Goal: Task Accomplishment & Management: Manage account settings

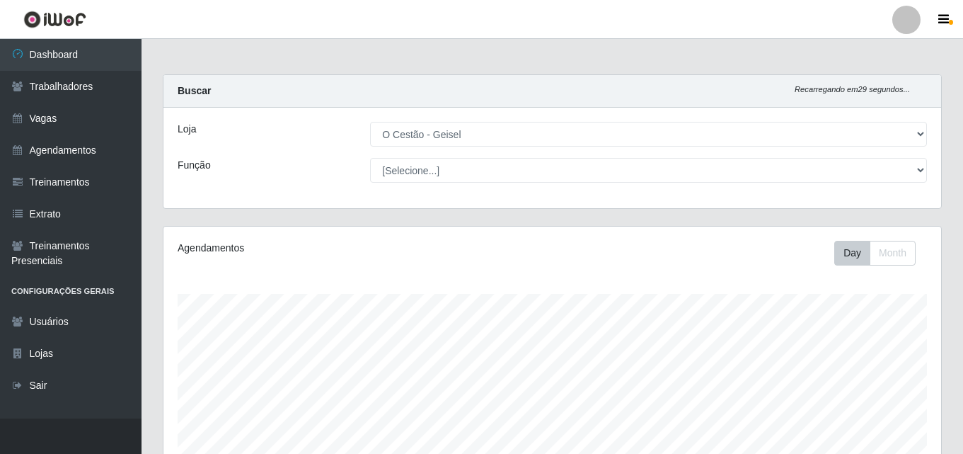
select select "224"
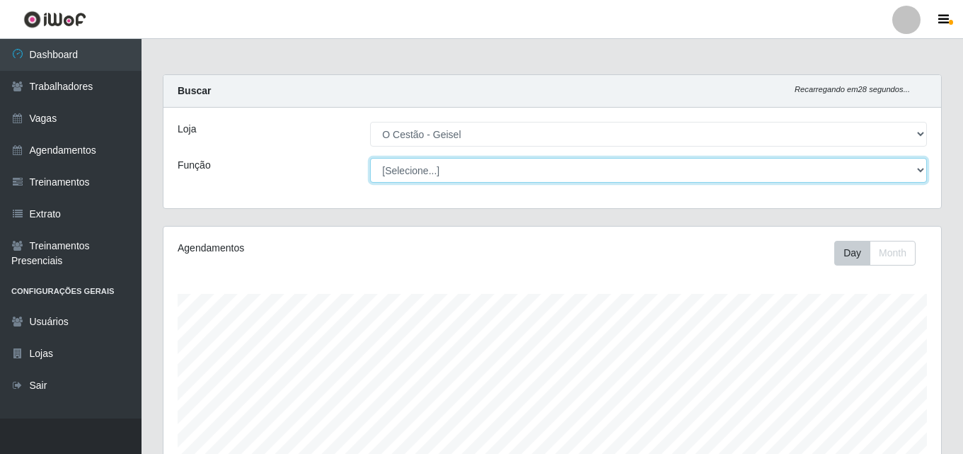
click at [413, 176] on select "[Selecione...] ASG ASG + ASG ++ Auxiliar de Estoque Auxiliar de Estoque + Auxil…" at bounding box center [648, 170] width 557 height 25
click at [370, 158] on select "[Selecione...] ASG ASG + ASG ++ Auxiliar de Estoque Auxiliar de Estoque + Auxil…" at bounding box center [648, 170] width 557 height 25
click at [459, 179] on select "[Selecione...] ASG ASG + ASG ++ Auxiliar de Estoque Auxiliar de Estoque + Auxil…" at bounding box center [648, 170] width 557 height 25
select select "1"
click at [370, 158] on select "[Selecione...] ASG ASG + ASG ++ Auxiliar de Estoque Auxiliar de Estoque + Auxil…" at bounding box center [648, 170] width 557 height 25
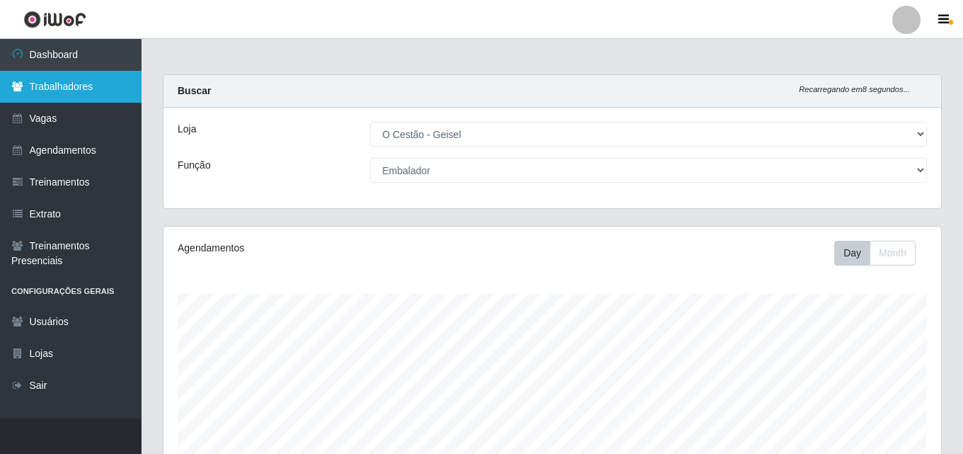
click at [67, 86] on link "Trabalhadores" at bounding box center [71, 87] width 142 height 32
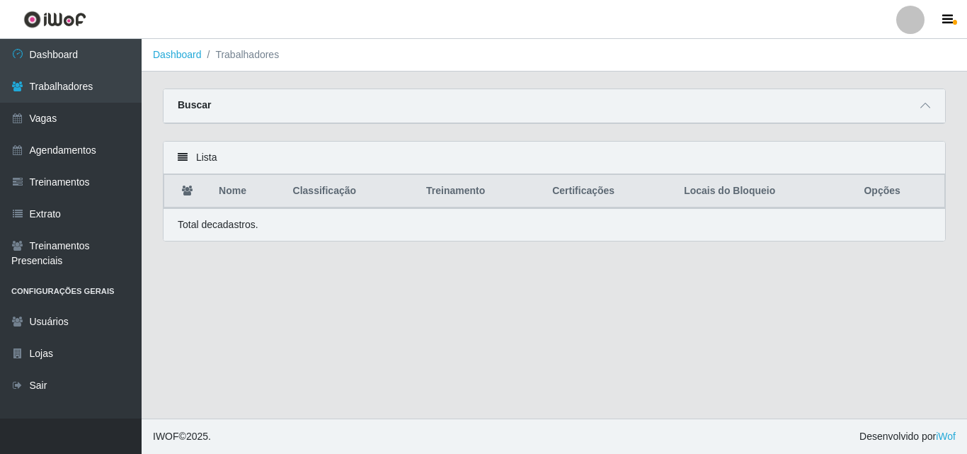
click at [209, 161] on div "Lista" at bounding box center [554, 158] width 781 height 33
click at [345, 98] on div "Buscar" at bounding box center [554, 106] width 781 height 34
click at [205, 224] on p "Total de cadastros." at bounding box center [218, 224] width 81 height 15
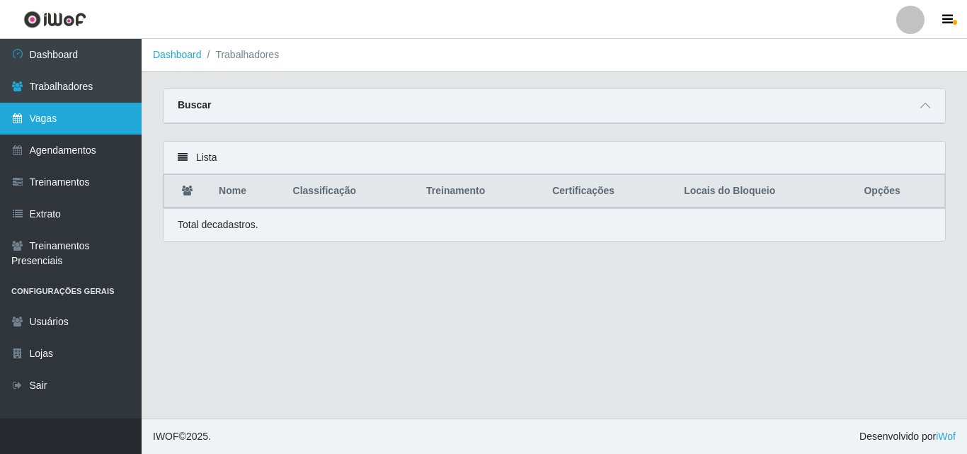
click at [28, 105] on link "Vagas" at bounding box center [71, 119] width 142 height 32
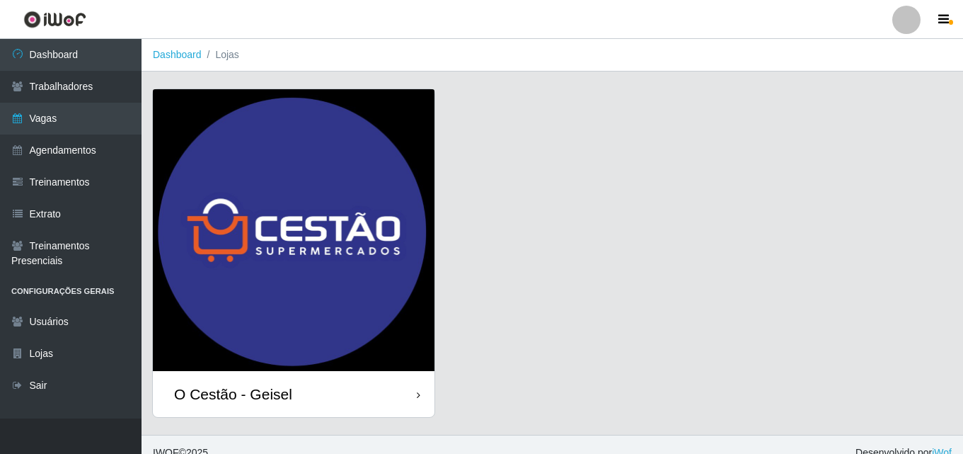
scroll to position [16, 0]
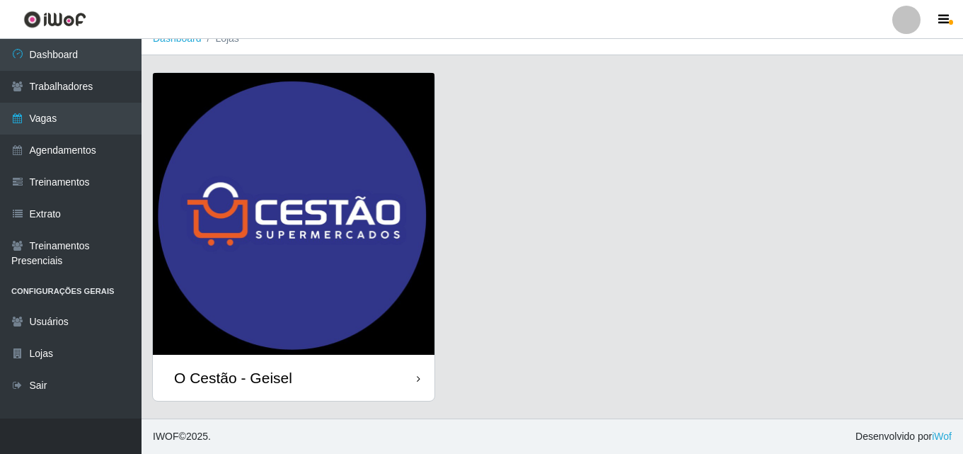
click at [260, 188] on img at bounding box center [294, 214] width 282 height 282
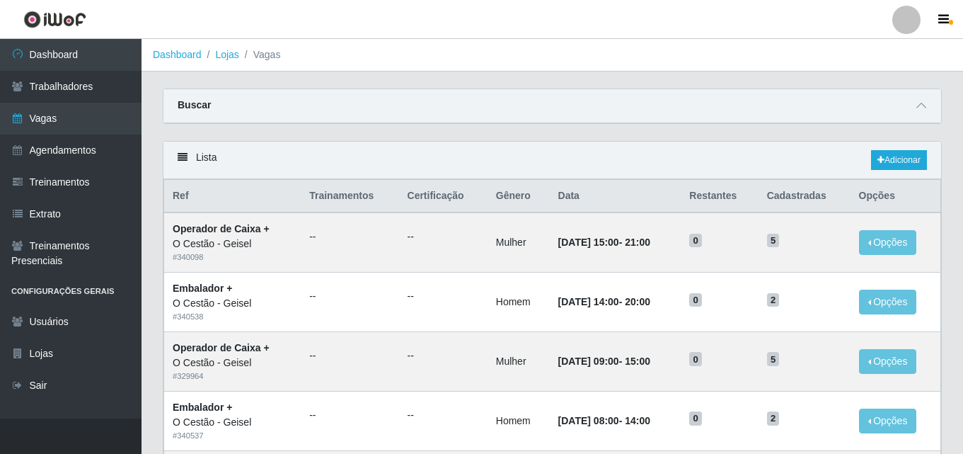
click at [192, 192] on th "Ref" at bounding box center [232, 196] width 137 height 33
click at [71, 145] on link "Agendamentos" at bounding box center [71, 150] width 142 height 32
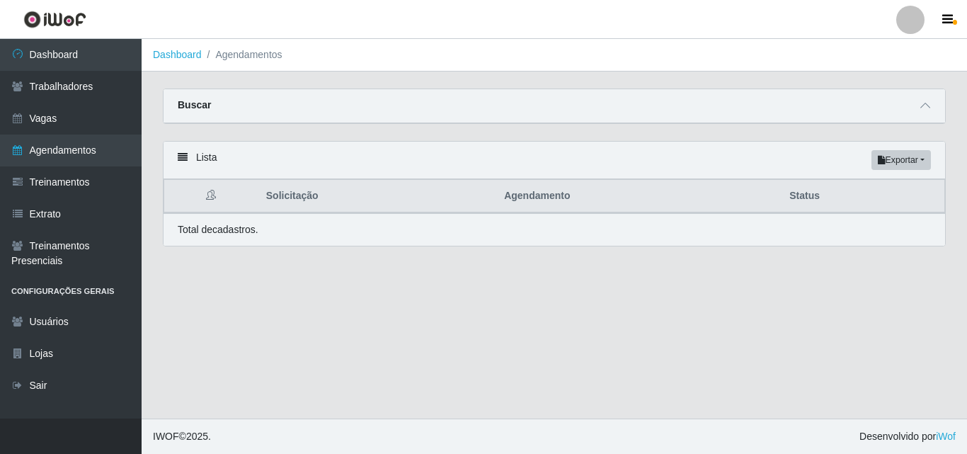
click at [256, 103] on div "Buscar" at bounding box center [554, 106] width 781 height 34
click at [236, 105] on div "Buscar" at bounding box center [554, 106] width 781 height 34
click at [929, 100] on span at bounding box center [925, 106] width 17 height 16
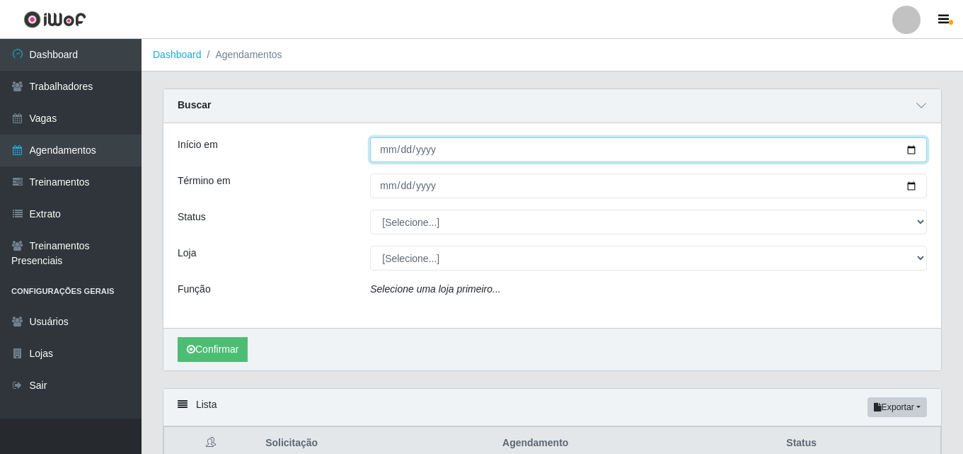
click at [379, 147] on input "Início em" at bounding box center [648, 149] width 557 height 25
type input "2025-08-31"
click at [178, 337] on button "Confirmar" at bounding box center [213, 349] width 70 height 25
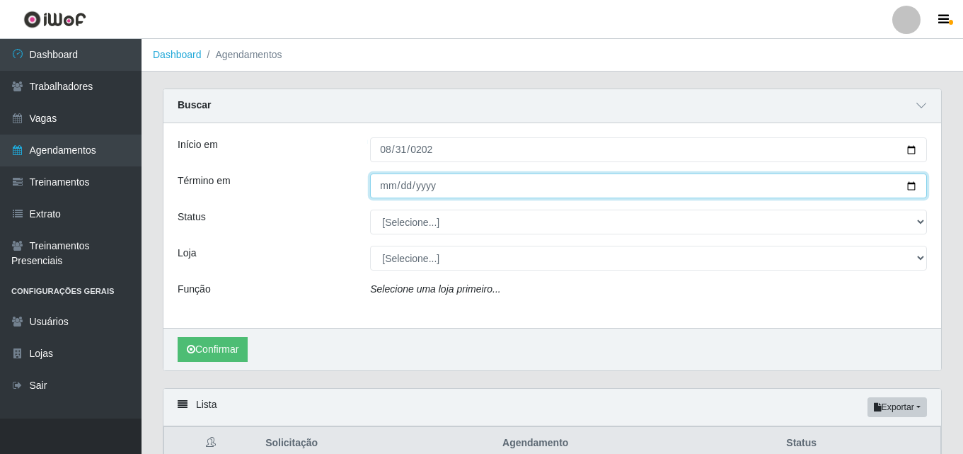
click at [435, 181] on input "Término em" at bounding box center [648, 185] width 557 height 25
click at [381, 183] on input "Término em" at bounding box center [648, 185] width 557 height 25
type input "2025-08-31"
click at [178, 337] on button "Confirmar" at bounding box center [213, 349] width 70 height 25
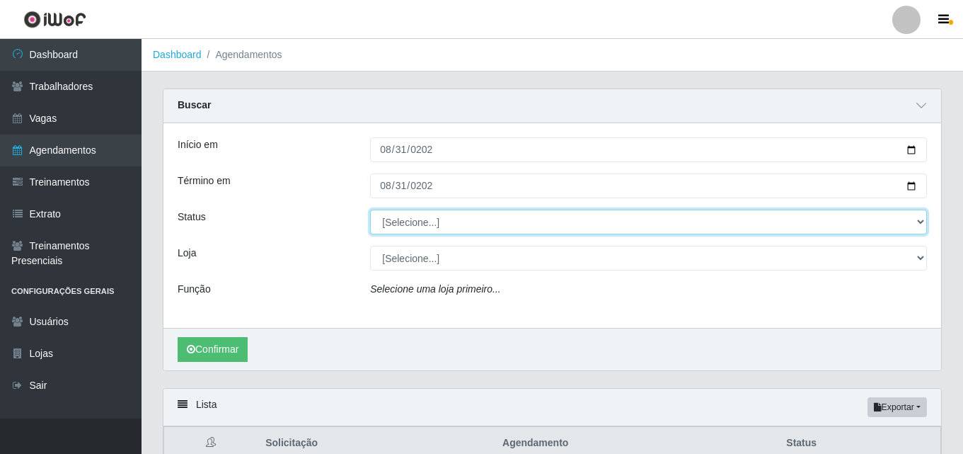
click at [416, 215] on select "[Selecione...] AGENDADO AGUARDANDO LIBERAR EM ANDAMENTO EM REVISÃO FINALIZADO C…" at bounding box center [648, 222] width 557 height 25
select select "EM ANDAMENTO"
click at [370, 210] on select "[Selecione...] AGENDADO AGUARDANDO LIBERAR EM ANDAMENTO EM REVISÃO FINALIZADO C…" at bounding box center [648, 222] width 557 height 25
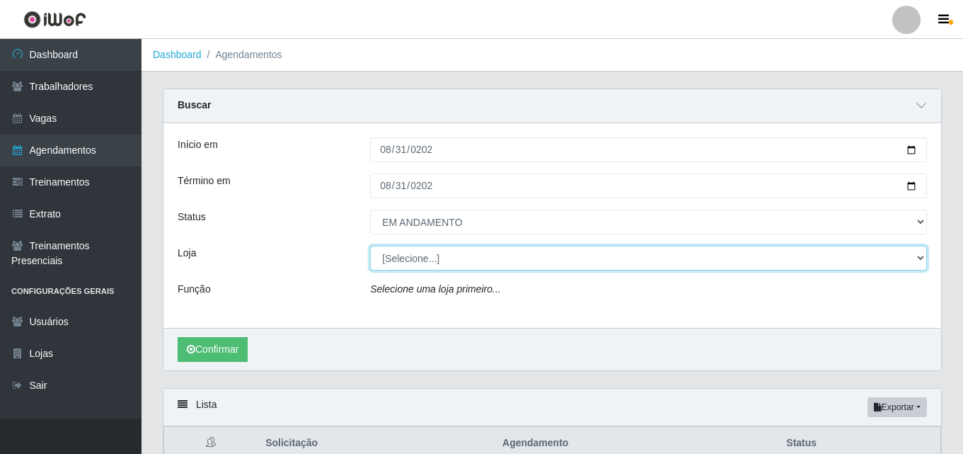
click at [435, 258] on select "[Selecione...] O Cestão - Geisel" at bounding box center [648, 258] width 557 height 25
select select "224"
click at [370, 246] on select "[Selecione...] O Cestão - Geisel" at bounding box center [648, 258] width 557 height 25
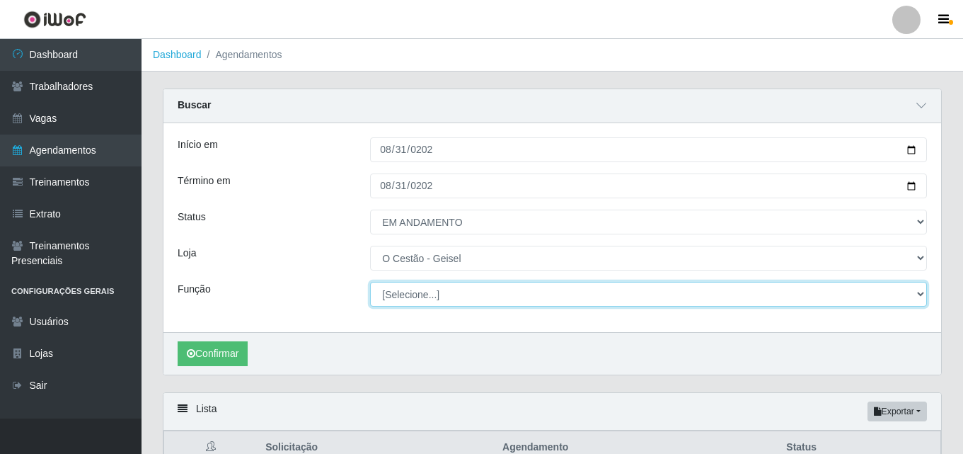
click at [443, 292] on select "[Selecione...] ASG ASG + ASG ++ Auxiliar de Estoque Auxiliar de Estoque + Auxil…" at bounding box center [648, 294] width 557 height 25
select select "70"
click at [370, 282] on select "[Selecione...] ASG ASG + ASG ++ Auxiliar de Estoque Auxiliar de Estoque + Auxil…" at bounding box center [648, 294] width 557 height 25
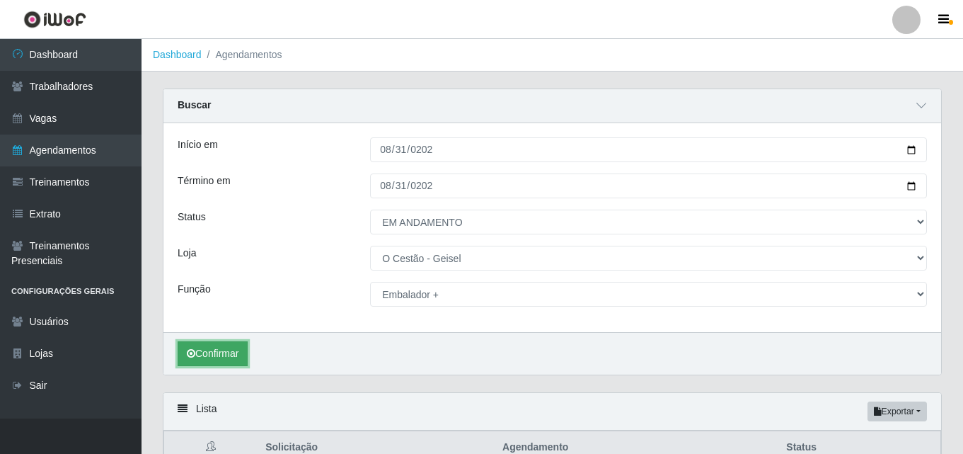
click at [232, 359] on button "Confirmar" at bounding box center [213, 353] width 70 height 25
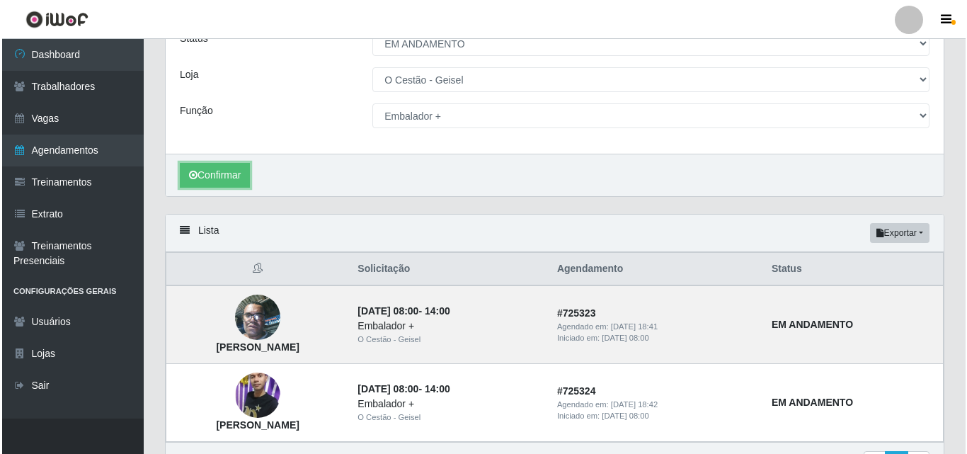
scroll to position [263, 0]
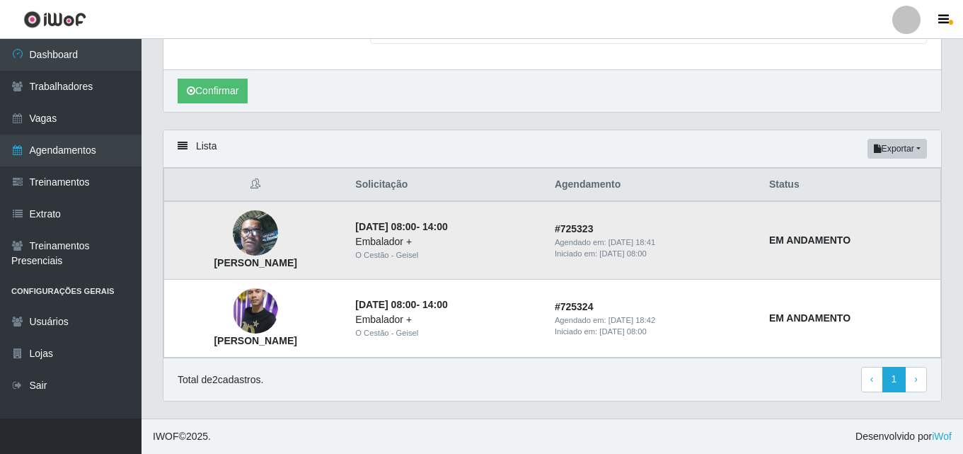
click at [638, 232] on td "# 725323 Agendado em: 30/08/2025, 18:41 Iniciado em: 31/08/2025, 08:00" at bounding box center [653, 240] width 214 height 79
click at [634, 243] on div "Agendado em: 30/08/2025, 18:41" at bounding box center [653, 242] width 197 height 12
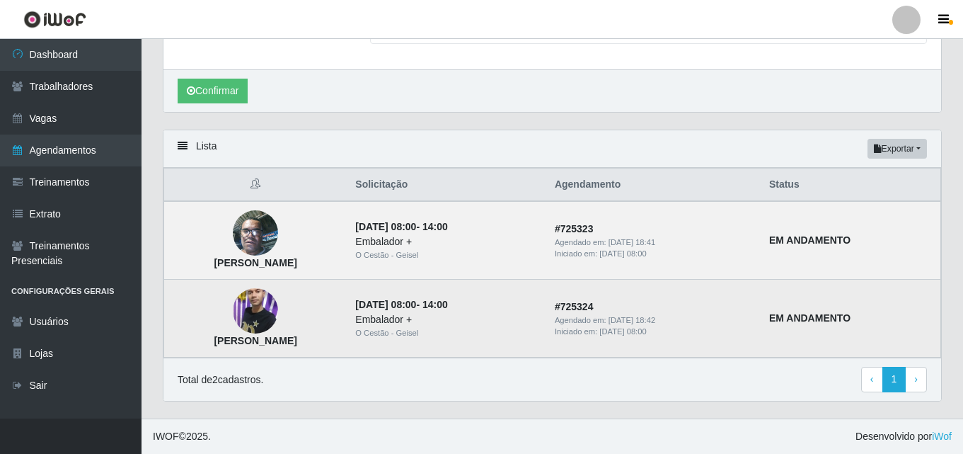
click at [667, 313] on td "# 725324 Agendado em: 30/08/2025, 18:42 Iniciado em: 31/08/2025, 08:00" at bounding box center [653, 319] width 214 height 78
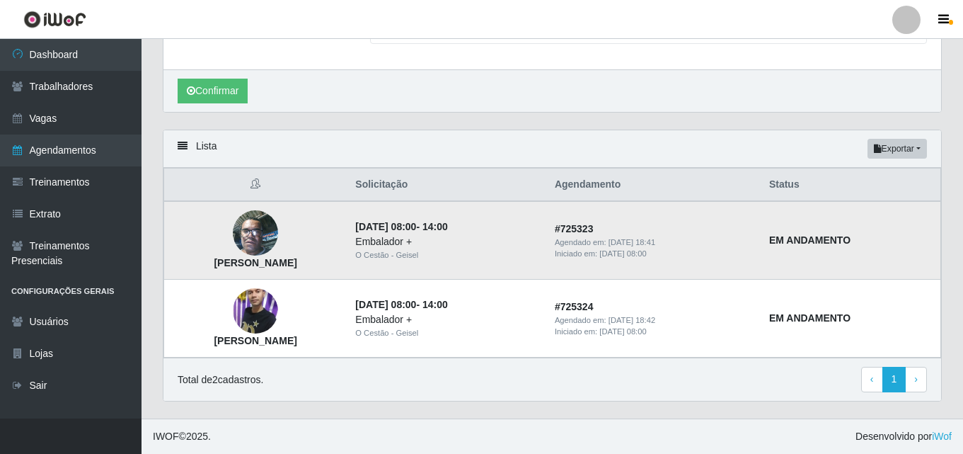
click at [256, 234] on img at bounding box center [255, 233] width 45 height 60
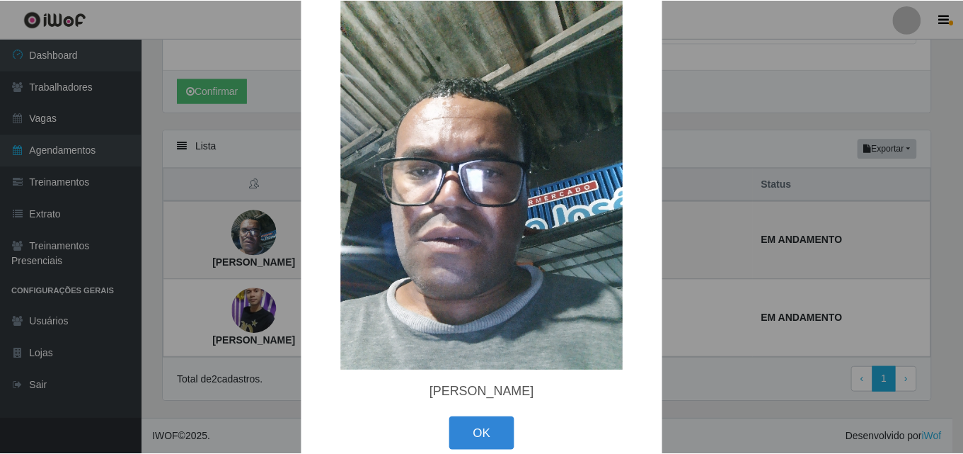
scroll to position [64, 0]
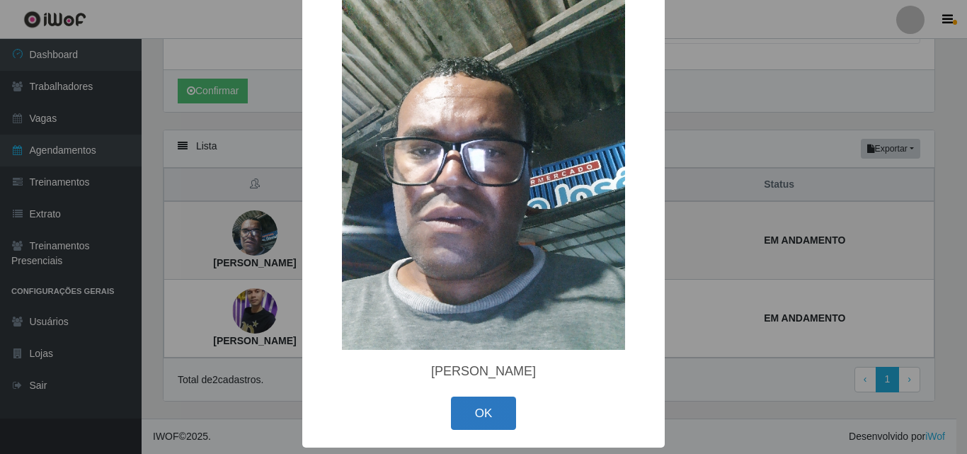
click at [495, 423] on button "OK" at bounding box center [484, 412] width 66 height 33
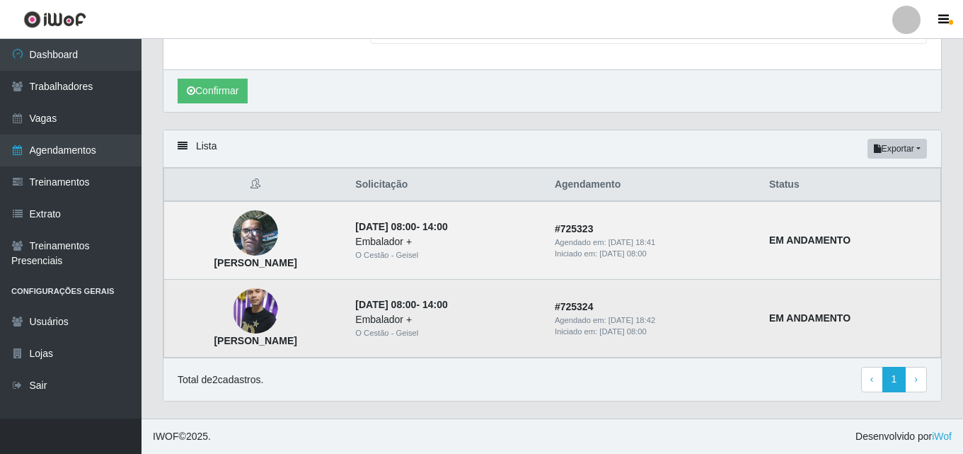
click at [841, 311] on td "EM ANDAMENTO" at bounding box center [851, 319] width 180 height 78
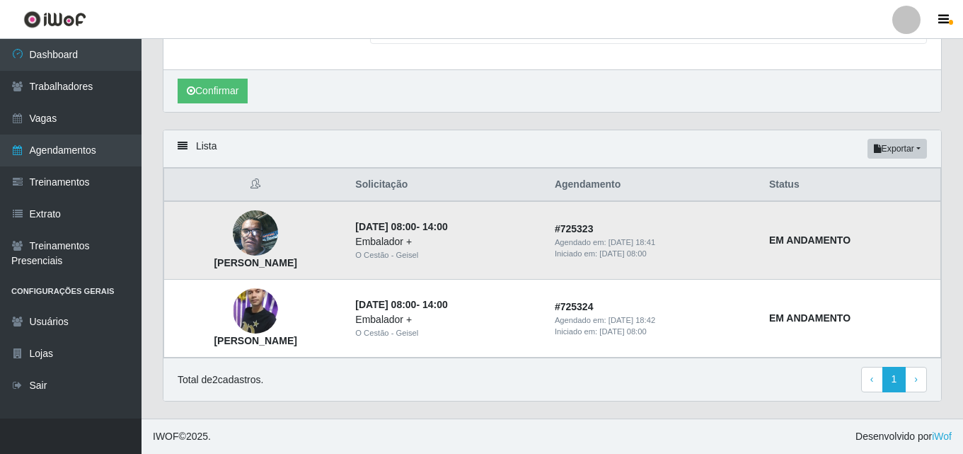
click at [798, 236] on strong "EM ANDAMENTO" at bounding box center [809, 239] width 81 height 11
click at [752, 246] on div "Agendado em: 30/08/2025, 18:41" at bounding box center [653, 242] width 197 height 12
click at [415, 243] on div "Embalador +" at bounding box center [446, 241] width 183 height 15
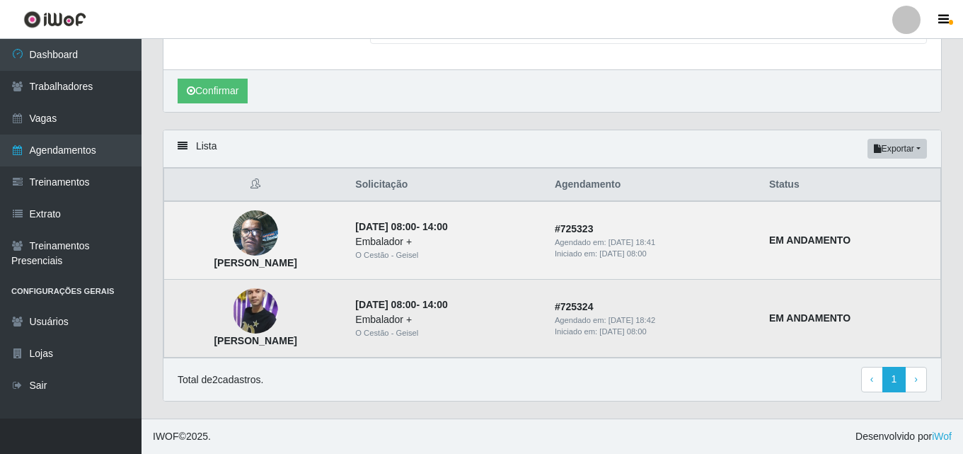
click at [418, 286] on td "31/08/2025, 08:00 - 14:00 Embalador + O Cestão - Geisel" at bounding box center [447, 319] width 200 height 78
click at [413, 302] on time "31/08/2025, 08:00" at bounding box center [385, 304] width 61 height 11
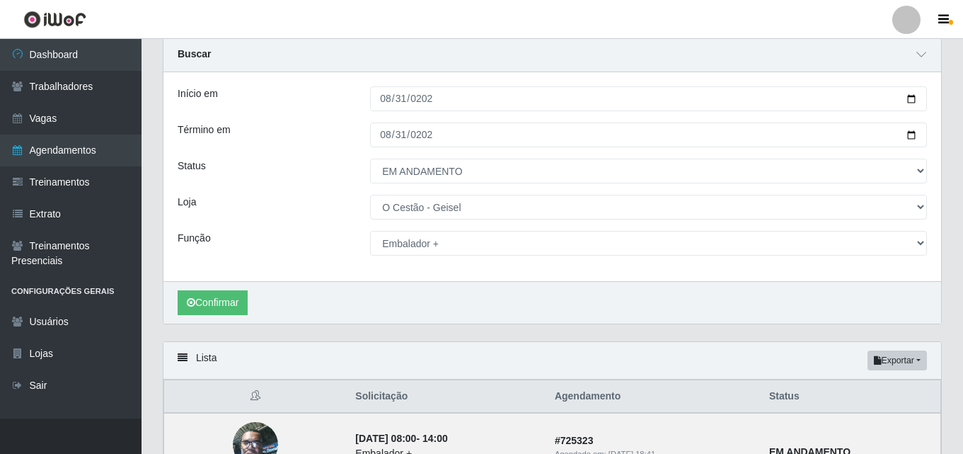
scroll to position [263, 0]
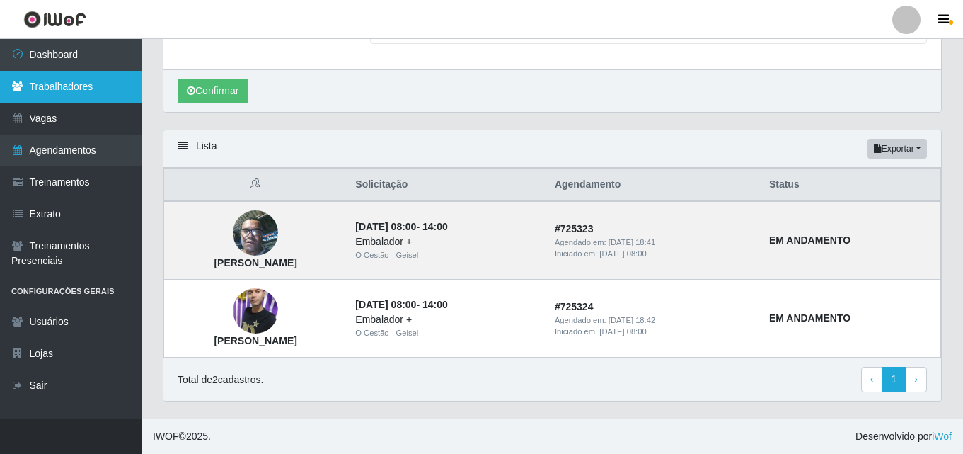
click at [48, 79] on link "Trabalhadores" at bounding box center [71, 87] width 142 height 32
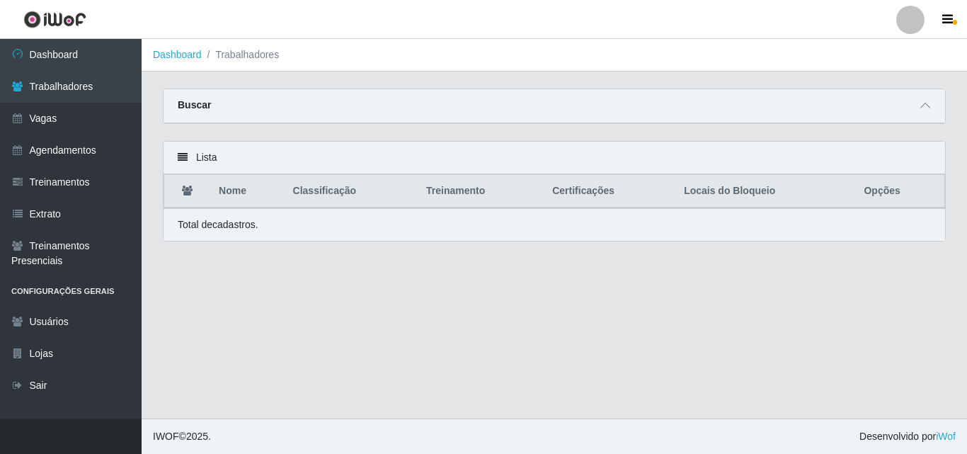
click at [222, 105] on div "Buscar" at bounding box center [554, 106] width 781 height 34
click at [929, 103] on icon at bounding box center [925, 106] width 10 height 10
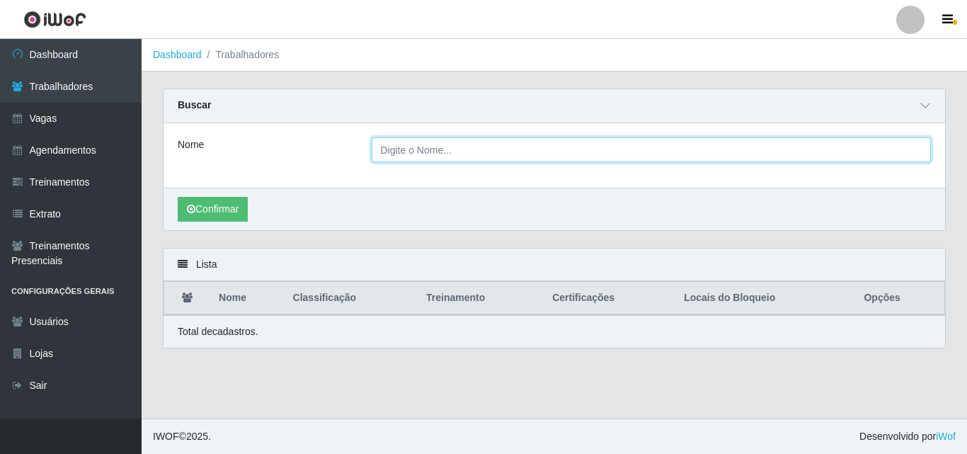
click at [453, 151] on input "Nome" at bounding box center [652, 149] width 560 height 25
type input "ELINALDO"
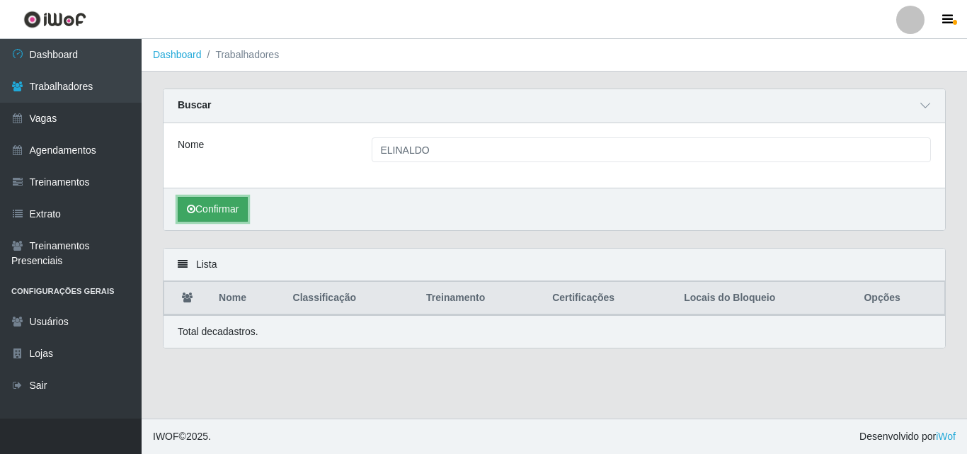
click at [206, 210] on button "Confirmar" at bounding box center [213, 209] width 70 height 25
click at [229, 198] on button "Confirmar" at bounding box center [213, 209] width 70 height 25
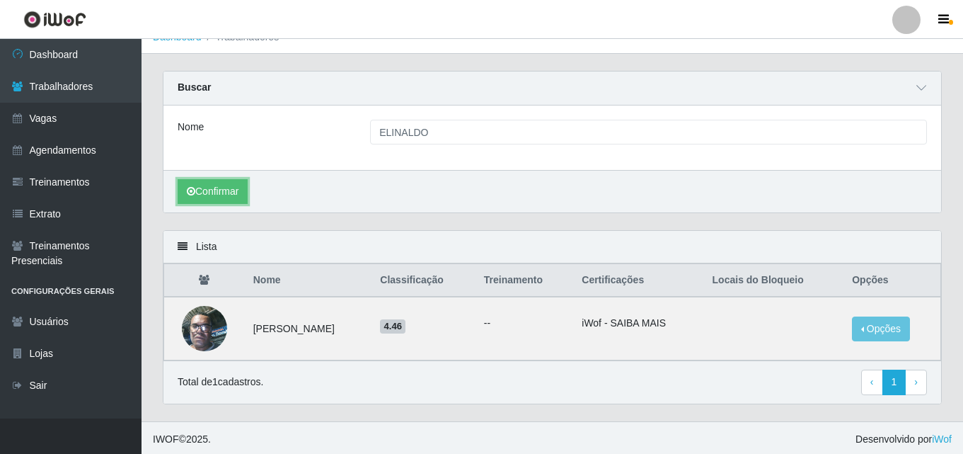
scroll to position [21, 0]
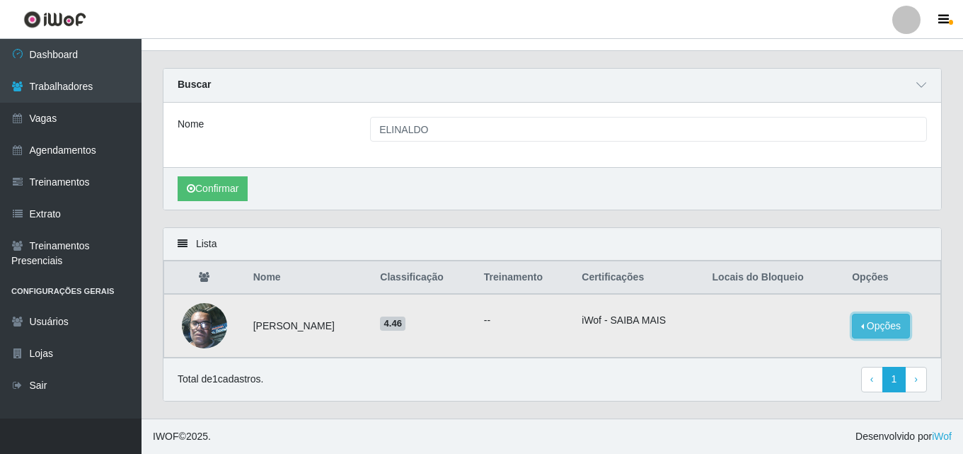
click at [900, 326] on button "Opções" at bounding box center [881, 326] width 58 height 25
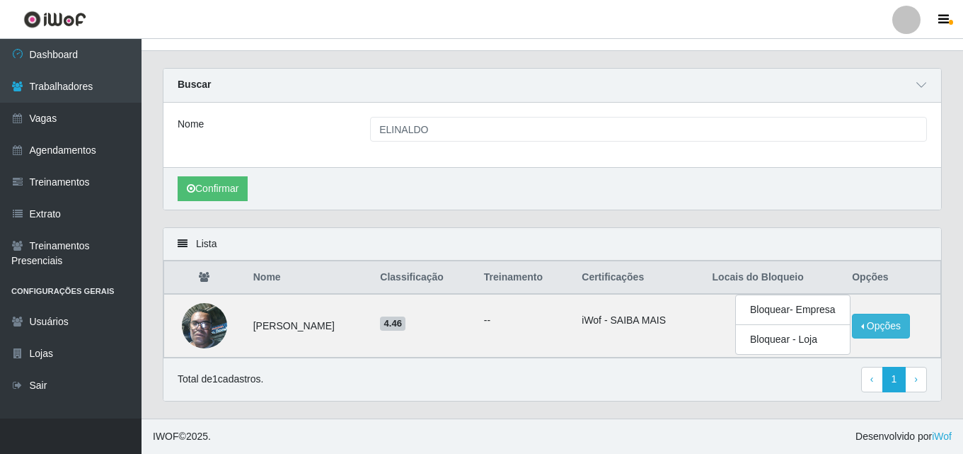
click at [709, 410] on div "Lista Nome Classificação Treinamento Certificações Locais do Bloqueio Opções El…" at bounding box center [552, 322] width 801 height 191
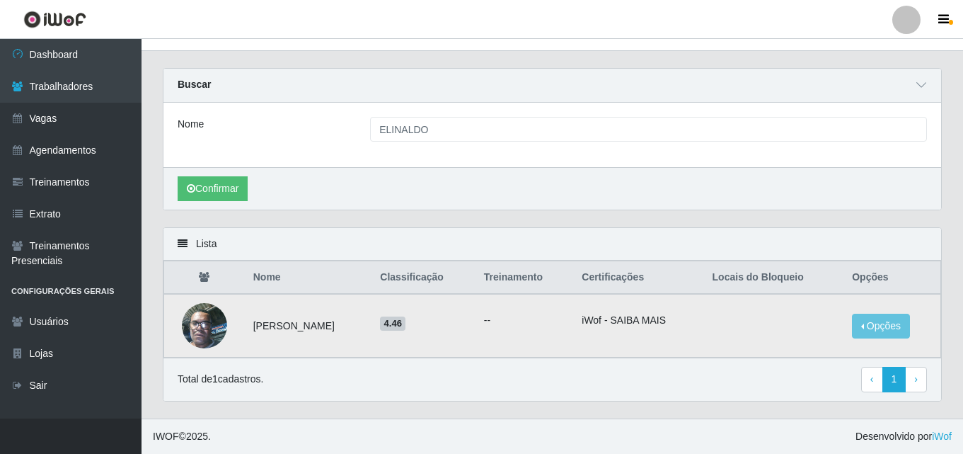
click at [214, 319] on img at bounding box center [204, 325] width 45 height 60
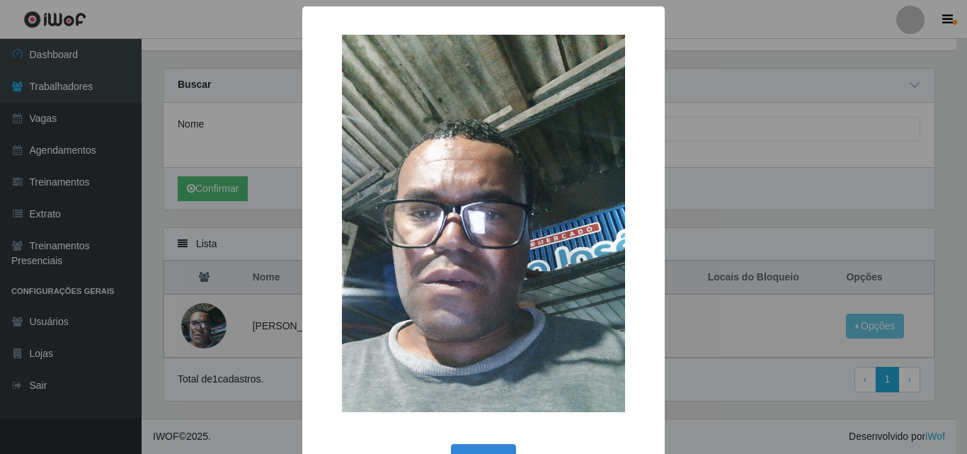
click at [261, 304] on div "× OK Cancel" at bounding box center [483, 227] width 967 height 454
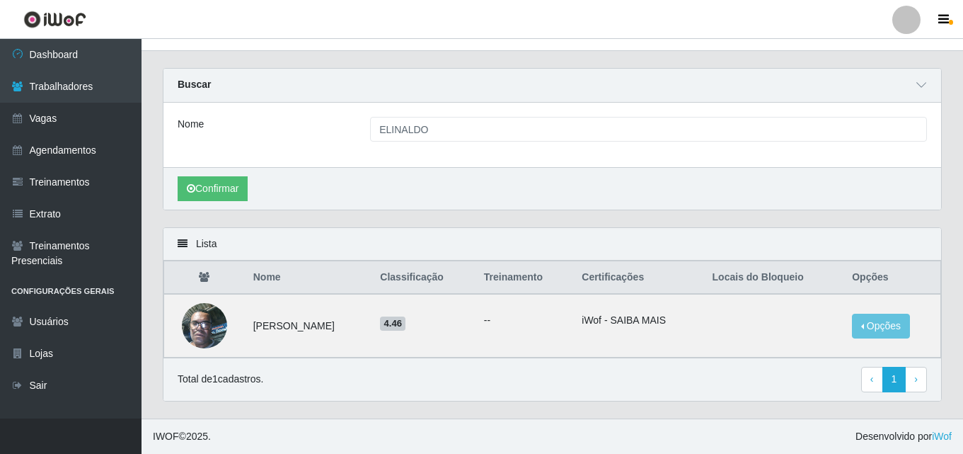
click at [246, 386] on p "Total de 1 cadastros." at bounding box center [221, 379] width 86 height 15
click at [247, 386] on p "Total de 1 cadastros." at bounding box center [221, 379] width 86 height 15
click at [248, 384] on p "Total de 1 cadastros." at bounding box center [221, 379] width 86 height 15
click at [619, 319] on li "iWof - SAIBA MAIS" at bounding box center [638, 320] width 113 height 15
click at [272, 322] on td "Elinaldo Pereira Baltar" at bounding box center [308, 326] width 127 height 64
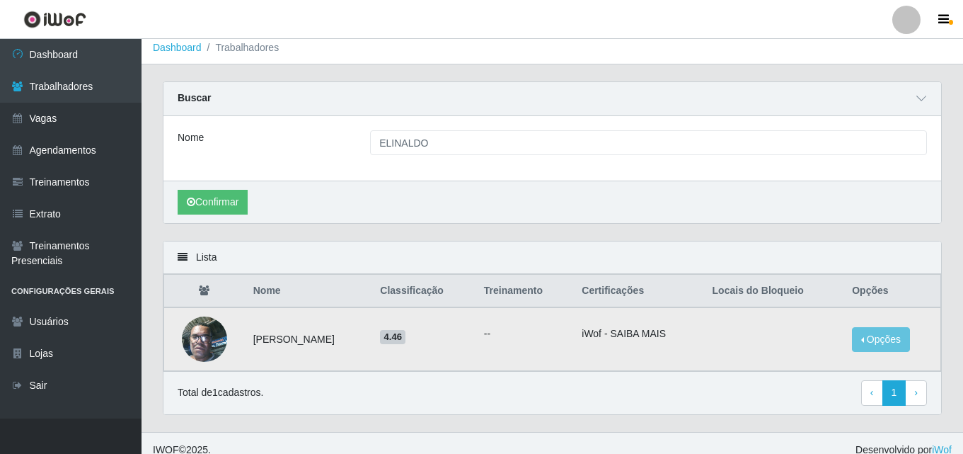
scroll to position [0, 0]
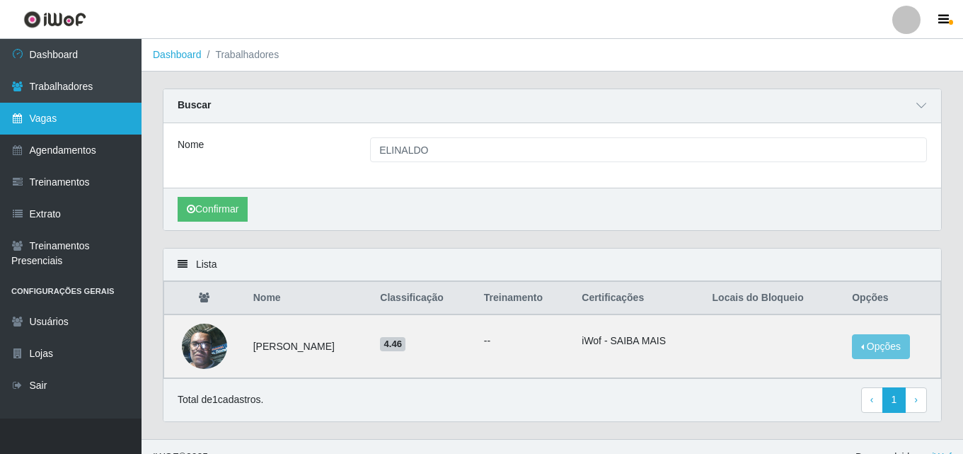
click at [64, 117] on link "Vagas" at bounding box center [71, 119] width 142 height 32
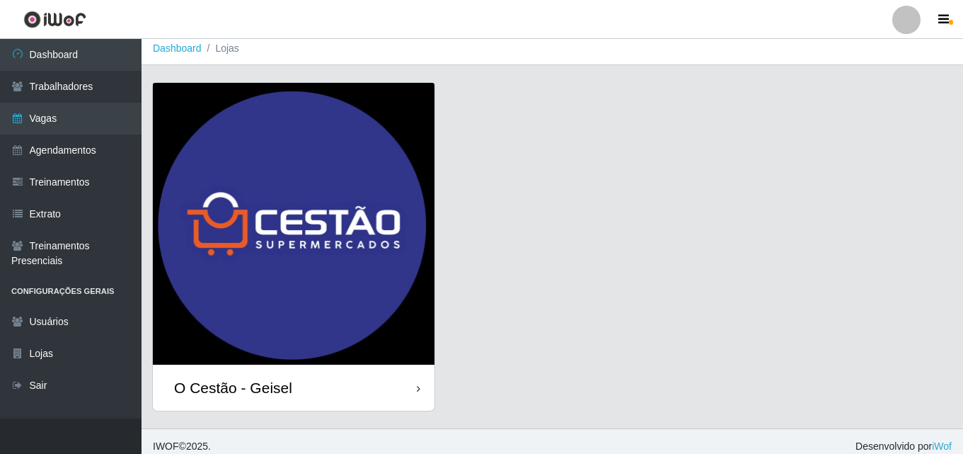
scroll to position [16, 0]
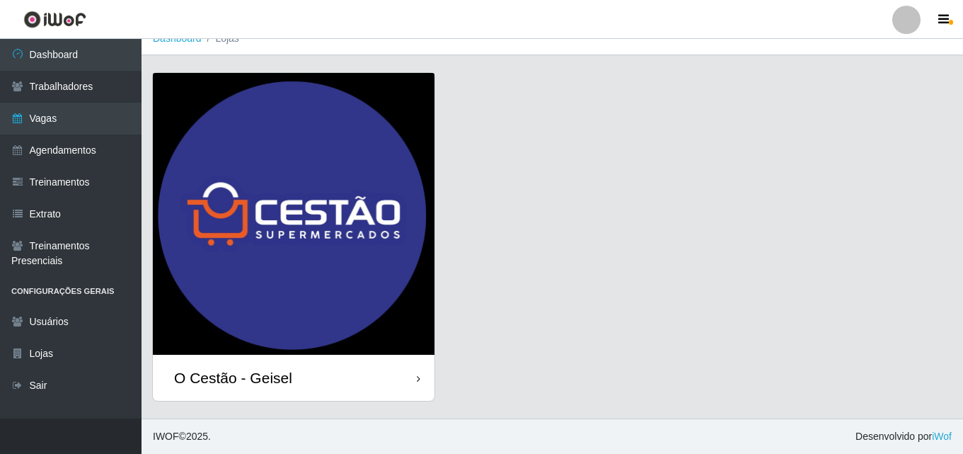
click at [294, 189] on img at bounding box center [294, 214] width 282 height 282
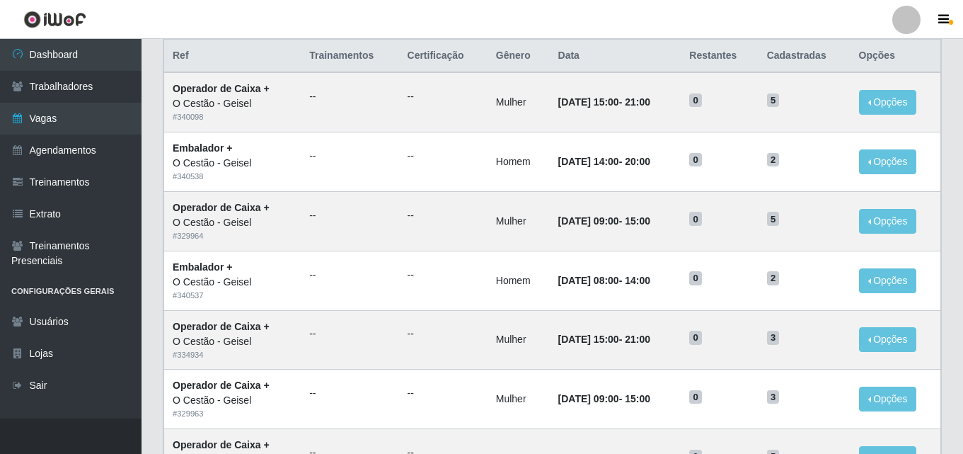
scroll to position [142, 0]
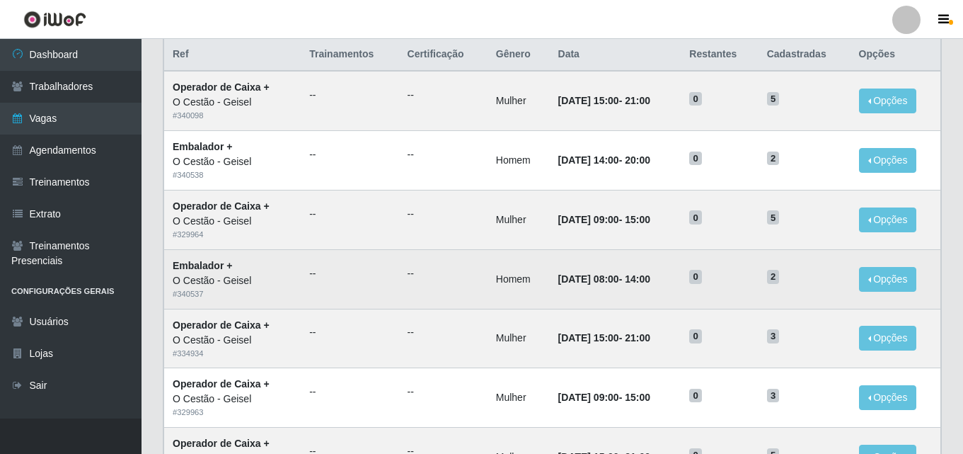
click at [222, 287] on div "O Cestão - Geisel" at bounding box center [233, 280] width 120 height 15
click at [824, 286] on td "2" at bounding box center [805, 278] width 92 height 59
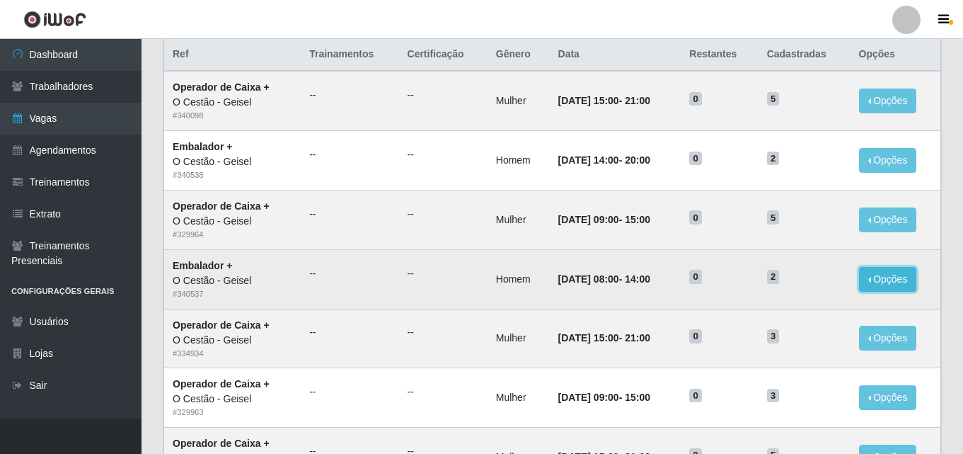
click at [875, 284] on button "Opções" at bounding box center [888, 279] width 58 height 25
click at [682, 291] on td "31/08/2025, 08:00 - 14:00" at bounding box center [616, 278] width 132 height 59
click at [196, 264] on strong "Embalador +" at bounding box center [202, 265] width 59 height 11
click at [219, 281] on div "O Cestão - Geisel" at bounding box center [233, 280] width 120 height 15
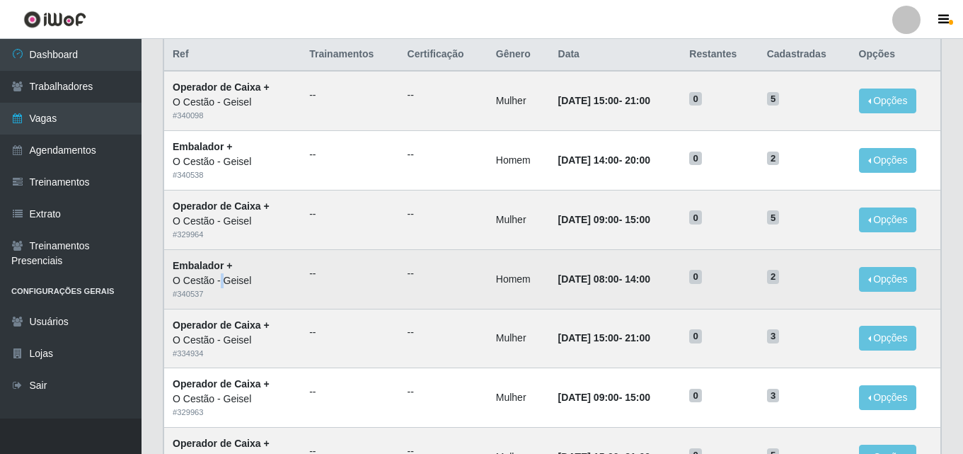
click at [219, 281] on div "O Cestão - Geisel" at bounding box center [233, 280] width 120 height 15
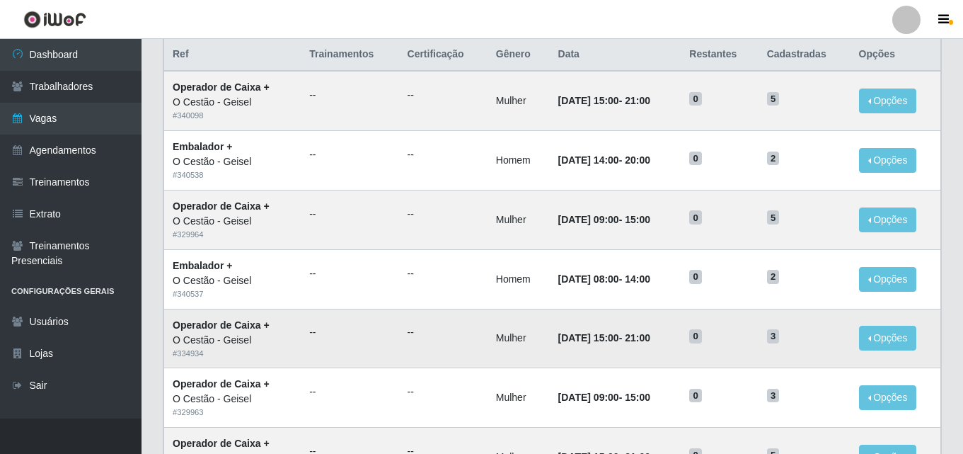
drag, startPoint x: 460, startPoint y: 312, endPoint x: 553, endPoint y: 309, distance: 93.5
click at [461, 312] on td "--" at bounding box center [443, 338] width 88 height 59
click at [553, 309] on td "24/08/2025, 15:00 - 21:00" at bounding box center [616, 338] width 132 height 59
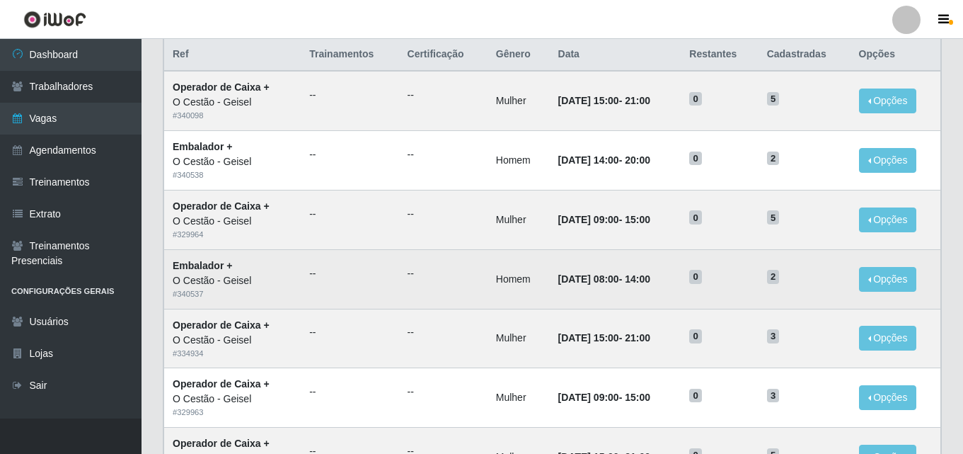
click at [576, 272] on td "31/08/2025, 08:00 - 14:00" at bounding box center [616, 278] width 132 height 59
click at [702, 280] on span "0" at bounding box center [695, 277] width 13 height 14
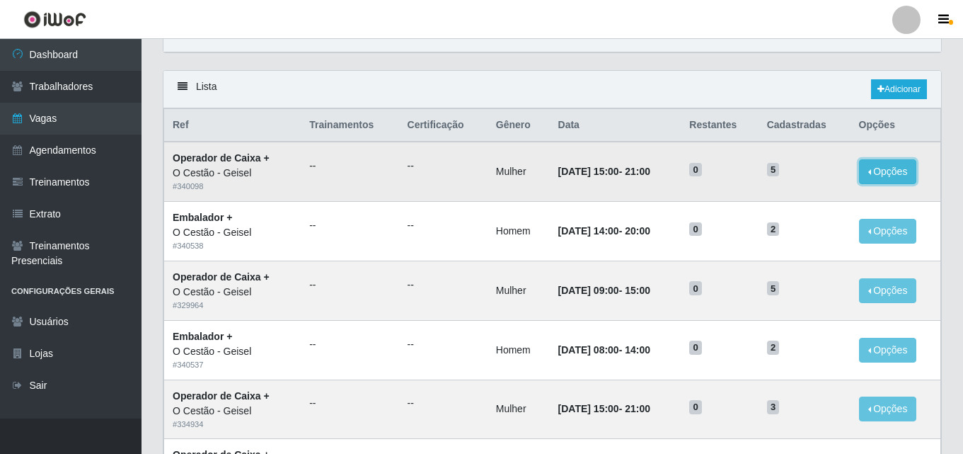
click at [905, 178] on button "Opções" at bounding box center [888, 171] width 58 height 25
click at [799, 173] on link "Editar" at bounding box center [779, 173] width 40 height 11
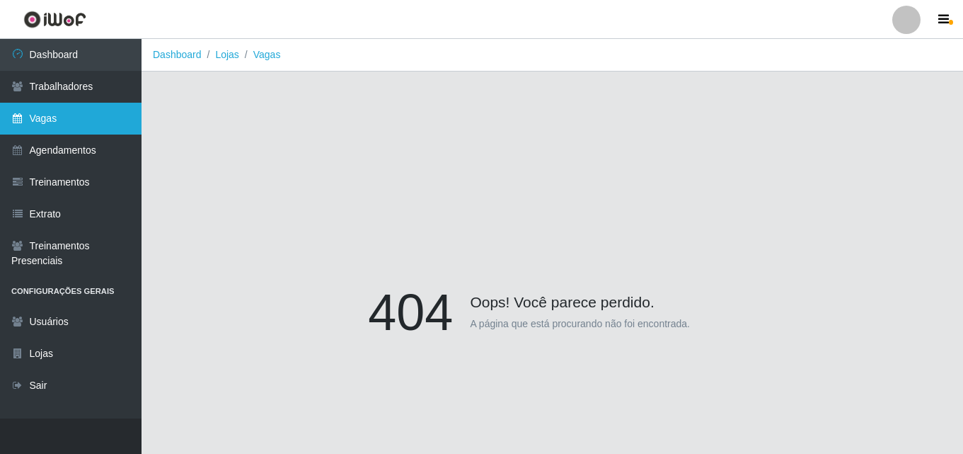
click at [67, 109] on link "Vagas" at bounding box center [71, 119] width 142 height 32
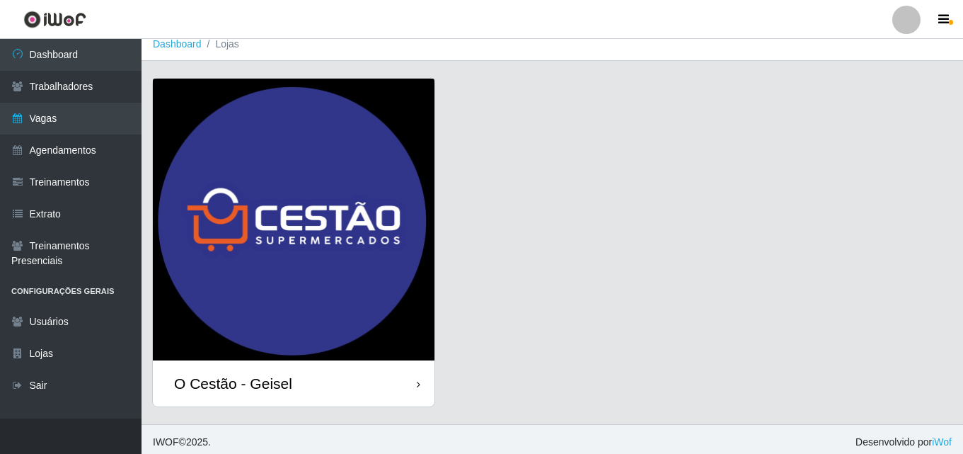
scroll to position [16, 0]
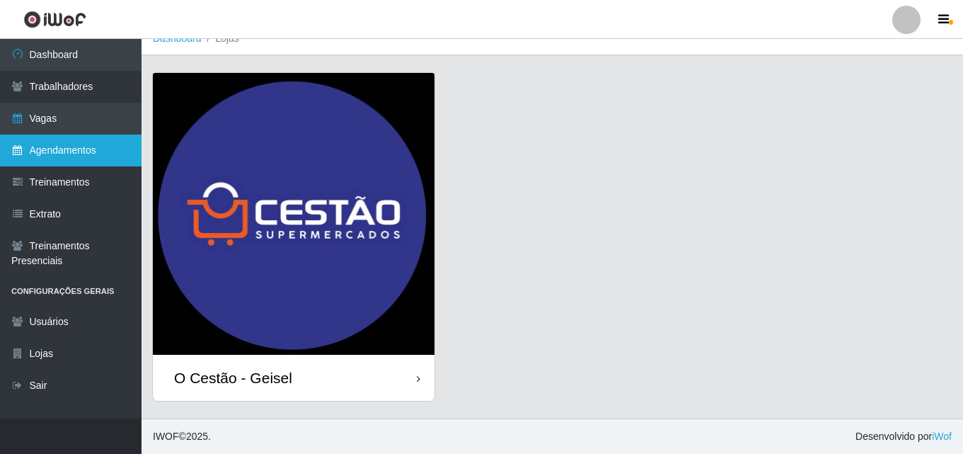
click at [38, 139] on link "Agendamentos" at bounding box center [71, 150] width 142 height 32
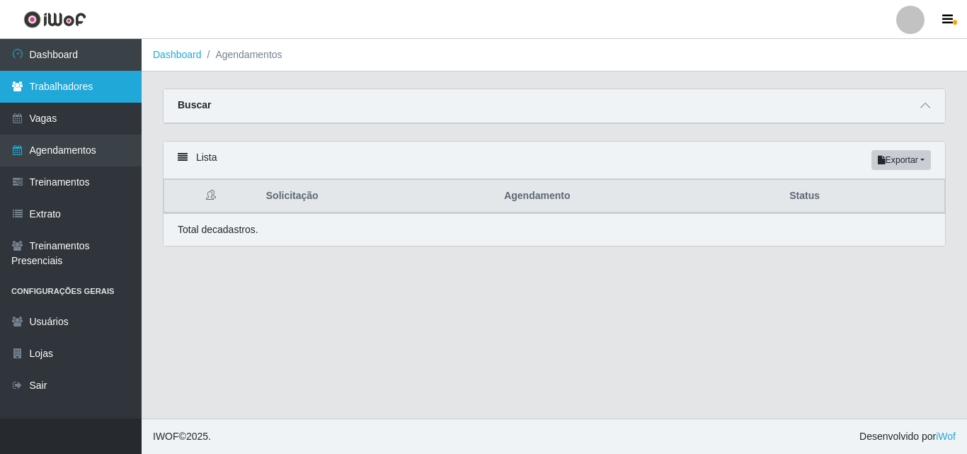
click at [71, 89] on link "Trabalhadores" at bounding box center [71, 87] width 142 height 32
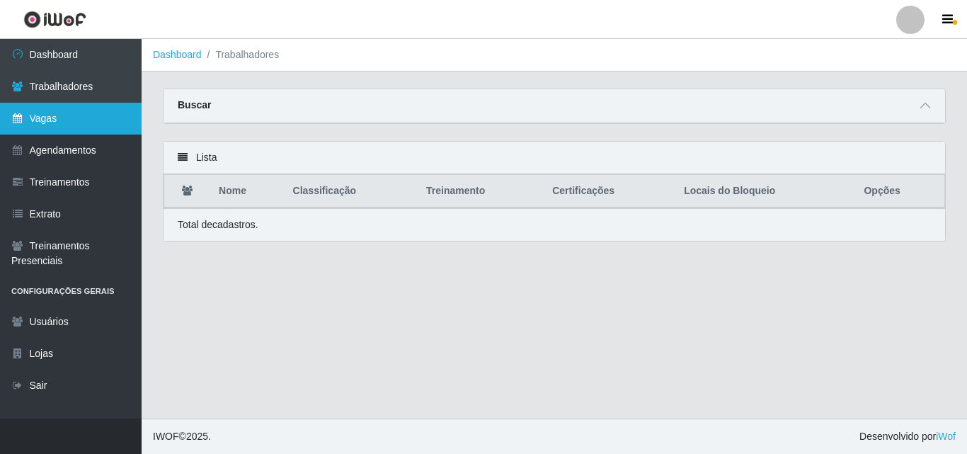
click at [74, 115] on link "Vagas" at bounding box center [71, 119] width 142 height 32
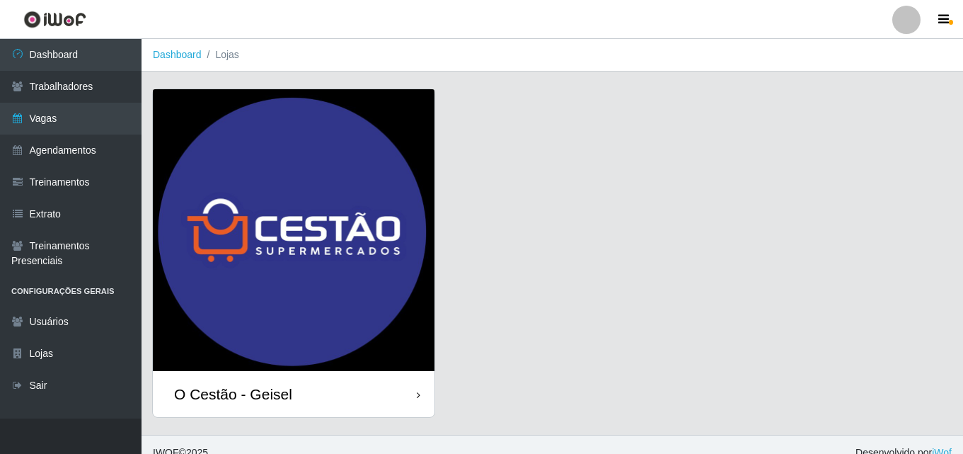
click at [235, 241] on img at bounding box center [294, 230] width 282 height 282
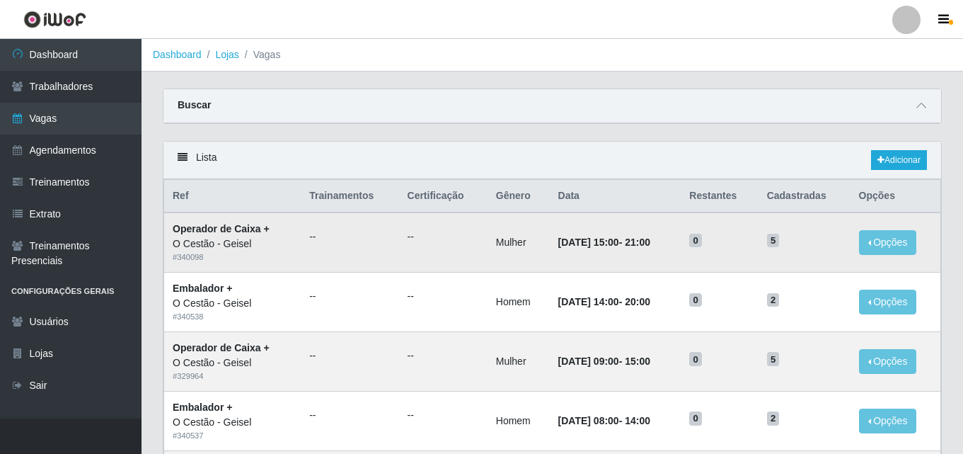
click at [219, 254] on div "# 340098" at bounding box center [233, 257] width 120 height 12
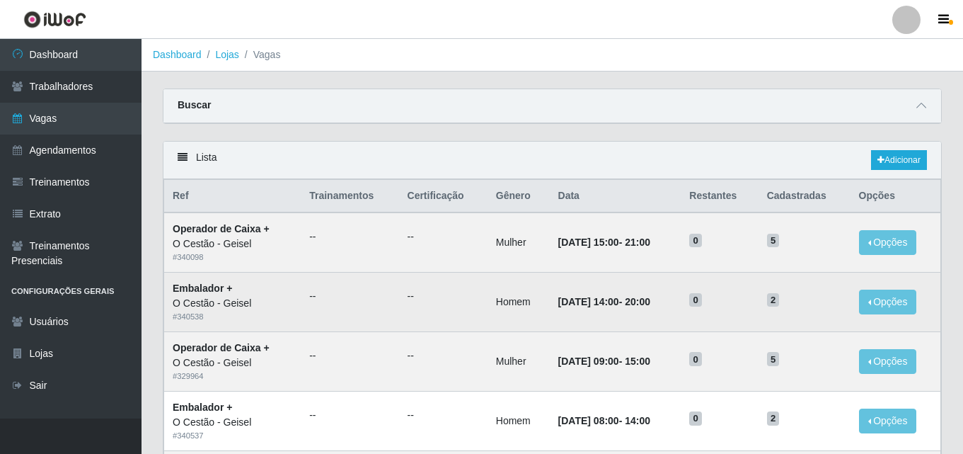
click at [304, 309] on td "--" at bounding box center [350, 302] width 98 height 59
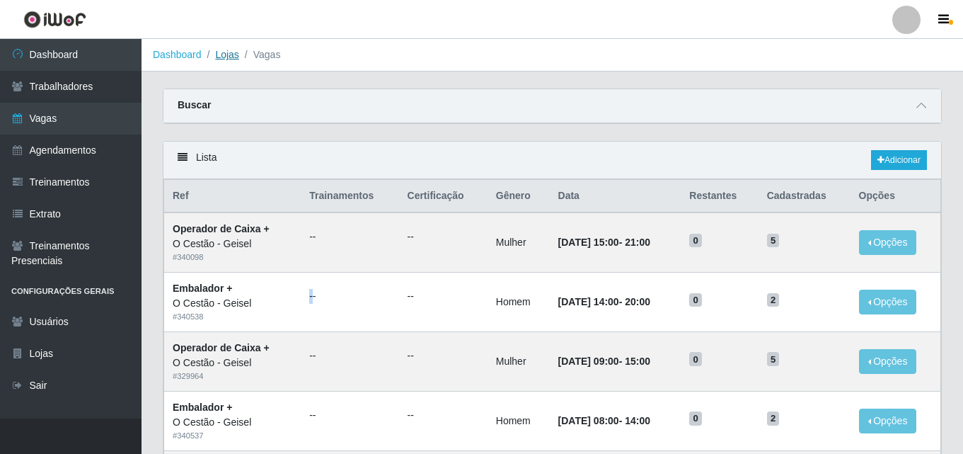
click at [228, 49] on link "Lojas" at bounding box center [226, 54] width 23 height 11
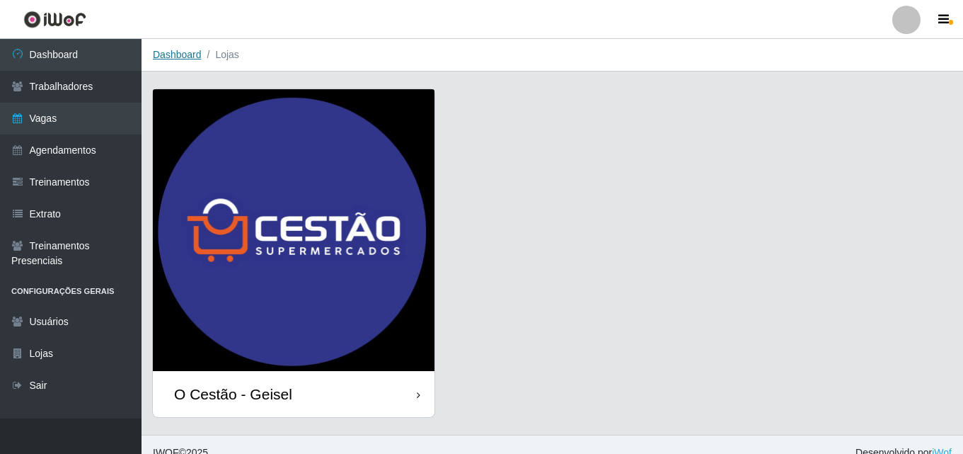
click at [186, 58] on link "Dashboard" at bounding box center [177, 54] width 49 height 11
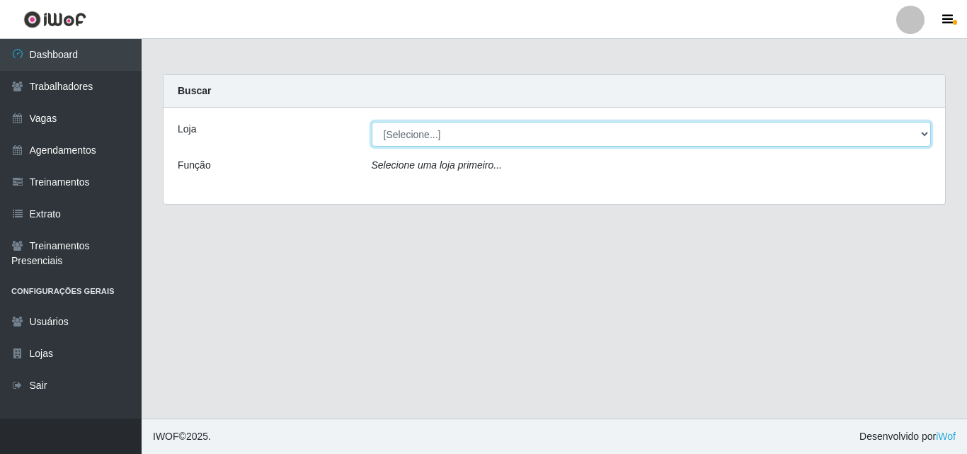
click at [426, 139] on select "[Selecione...] O Cestão - Geisel" at bounding box center [652, 134] width 560 height 25
select select "224"
click at [372, 122] on select "[Selecione...] O Cestão - Geisel" at bounding box center [652, 134] width 560 height 25
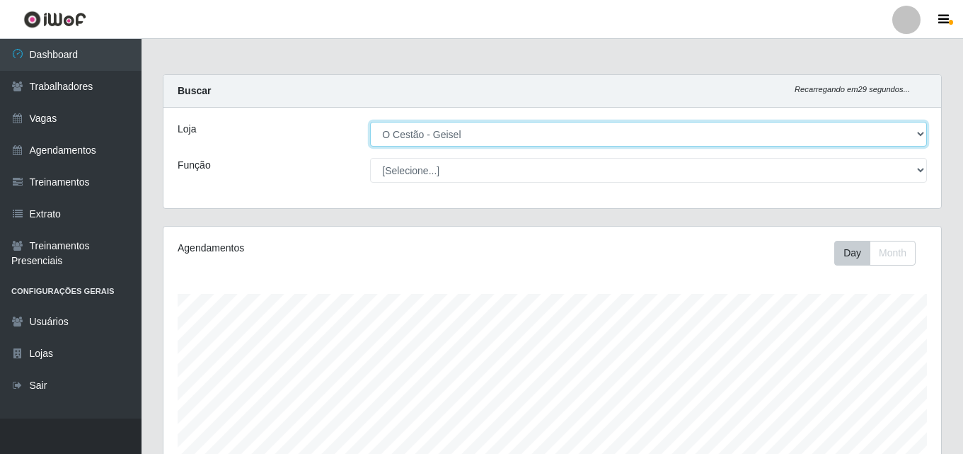
scroll to position [294, 778]
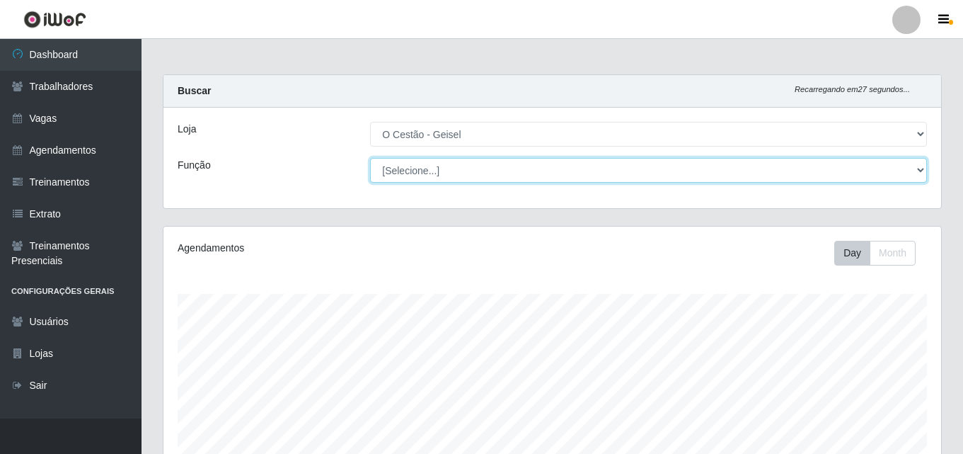
click at [474, 175] on select "[Selecione...] ASG ASG + ASG ++ Auxiliar de Estoque Auxiliar de Estoque + Auxil…" at bounding box center [648, 170] width 557 height 25
click at [370, 158] on select "[Selecione...] ASG ASG + ASG ++ Auxiliar de Estoque Auxiliar de Estoque + Auxil…" at bounding box center [648, 170] width 557 height 25
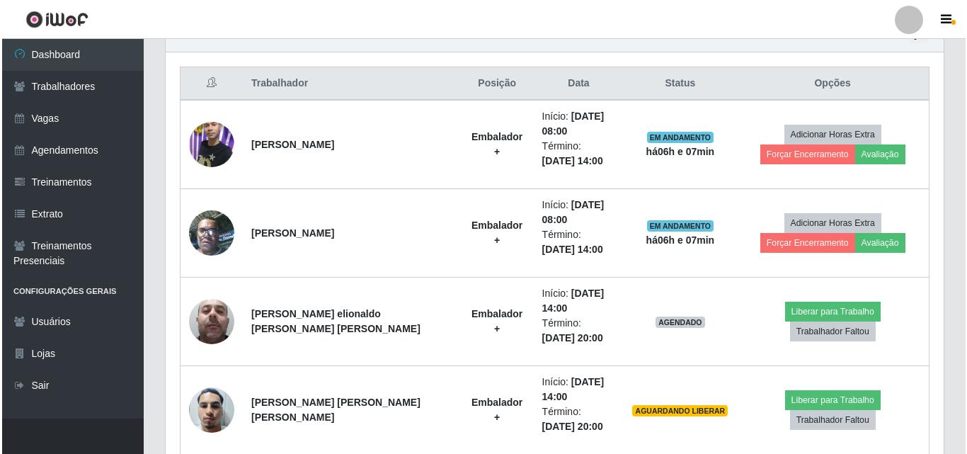
scroll to position [495, 0]
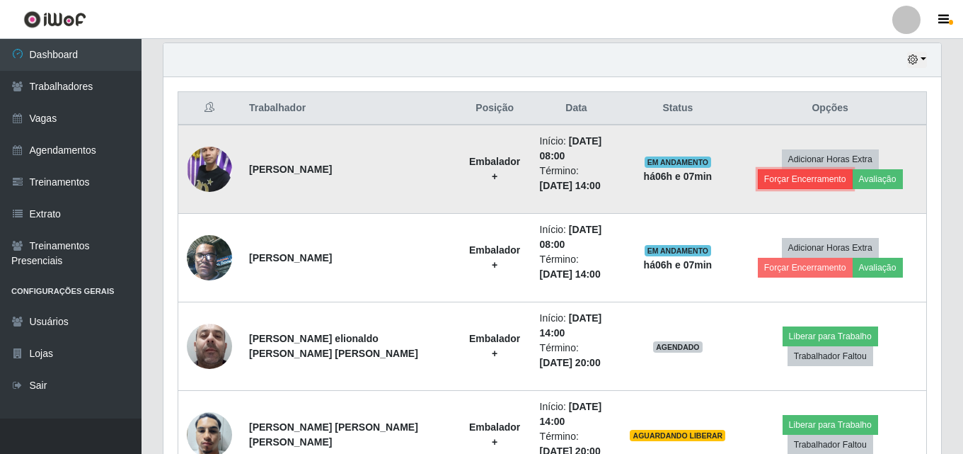
click at [853, 169] on button "Forçar Encerramento" at bounding box center [805, 179] width 95 height 20
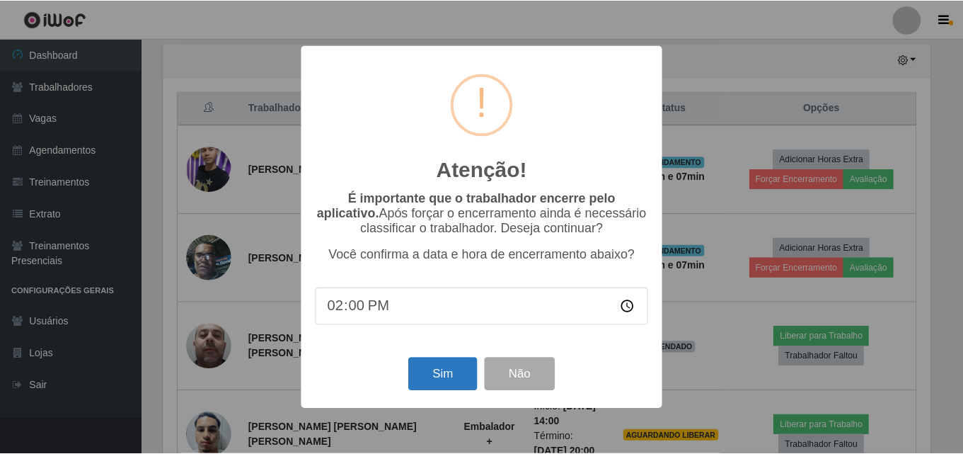
scroll to position [234, 0]
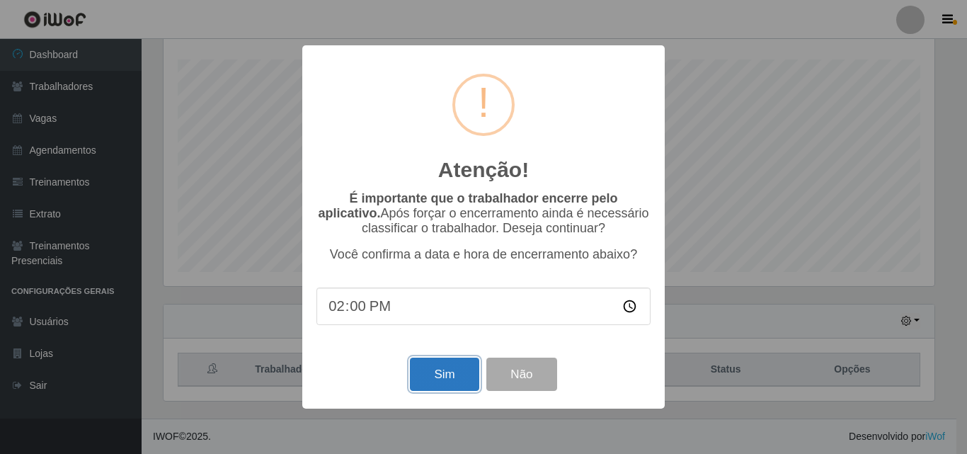
click at [459, 375] on button "Sim" at bounding box center [444, 373] width 69 height 33
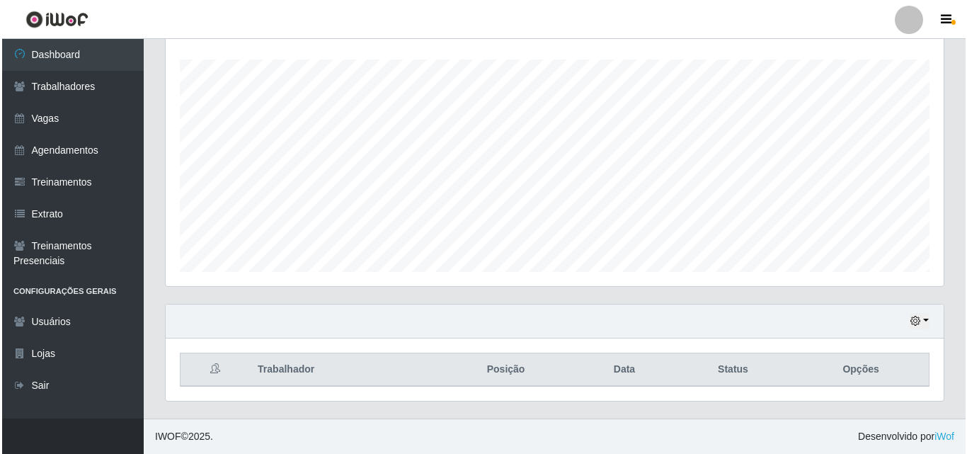
scroll to position [294, 771]
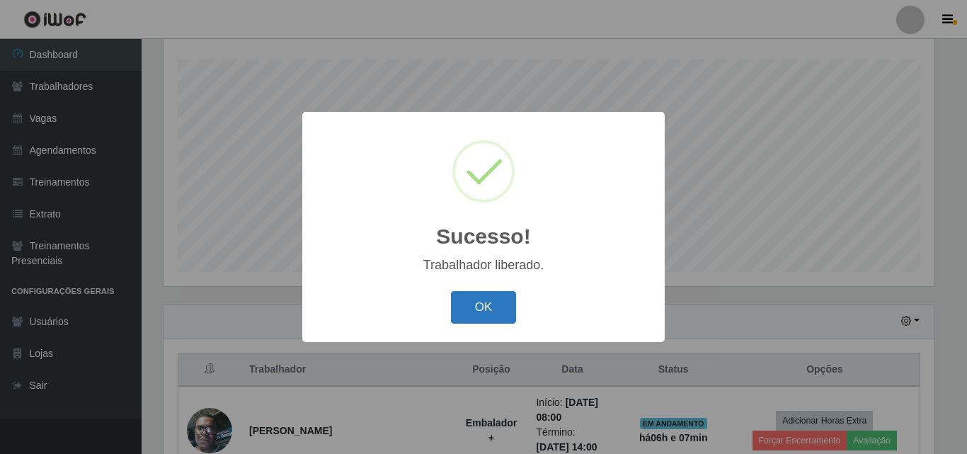
click at [501, 302] on button "OK" at bounding box center [484, 307] width 66 height 33
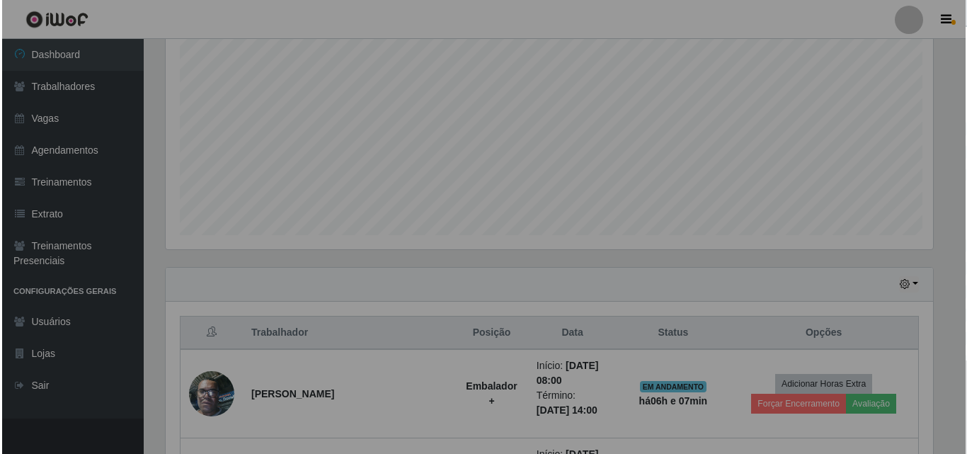
scroll to position [305, 0]
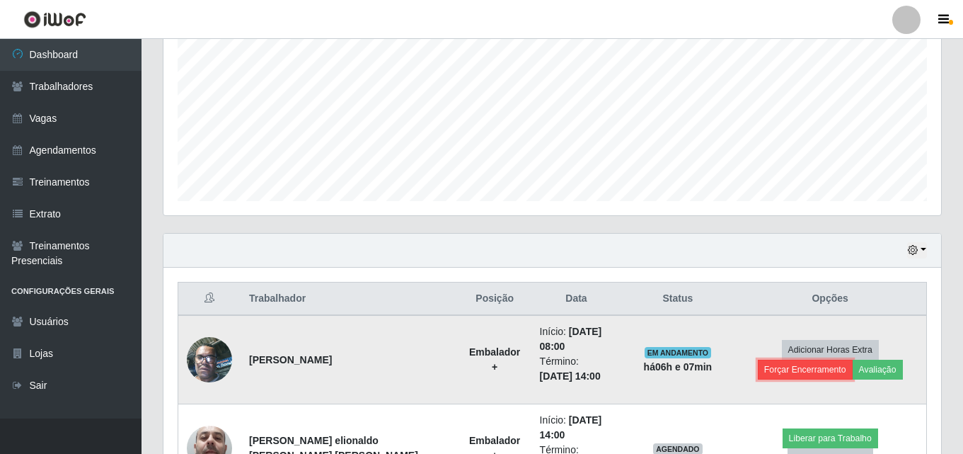
click at [853, 360] on button "Forçar Encerramento" at bounding box center [805, 370] width 95 height 20
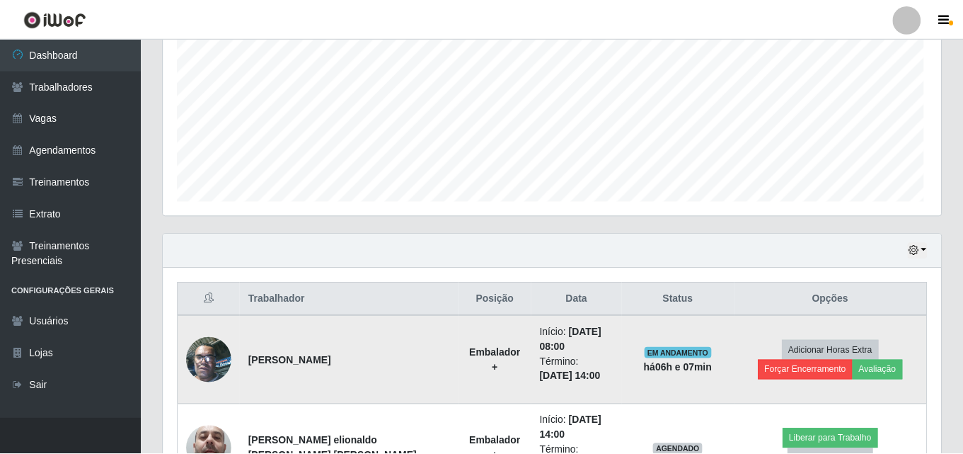
scroll to position [294, 771]
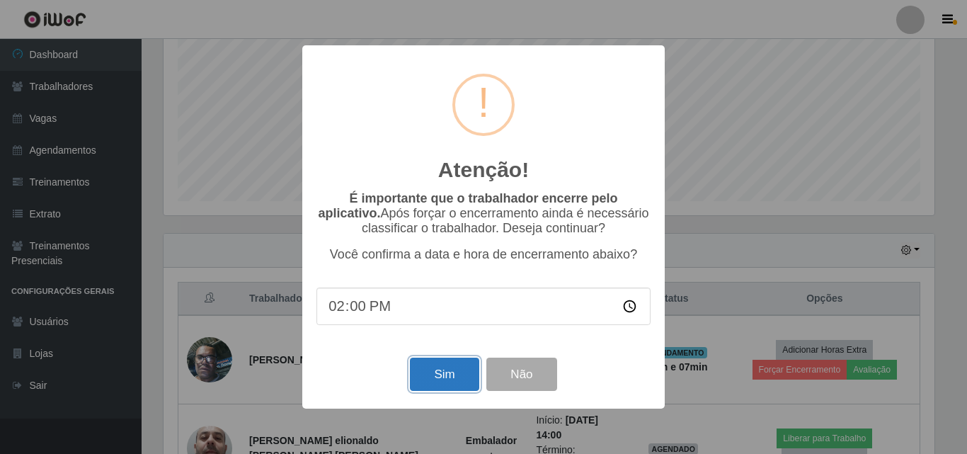
click at [433, 372] on button "Sim" at bounding box center [444, 373] width 69 height 33
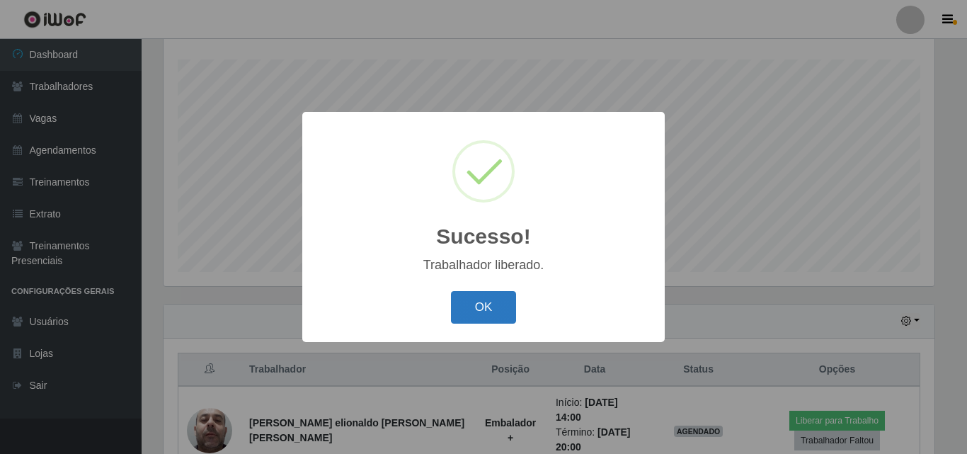
click at [493, 306] on button "OK" at bounding box center [484, 307] width 66 height 33
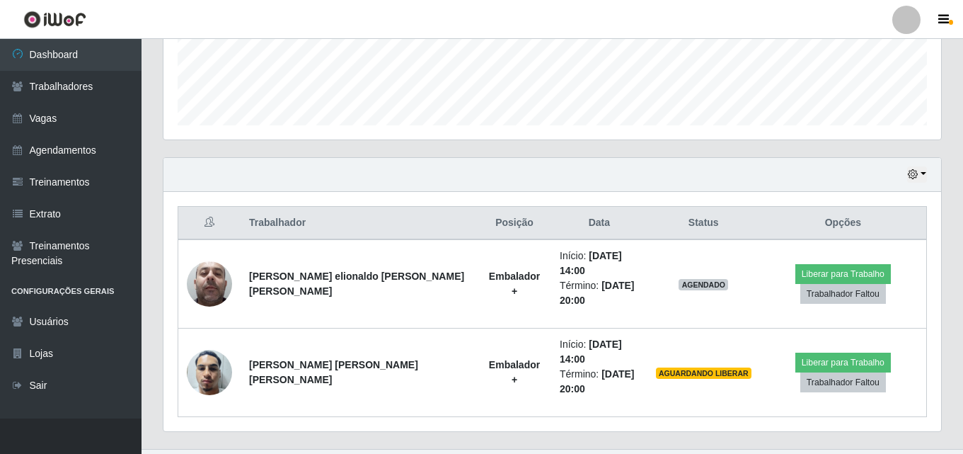
scroll to position [382, 0]
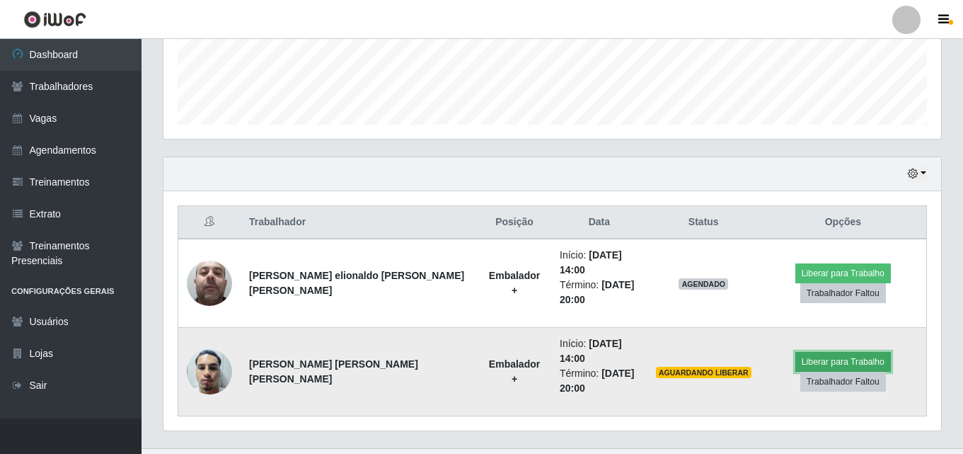
click at [872, 352] on button "Liberar para Trabalho" at bounding box center [844, 362] width 96 height 20
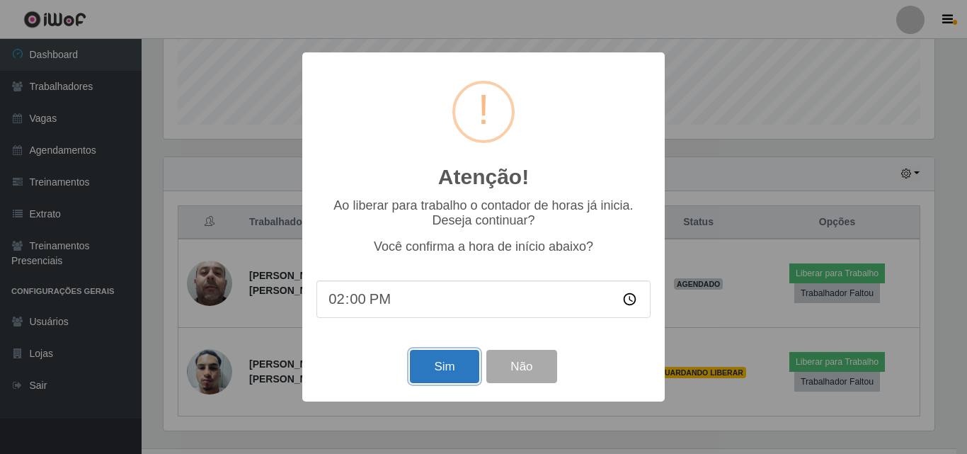
click at [430, 374] on button "Sim" at bounding box center [444, 366] width 69 height 33
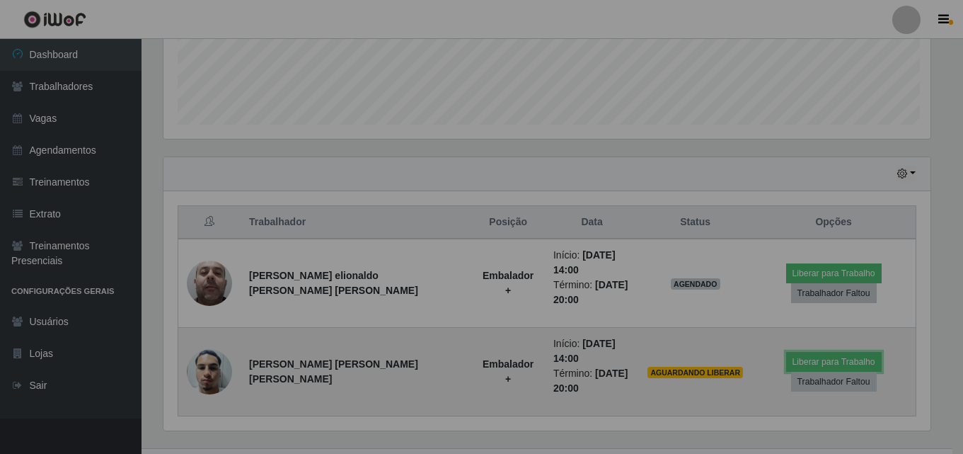
scroll to position [0, 0]
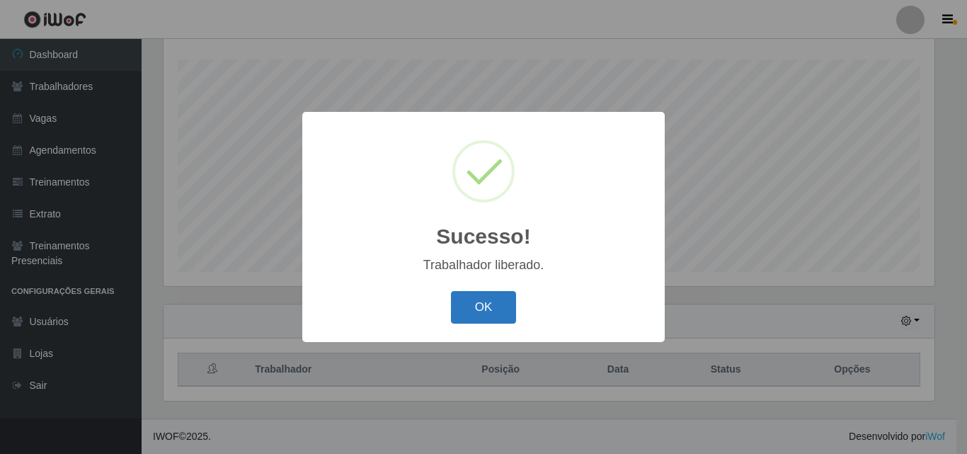
drag, startPoint x: 463, startPoint y: 289, endPoint x: 468, endPoint y: 300, distance: 11.7
click at [467, 299] on div "OK Cancel" at bounding box center [483, 307] width 334 height 40
click at [468, 300] on button "OK" at bounding box center [484, 307] width 66 height 33
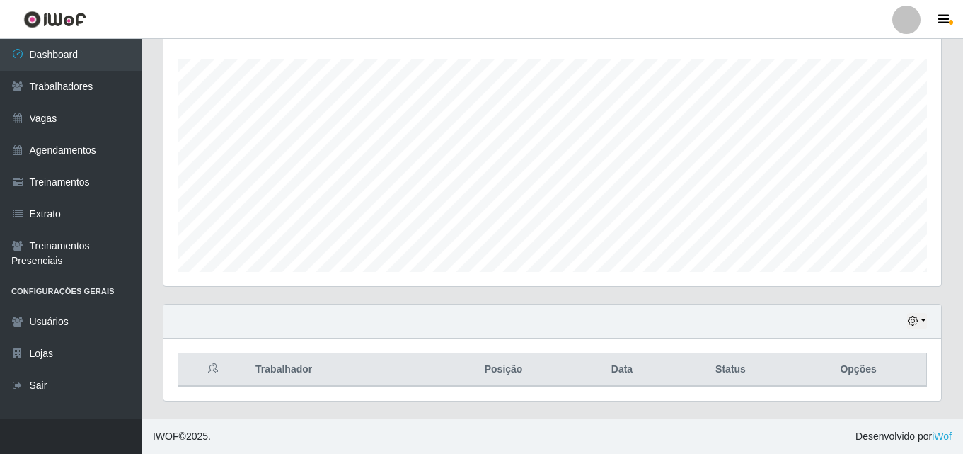
click at [423, 299] on div "Agendamentos Day Month" at bounding box center [552, 148] width 801 height 312
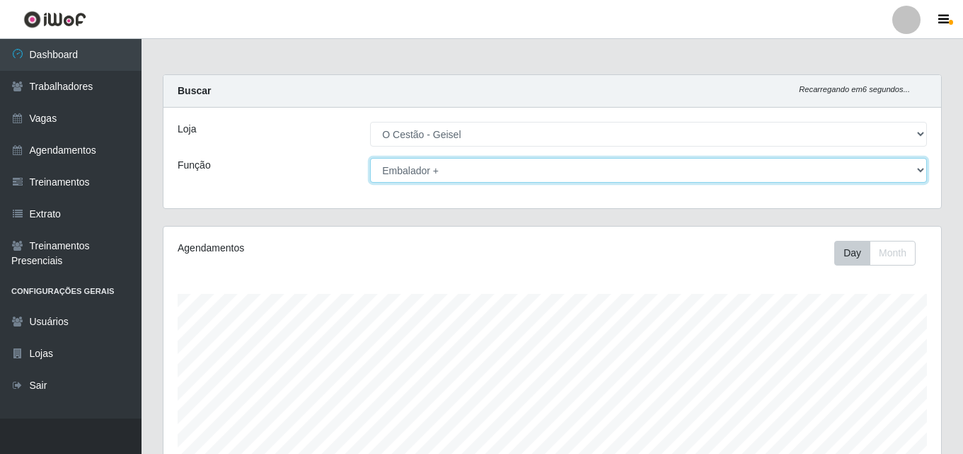
click at [488, 173] on select "[Selecione...] ASG ASG + ASG ++ Auxiliar de Estoque Auxiliar de Estoque + Auxil…" at bounding box center [648, 170] width 557 height 25
click at [370, 158] on select "[Selecione...] ASG ASG + ASG ++ Auxiliar de Estoque Auxiliar de Estoque + Auxil…" at bounding box center [648, 170] width 557 height 25
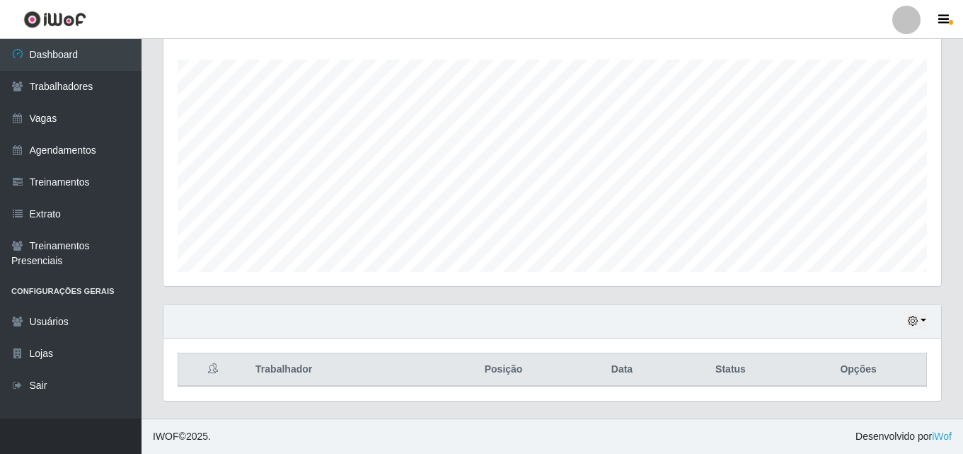
click at [282, 367] on th "Trabalhador" at bounding box center [340, 369] width 187 height 33
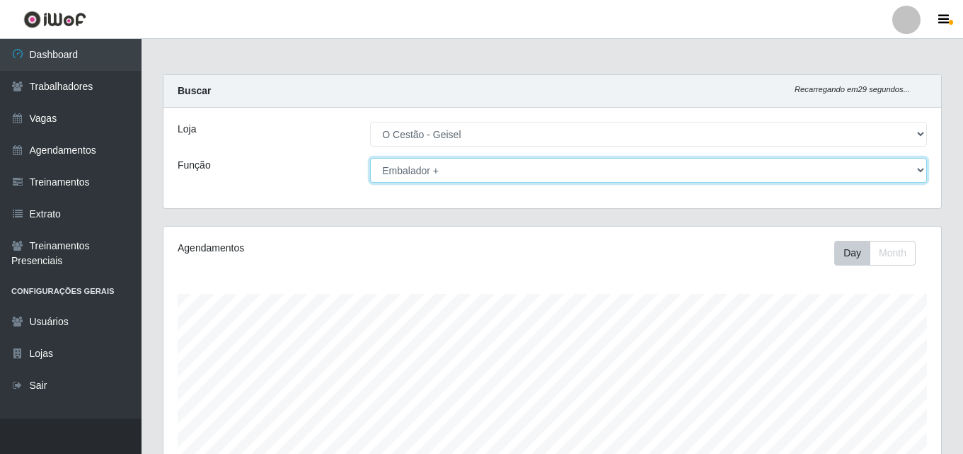
click at [450, 173] on select "[Selecione...] ASG ASG + ASG ++ Auxiliar de Estoque Auxiliar de Estoque + Auxil…" at bounding box center [648, 170] width 557 height 25
click at [370, 158] on select "[Selecione...] ASG ASG + ASG ++ Auxiliar de Estoque Auxiliar de Estoque + Auxil…" at bounding box center [648, 170] width 557 height 25
click at [514, 173] on select "[Selecione...] ASG ASG + ASG ++ Auxiliar de Estoque Auxiliar de Estoque + Auxil…" at bounding box center [648, 170] width 557 height 25
select select "70"
click at [370, 158] on select "[Selecione...] ASG ASG + ASG ++ Auxiliar de Estoque Auxiliar de Estoque + Auxil…" at bounding box center [648, 170] width 557 height 25
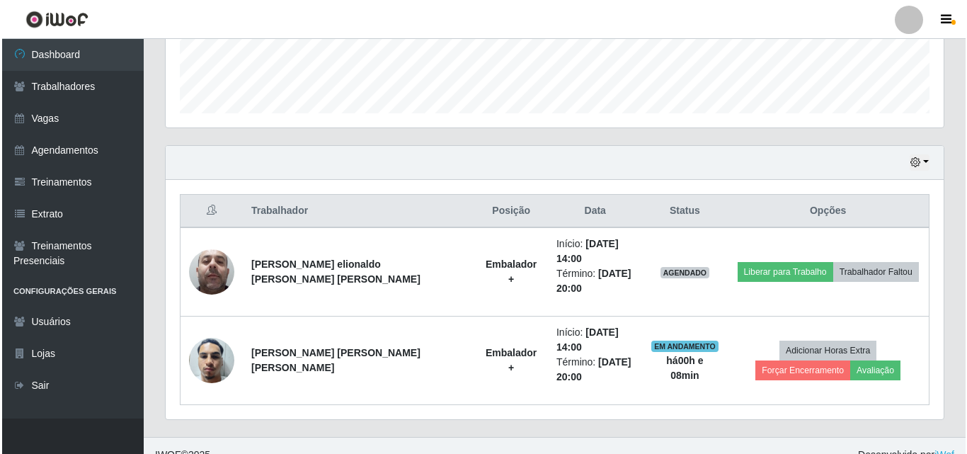
scroll to position [411, 0]
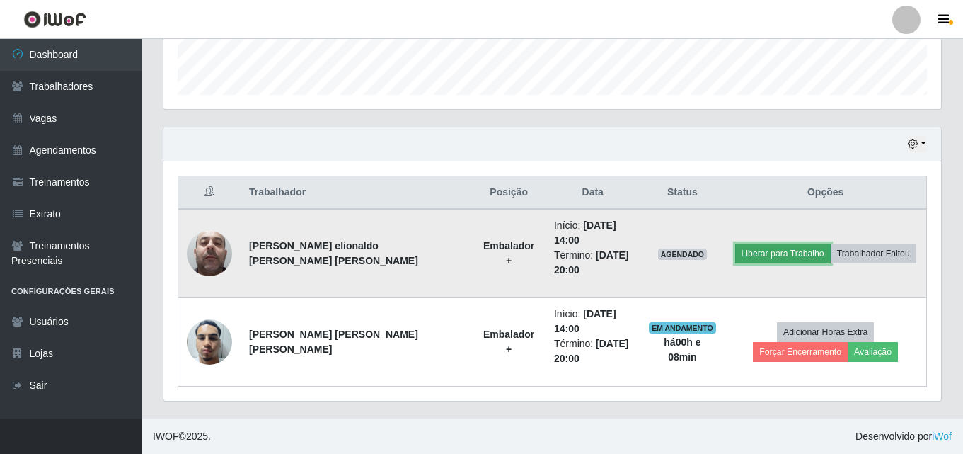
click at [759, 258] on button "Liberar para Trabalho" at bounding box center [783, 253] width 96 height 20
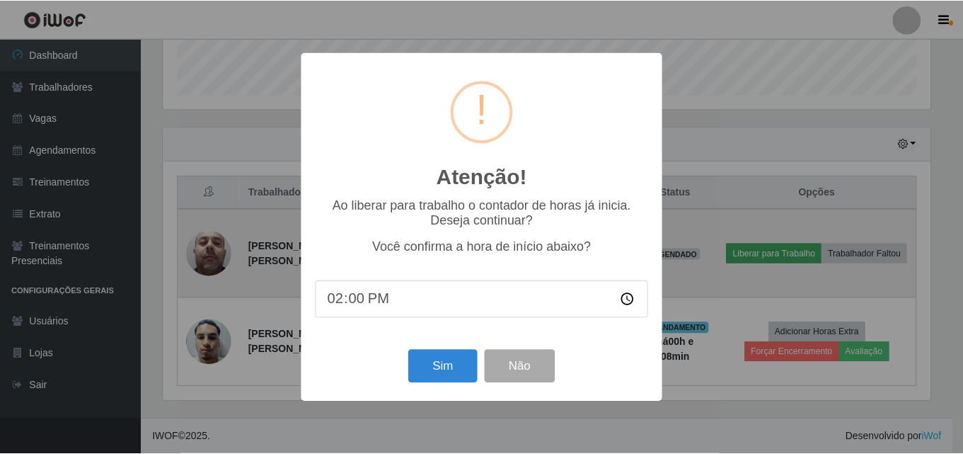
scroll to position [294, 771]
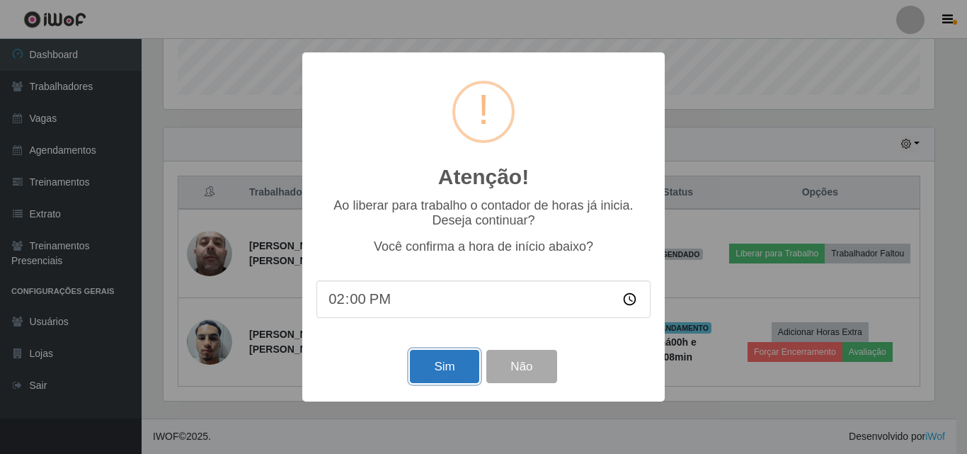
click at [438, 367] on button "Sim" at bounding box center [444, 366] width 69 height 33
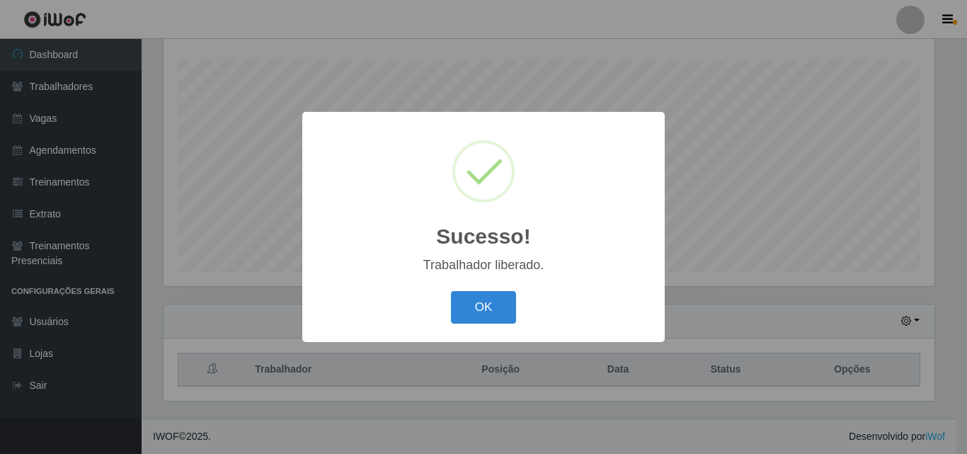
drag, startPoint x: 438, startPoint y: 367, endPoint x: 342, endPoint y: 137, distance: 248.7
click at [342, 137] on div "Sucesso! ×" at bounding box center [483, 192] width 334 height 132
click at [480, 316] on button "OK" at bounding box center [484, 307] width 66 height 33
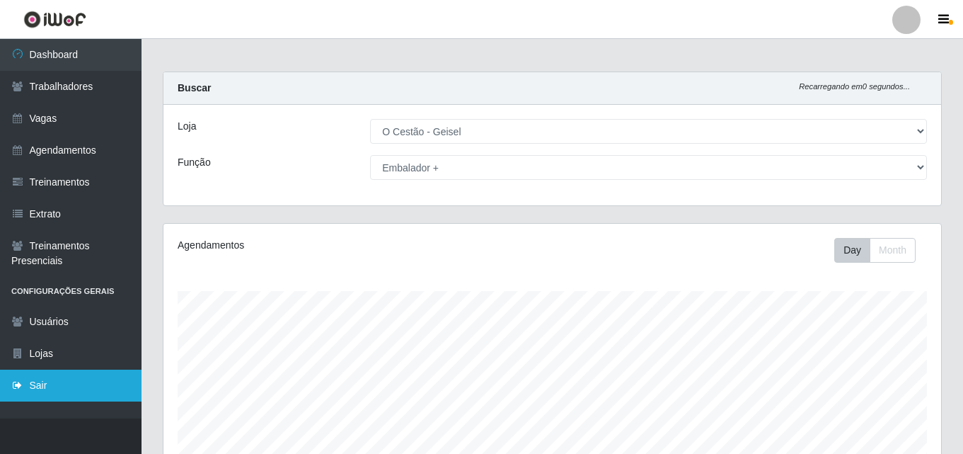
scroll to position [0, 0]
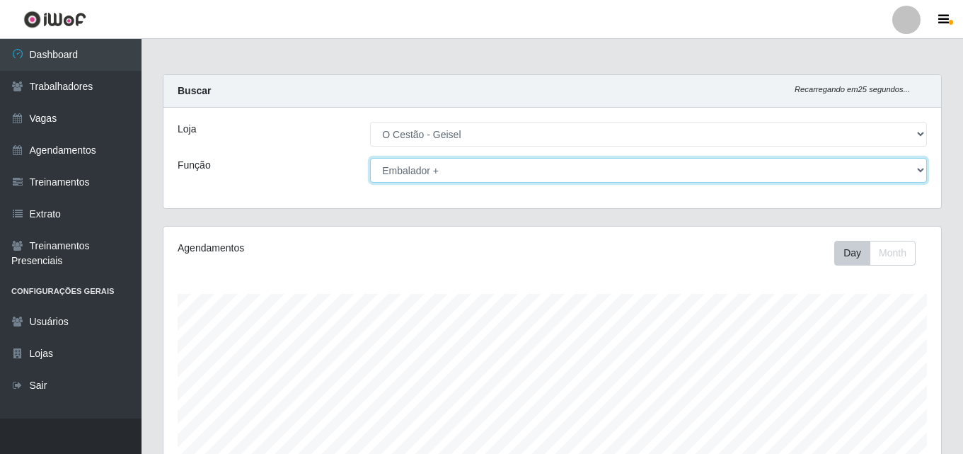
click at [486, 160] on select "[Selecione...] ASG ASG + ASG ++ Auxiliar de Estoque Auxiliar de Estoque + Auxil…" at bounding box center [648, 170] width 557 height 25
click at [483, 174] on select "[Selecione...] ASG ASG + ASG ++ Auxiliar de Estoque Auxiliar de Estoque + Auxil…" at bounding box center [648, 170] width 557 height 25
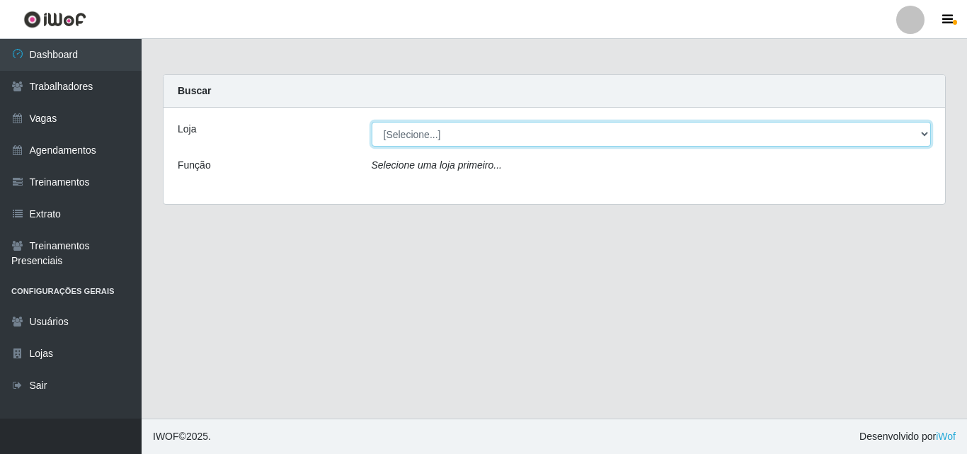
click at [427, 140] on select "[Selecione...] O Cestão - Geisel" at bounding box center [652, 134] width 560 height 25
select select "224"
click at [372, 122] on select "[Selecione...] O Cestão - Geisel" at bounding box center [652, 134] width 560 height 25
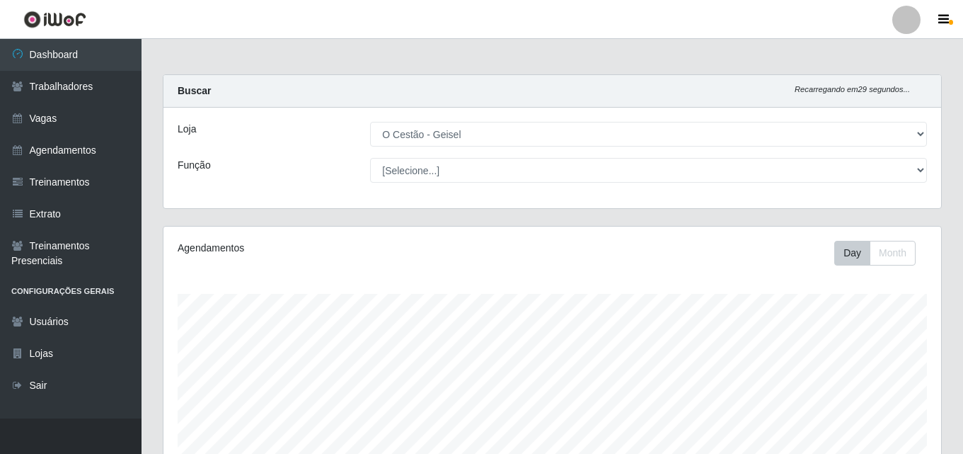
scroll to position [294, 778]
select select "72"
click at [370, 158] on select "[Selecione...] ASG ASG + ASG ++ Auxiliar de Estoque Auxiliar de Estoque + Auxil…" at bounding box center [648, 170] width 557 height 25
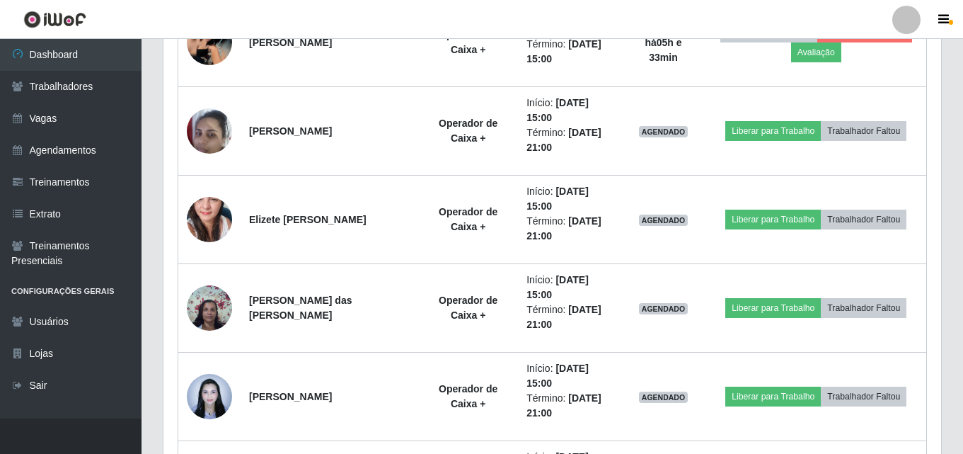
scroll to position [920, 0]
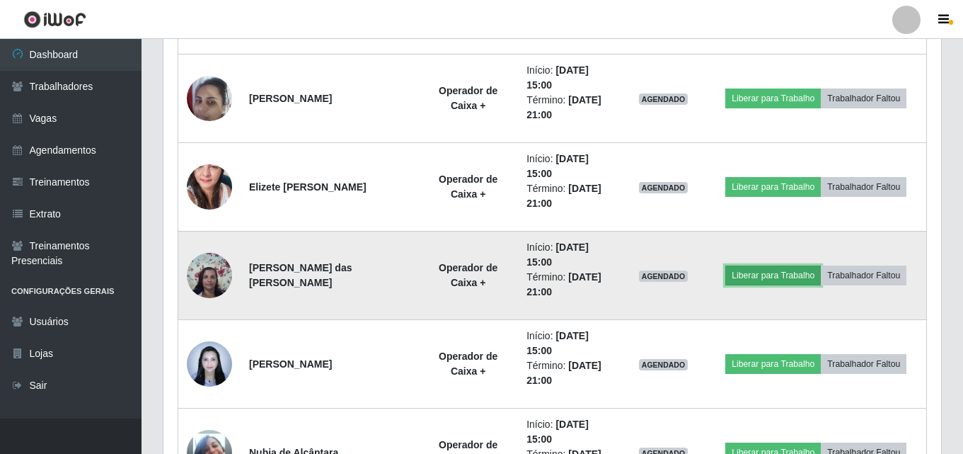
click at [796, 281] on button "Liberar para Trabalho" at bounding box center [773, 275] width 96 height 20
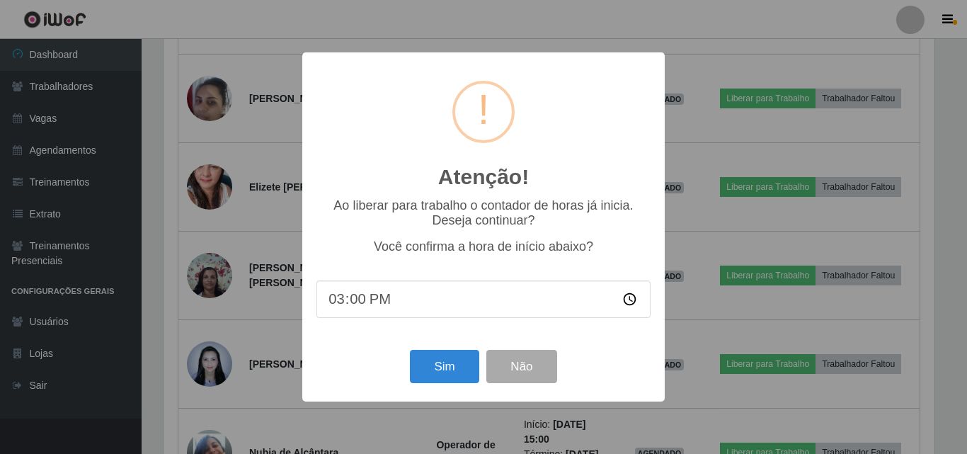
click at [379, 298] on input "15:00" at bounding box center [483, 299] width 334 height 38
click at [355, 309] on input "15:00" at bounding box center [483, 299] width 334 height 38
type input "15:33"
click at [447, 367] on button "Sim" at bounding box center [444, 366] width 69 height 33
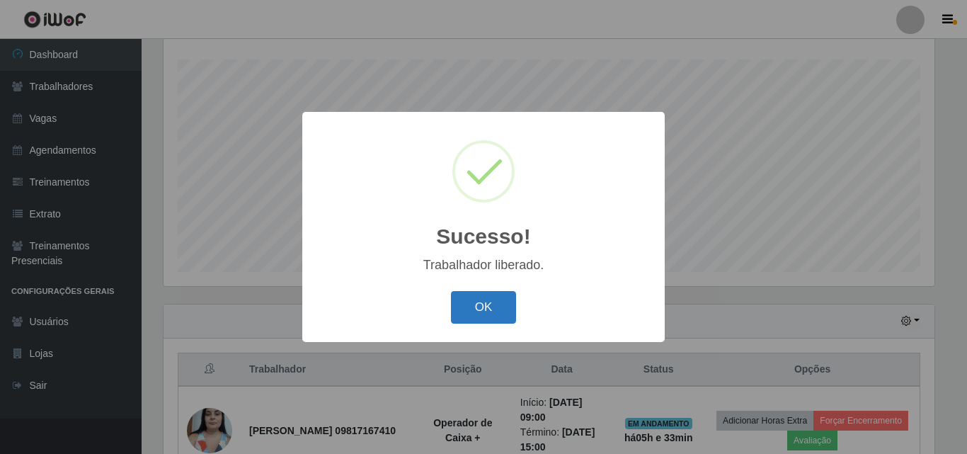
click at [502, 301] on button "OK" at bounding box center [484, 307] width 66 height 33
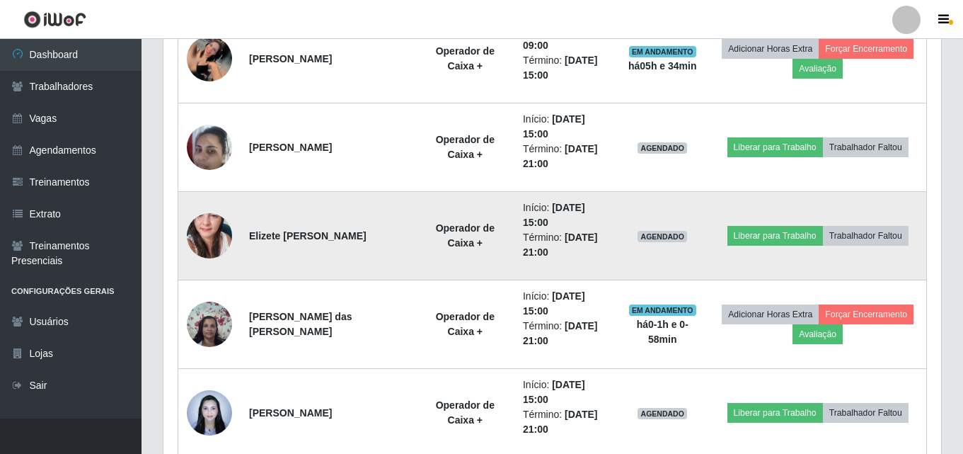
scroll to position [942, 0]
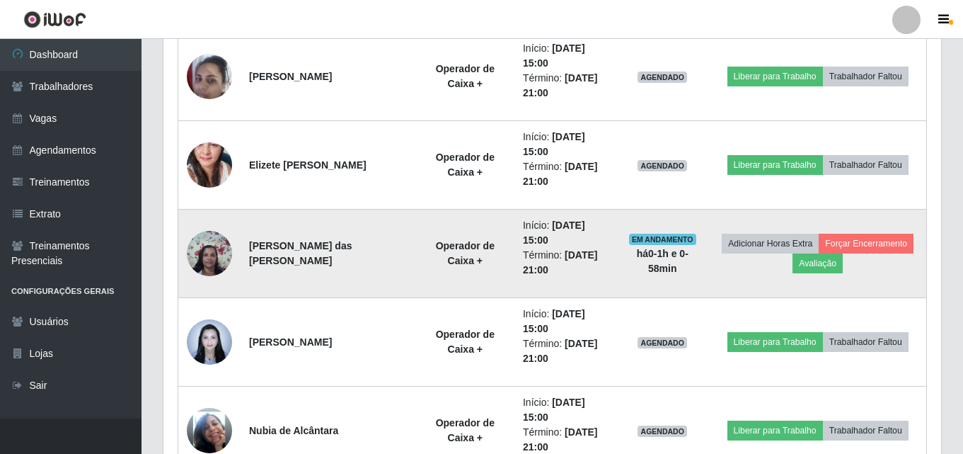
click at [481, 248] on strong "Operador de Caixa +" at bounding box center [465, 253] width 59 height 26
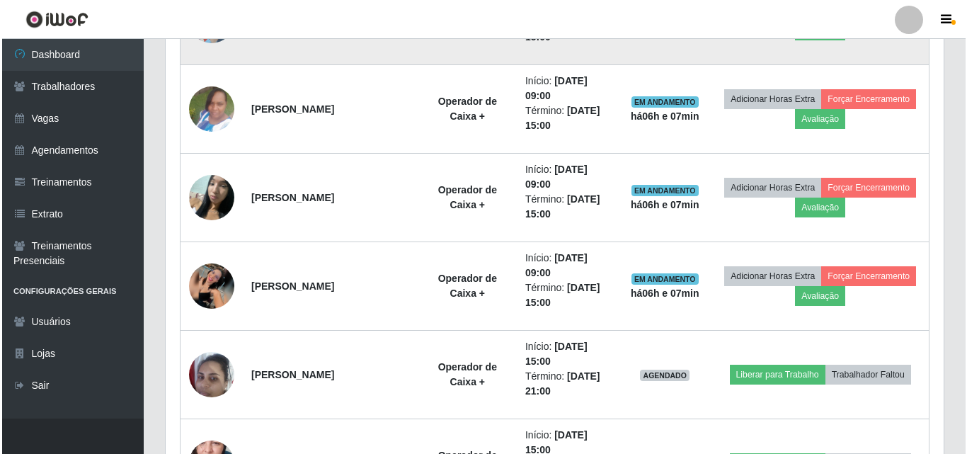
scroll to position [677, 0]
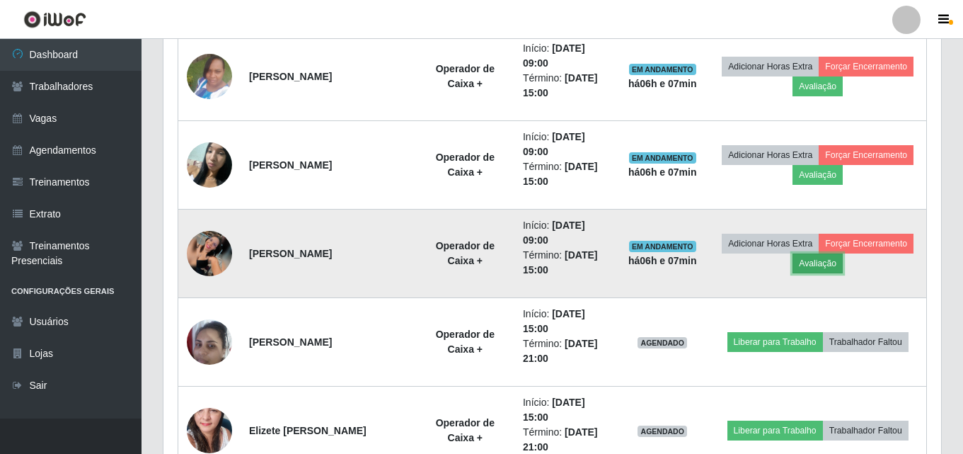
click at [813, 265] on button "Avaliação" at bounding box center [818, 263] width 50 height 20
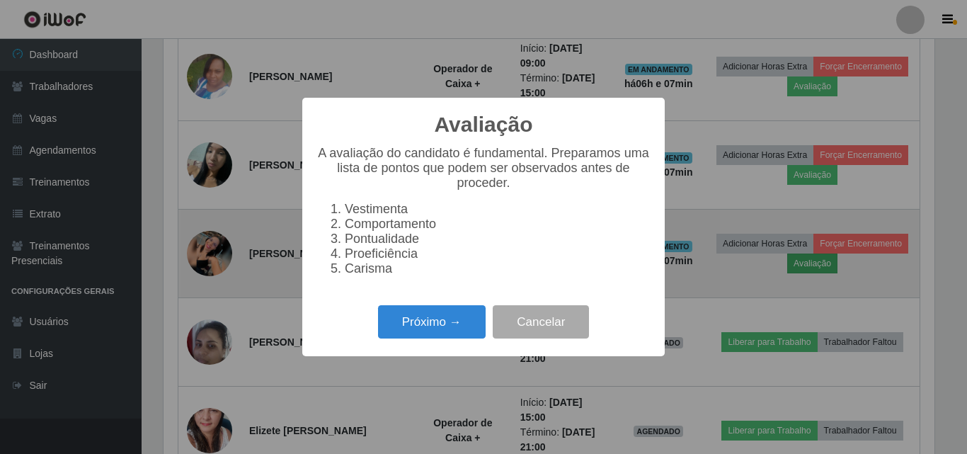
scroll to position [294, 771]
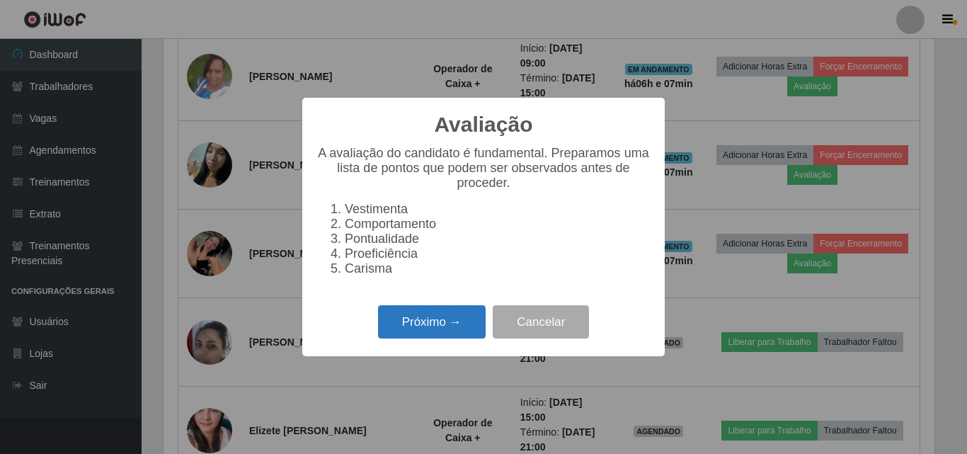
click at [454, 324] on button "Próximo →" at bounding box center [432, 321] width 108 height 33
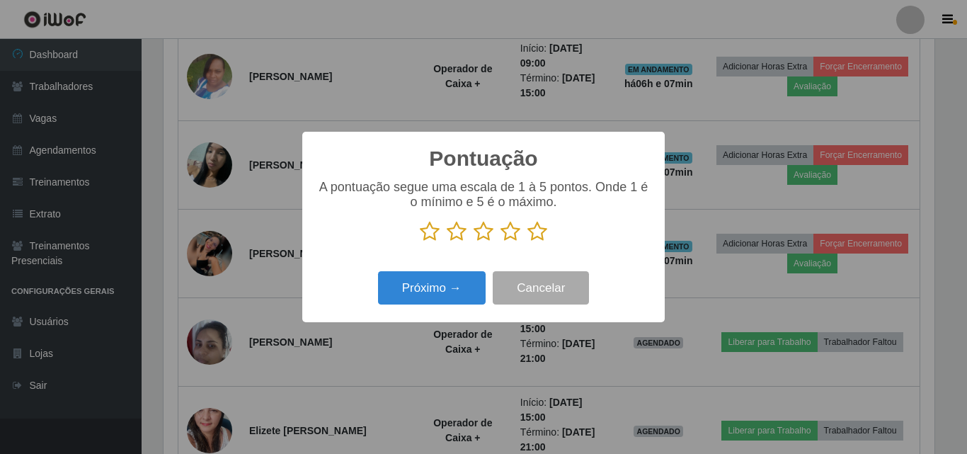
click at [536, 232] on icon at bounding box center [537, 231] width 20 height 21
click at [527, 242] on input "radio" at bounding box center [527, 242] width 0 height 0
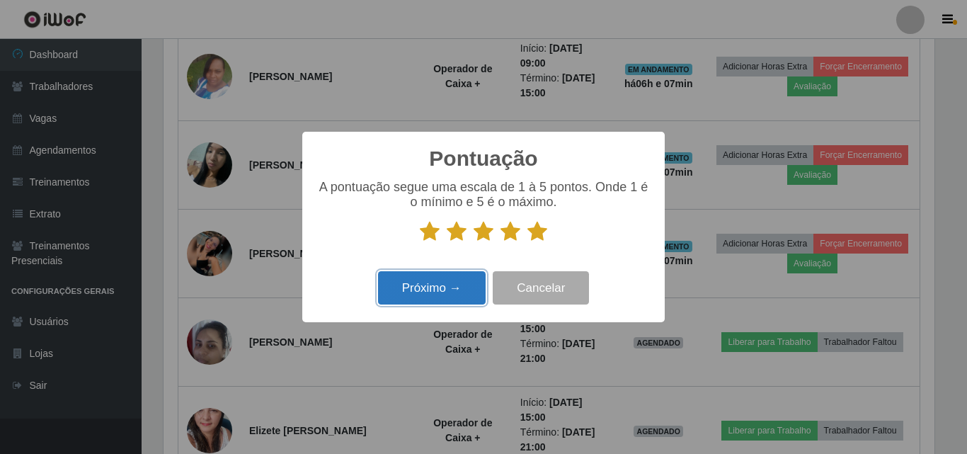
click at [437, 299] on button "Próximo →" at bounding box center [432, 287] width 108 height 33
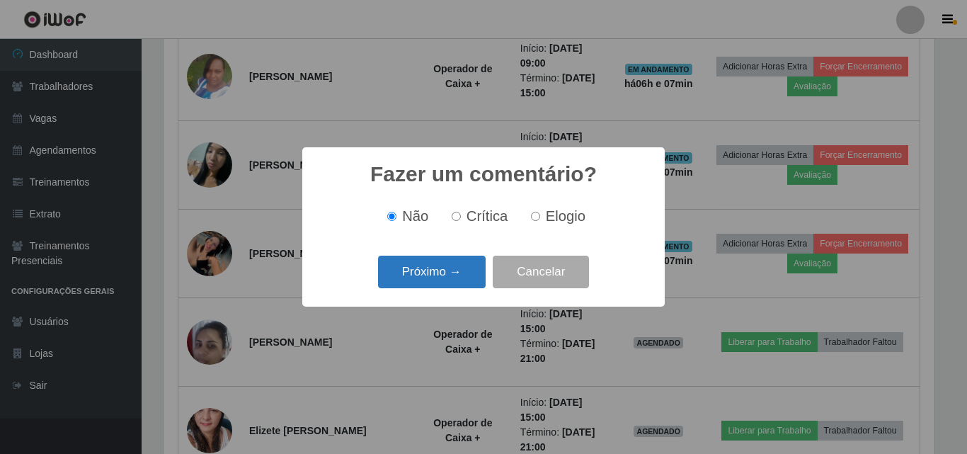
click at [434, 277] on button "Próximo →" at bounding box center [432, 272] width 108 height 33
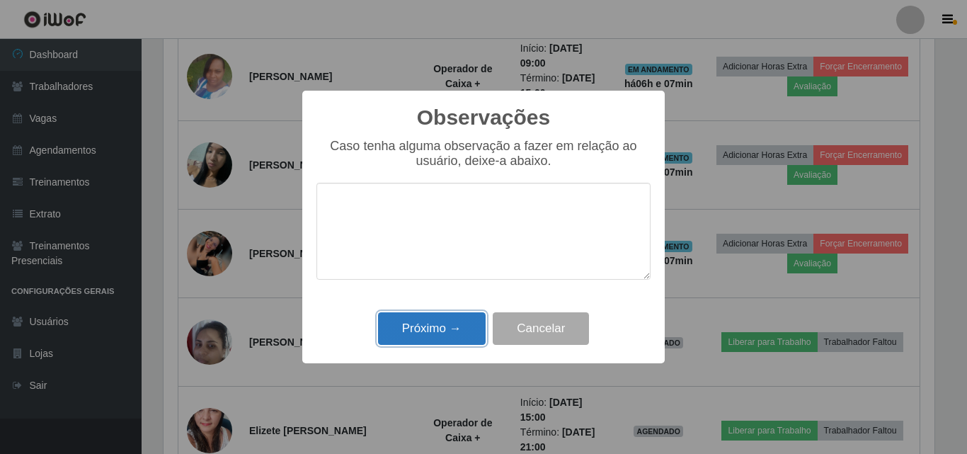
click at [450, 335] on button "Próximo →" at bounding box center [432, 328] width 108 height 33
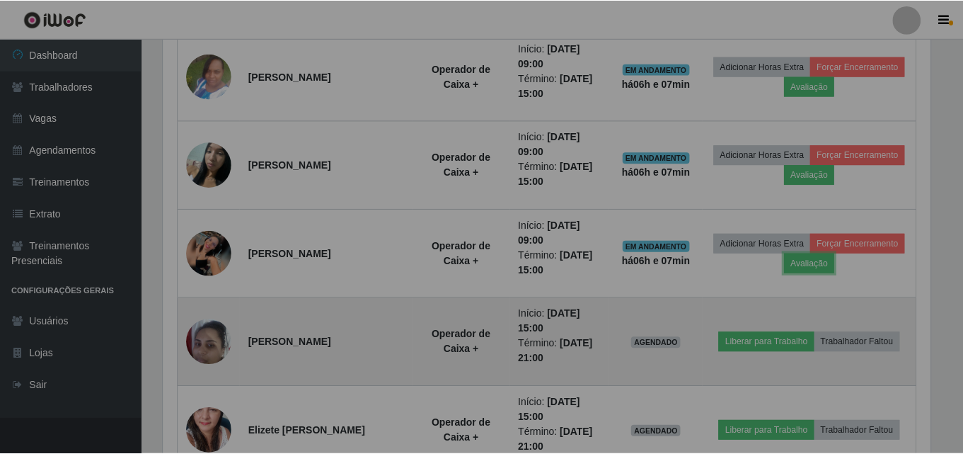
scroll to position [294, 778]
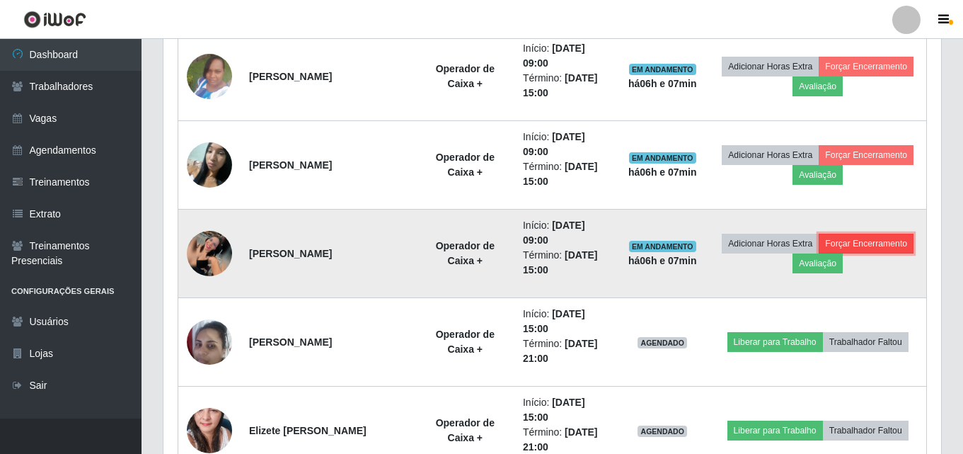
click at [868, 239] on button "Forçar Encerramento" at bounding box center [866, 244] width 95 height 20
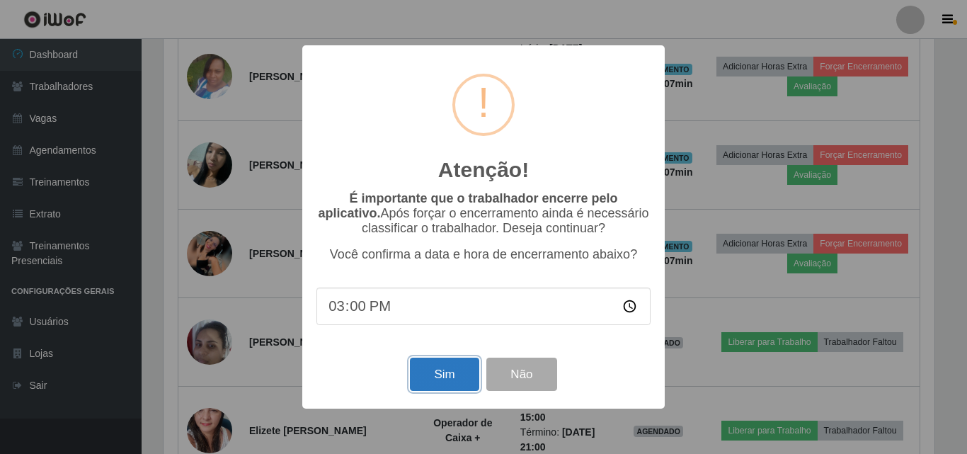
click at [430, 372] on button "Sim" at bounding box center [444, 373] width 69 height 33
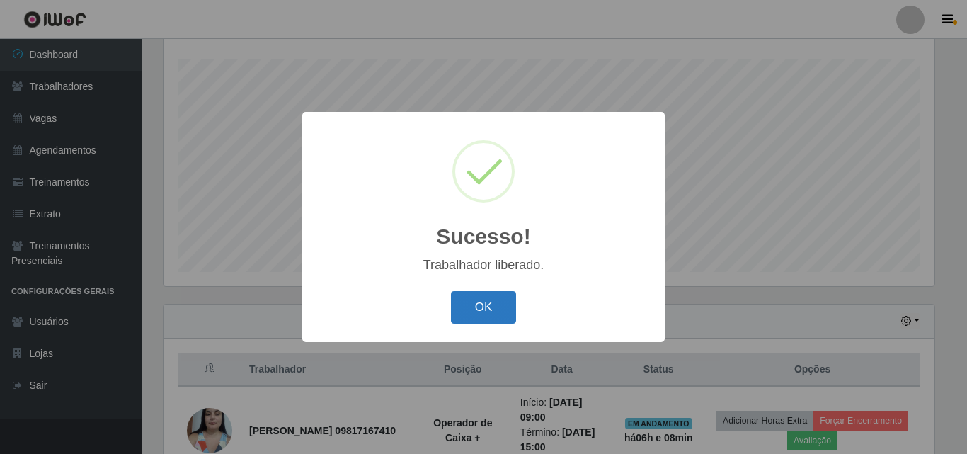
click at [479, 305] on button "OK" at bounding box center [484, 307] width 66 height 33
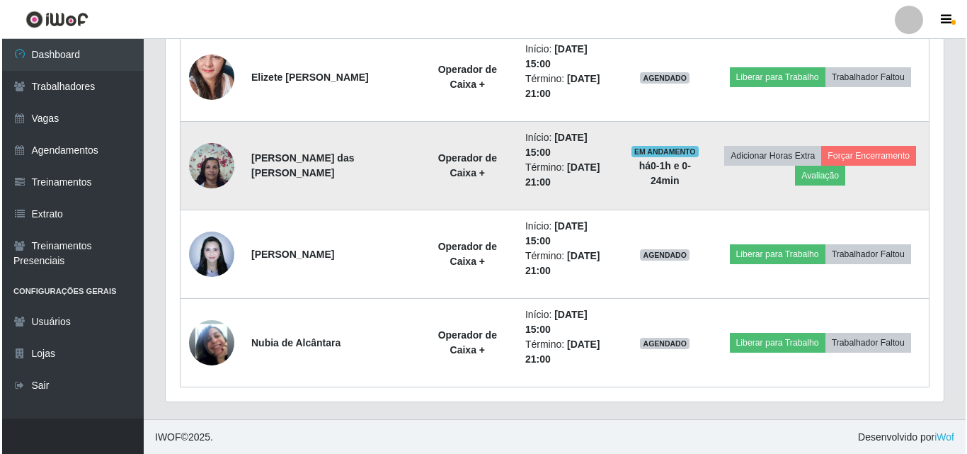
scroll to position [942, 0]
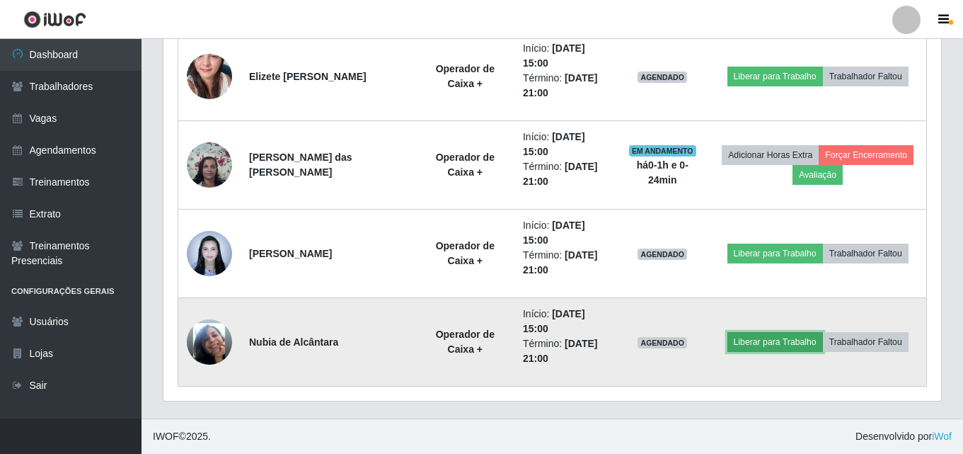
click at [775, 335] on button "Liberar para Trabalho" at bounding box center [776, 342] width 96 height 20
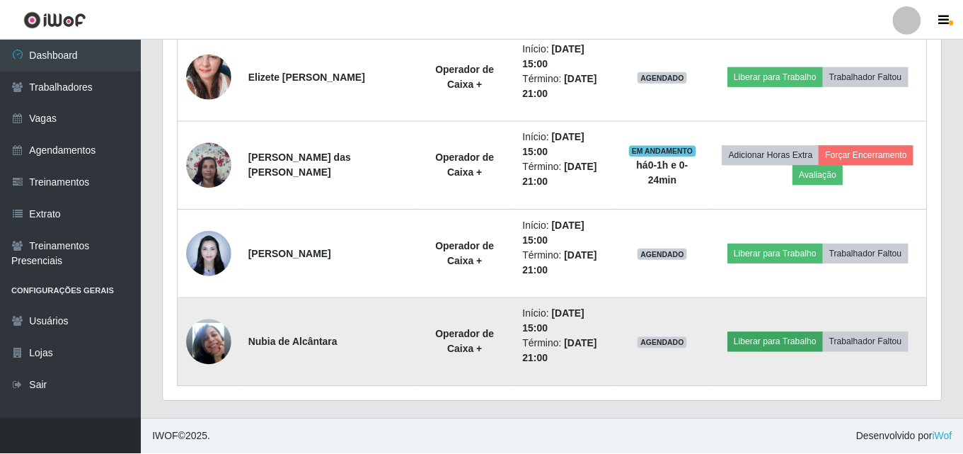
scroll to position [294, 771]
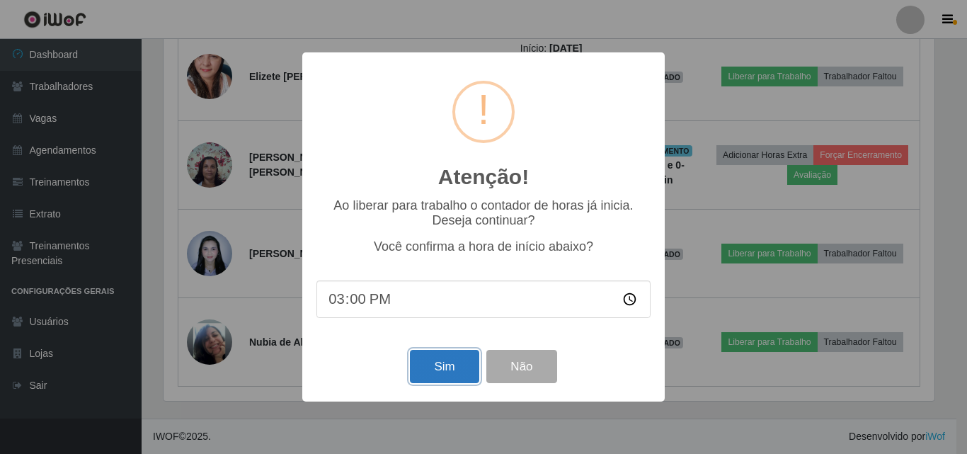
click at [436, 377] on button "Sim" at bounding box center [444, 366] width 69 height 33
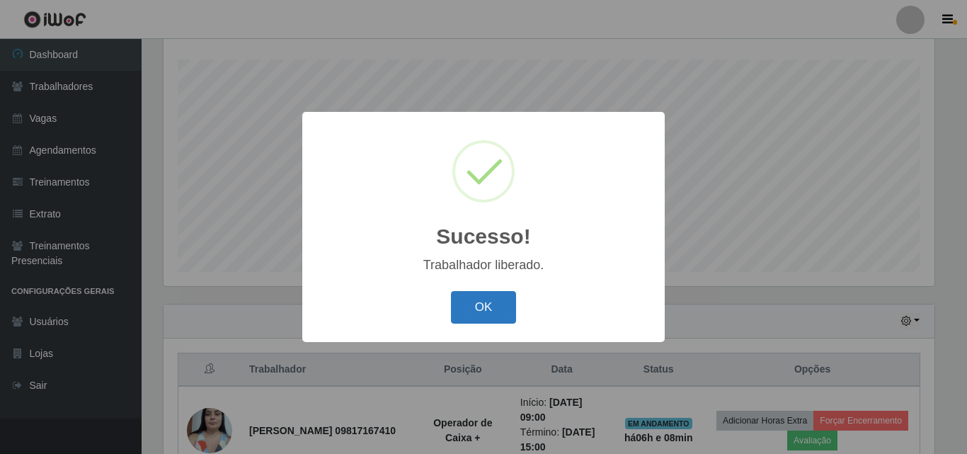
click at [481, 314] on button "OK" at bounding box center [484, 307] width 66 height 33
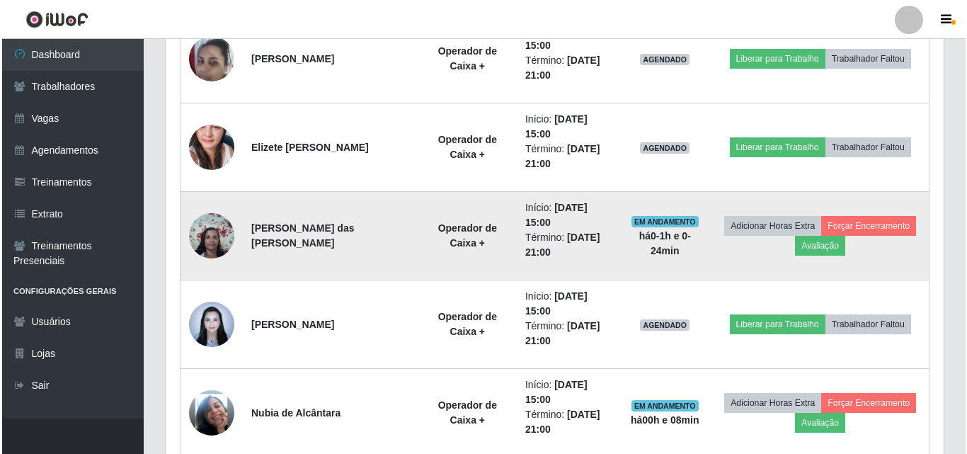
scroll to position [0, 0]
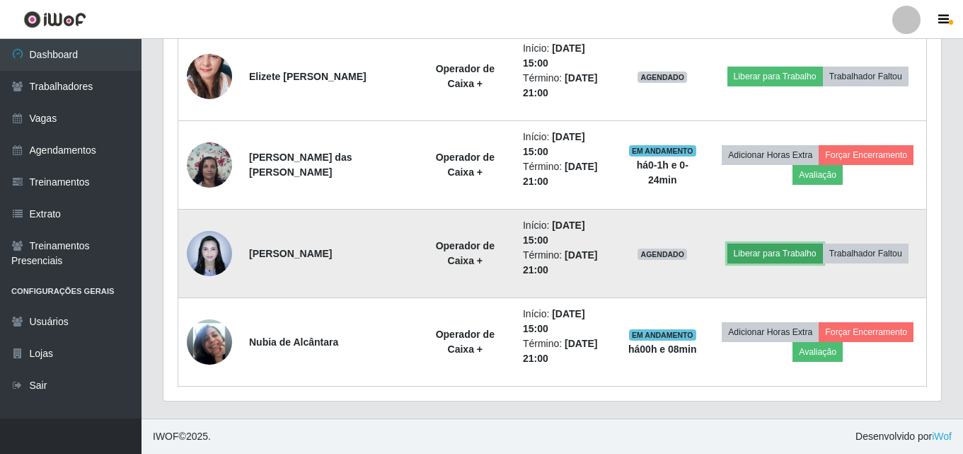
click at [769, 252] on button "Liberar para Trabalho" at bounding box center [776, 253] width 96 height 20
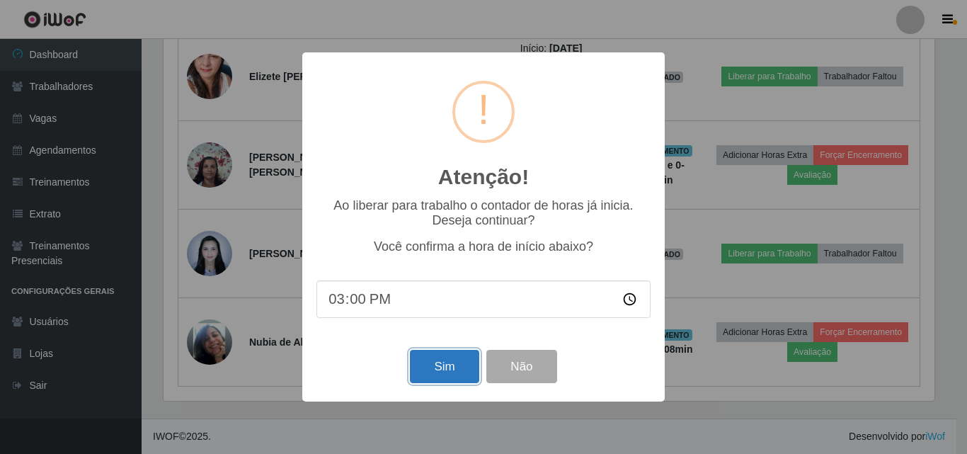
click at [425, 360] on button "Sim" at bounding box center [444, 366] width 69 height 33
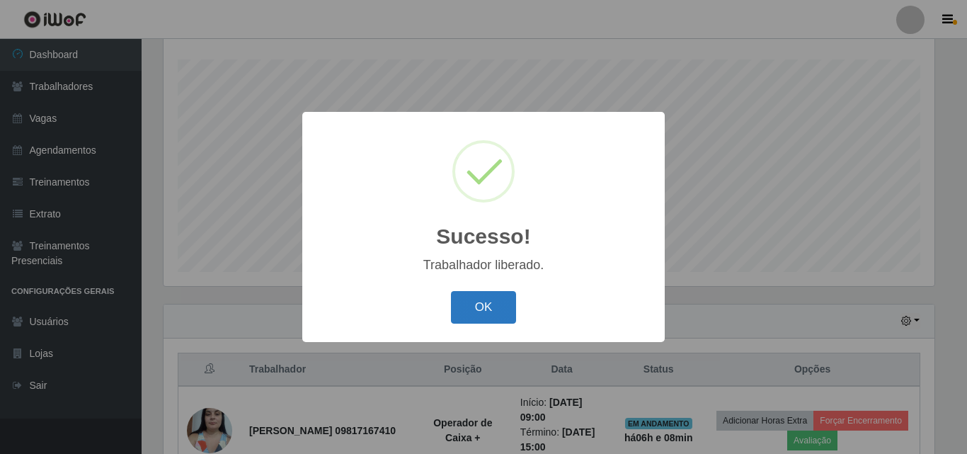
click at [502, 299] on button "OK" at bounding box center [484, 307] width 66 height 33
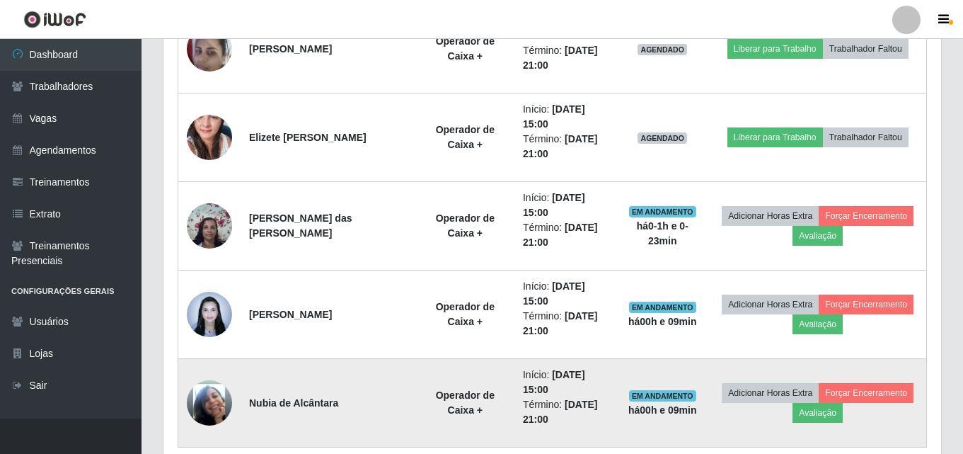
scroll to position [942, 0]
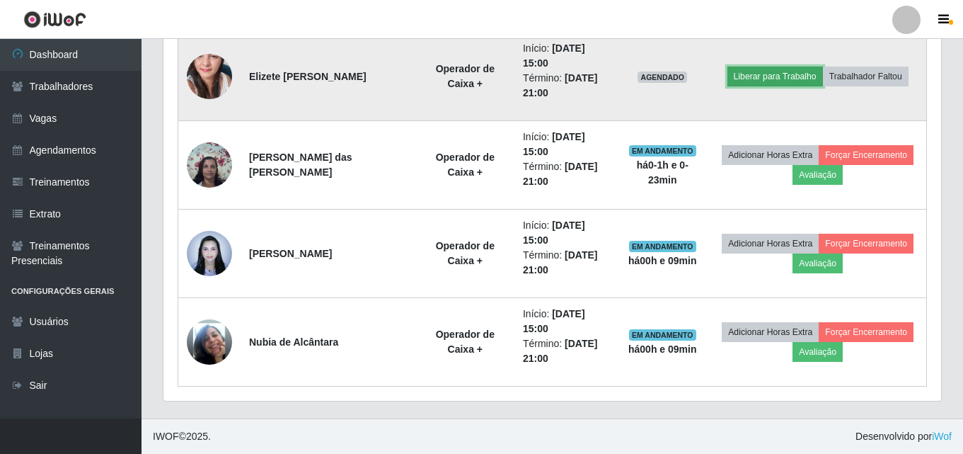
click at [786, 79] on button "Liberar para Trabalho" at bounding box center [776, 77] width 96 height 20
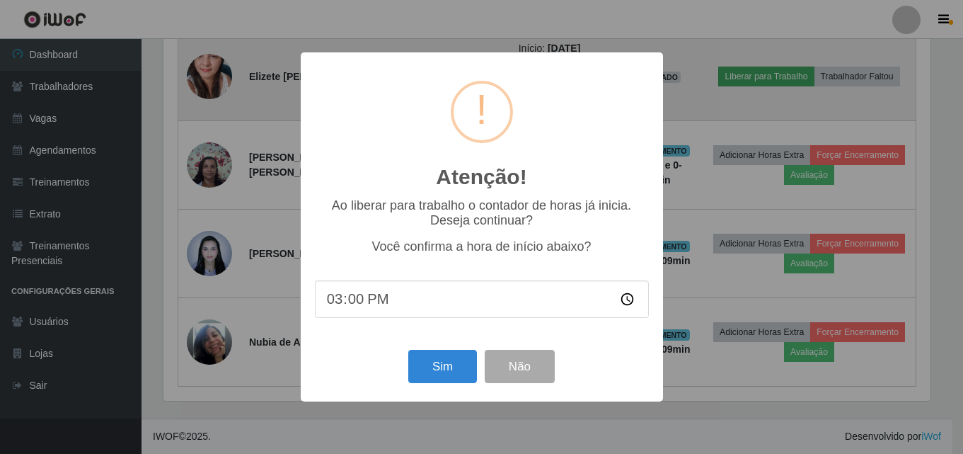
scroll to position [294, 771]
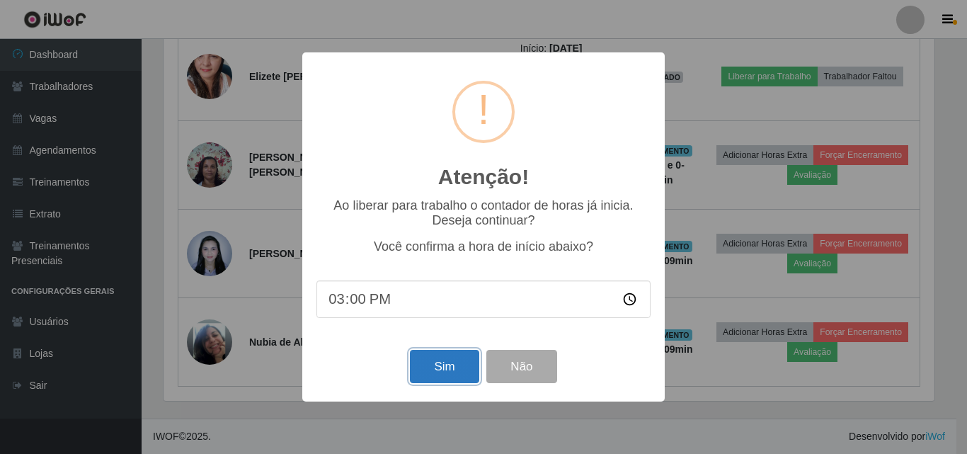
click at [447, 371] on button "Sim" at bounding box center [444, 366] width 69 height 33
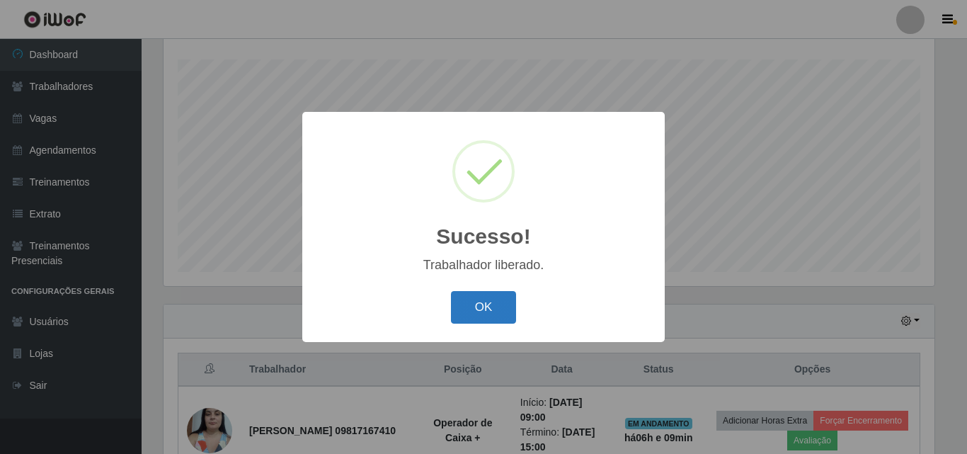
click at [471, 311] on button "OK" at bounding box center [484, 307] width 66 height 33
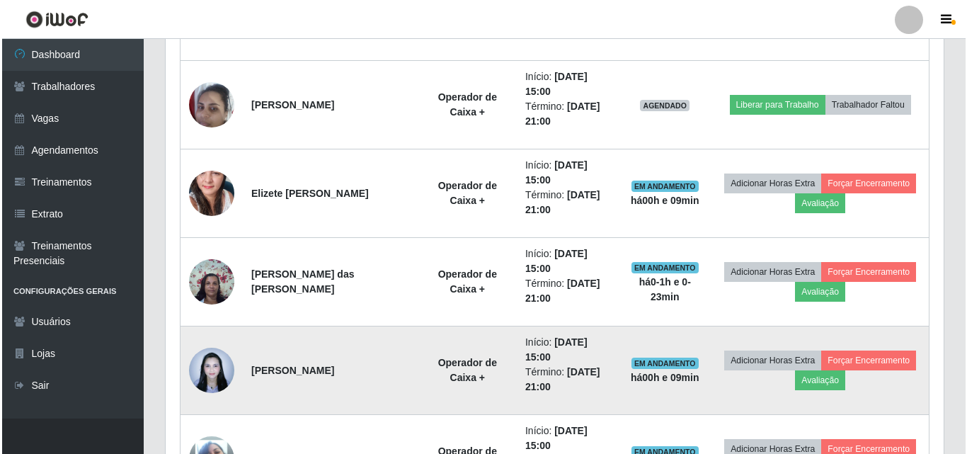
scroll to position [801, 0]
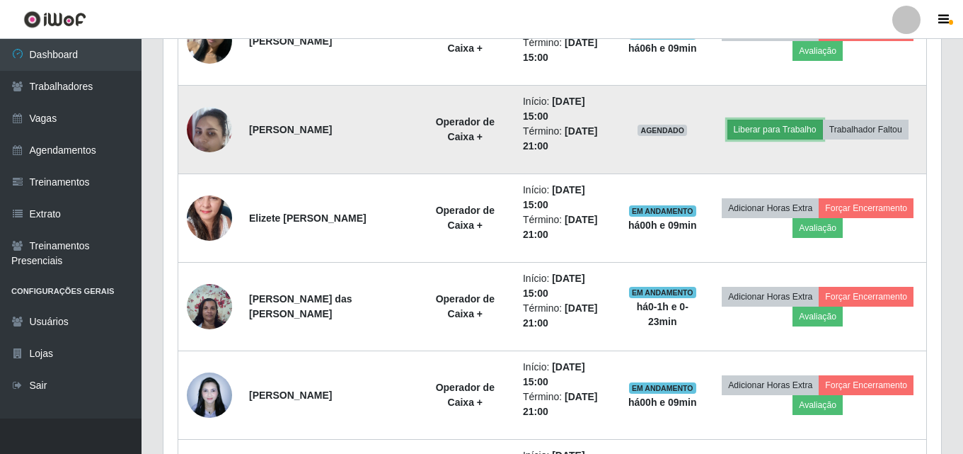
click at [749, 130] on button "Liberar para Trabalho" at bounding box center [776, 130] width 96 height 20
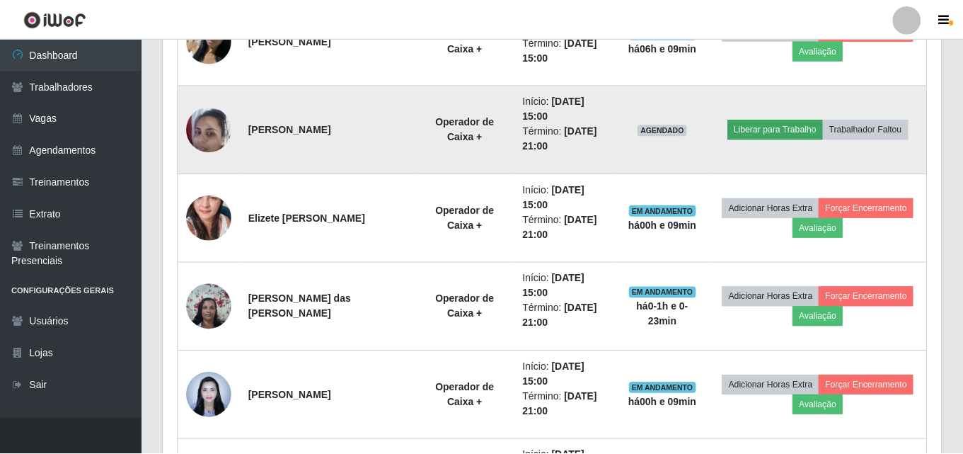
scroll to position [294, 771]
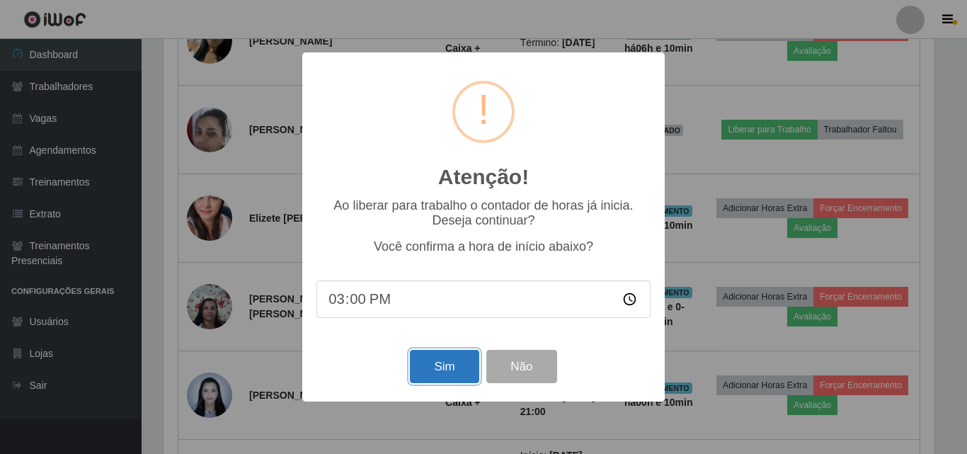
click at [427, 360] on button "Sim" at bounding box center [444, 366] width 69 height 33
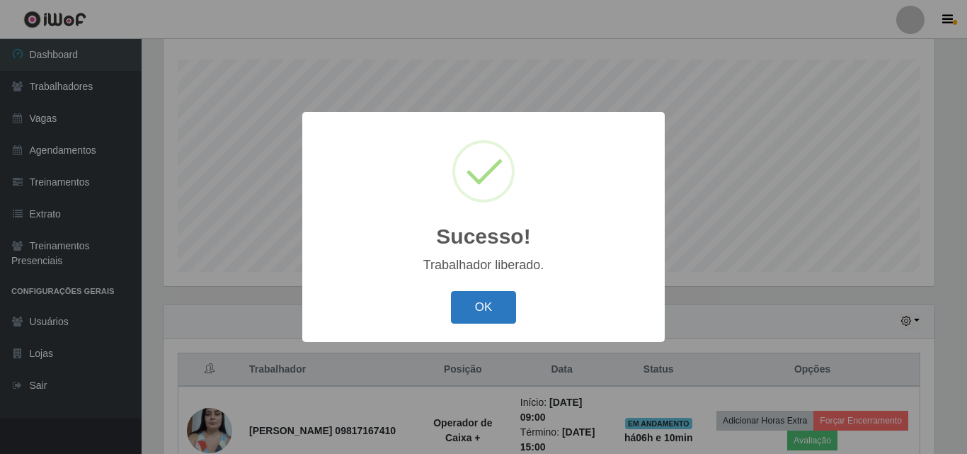
click at [500, 304] on button "OK" at bounding box center [484, 307] width 66 height 33
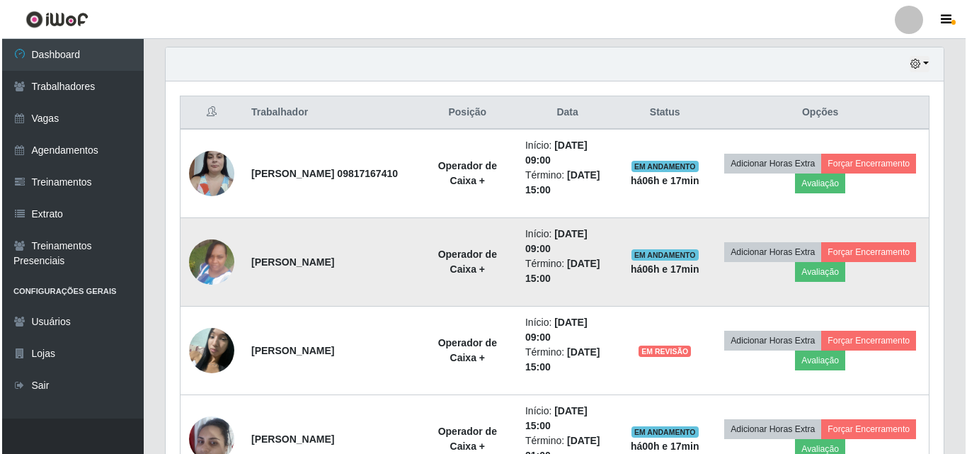
scroll to position [517, 0]
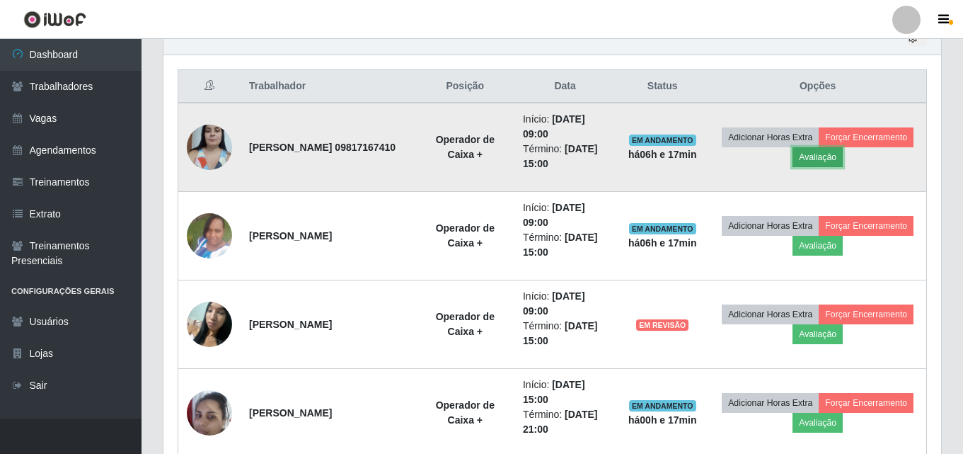
click at [817, 154] on button "Avaliação" at bounding box center [818, 157] width 50 height 20
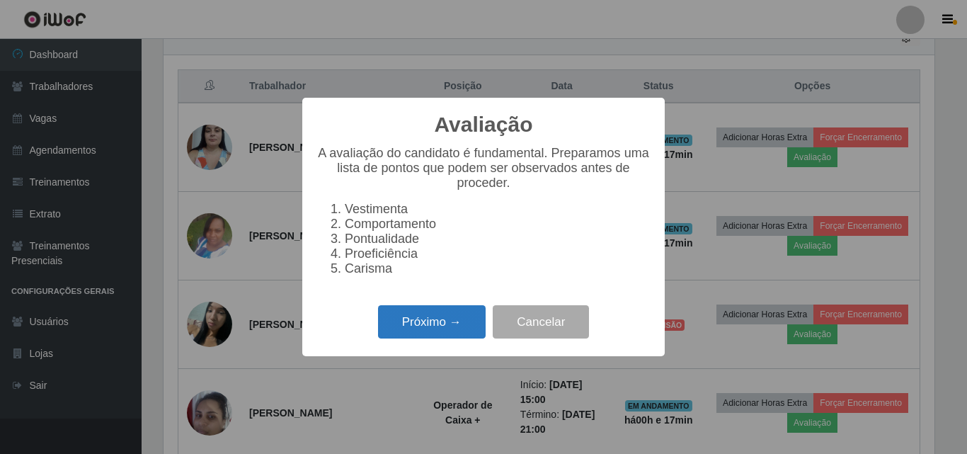
click at [438, 331] on button "Próximo →" at bounding box center [432, 321] width 108 height 33
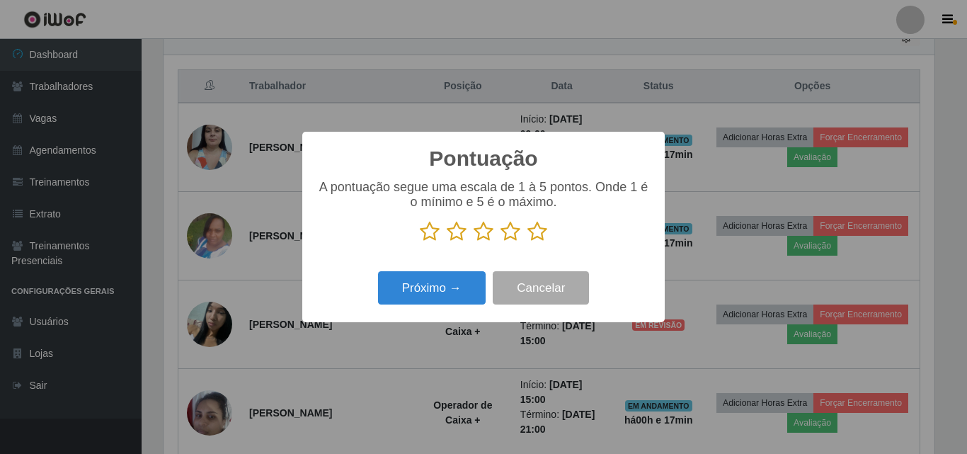
click at [534, 235] on icon at bounding box center [537, 231] width 20 height 21
click at [527, 242] on input "radio" at bounding box center [527, 242] width 0 height 0
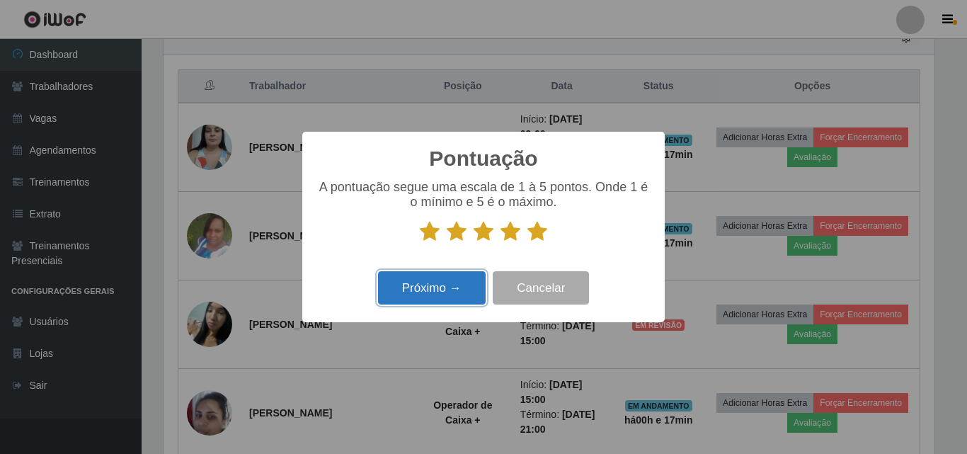
click at [447, 287] on button "Próximo →" at bounding box center [432, 287] width 108 height 33
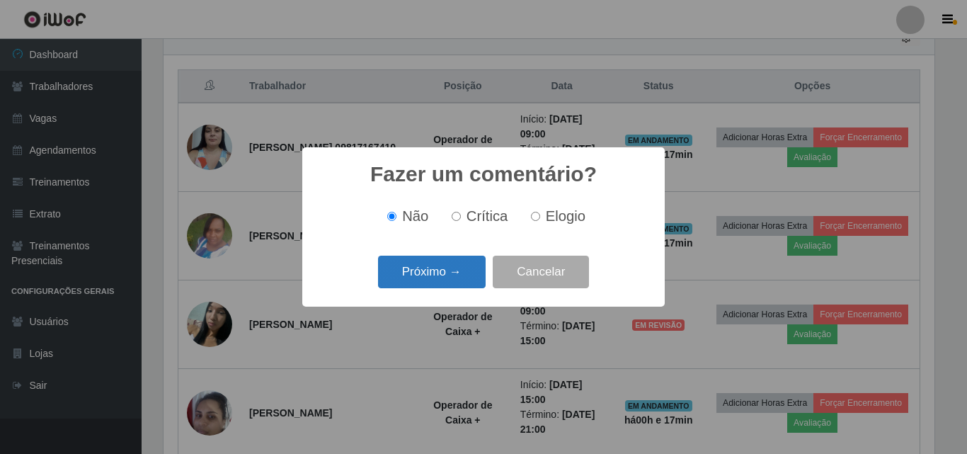
click at [448, 280] on button "Próximo →" at bounding box center [432, 272] width 108 height 33
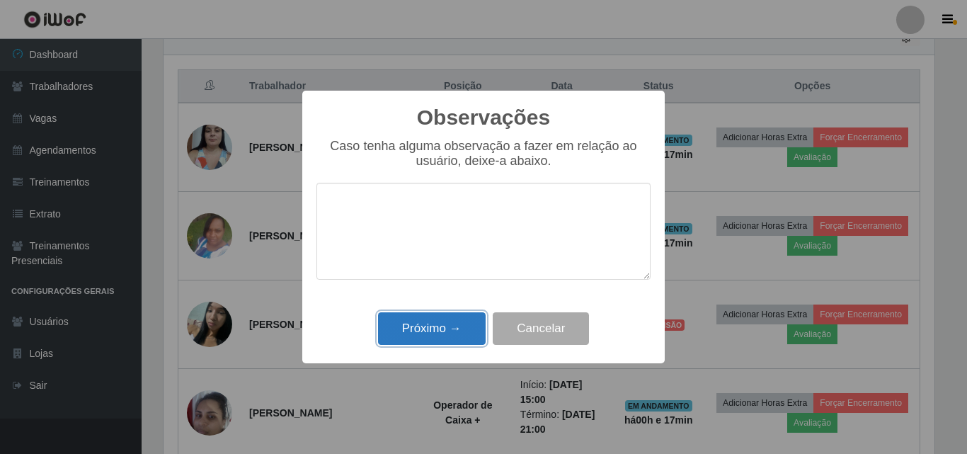
click at [448, 333] on button "Próximo →" at bounding box center [432, 328] width 108 height 33
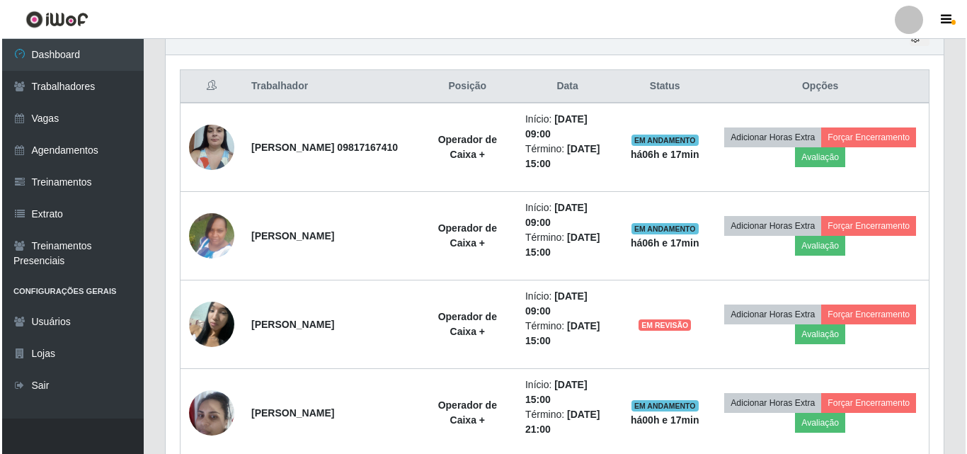
scroll to position [294, 778]
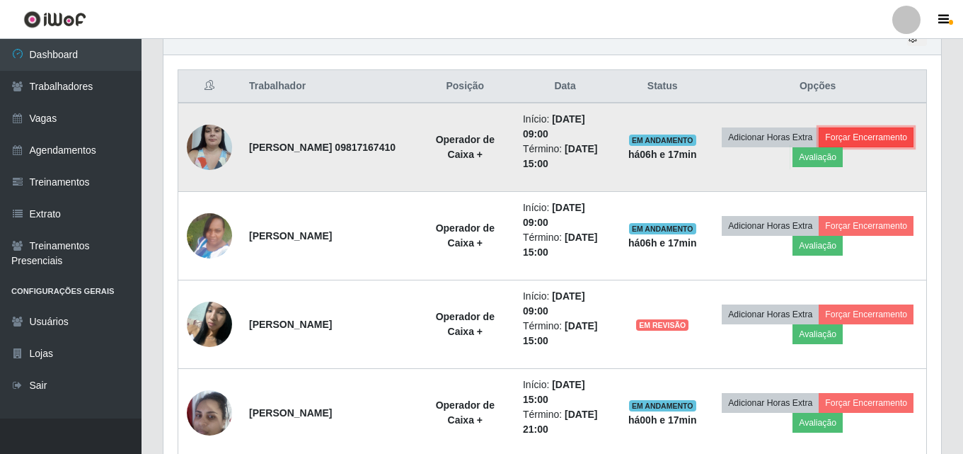
click at [851, 130] on button "Forçar Encerramento" at bounding box center [866, 137] width 95 height 20
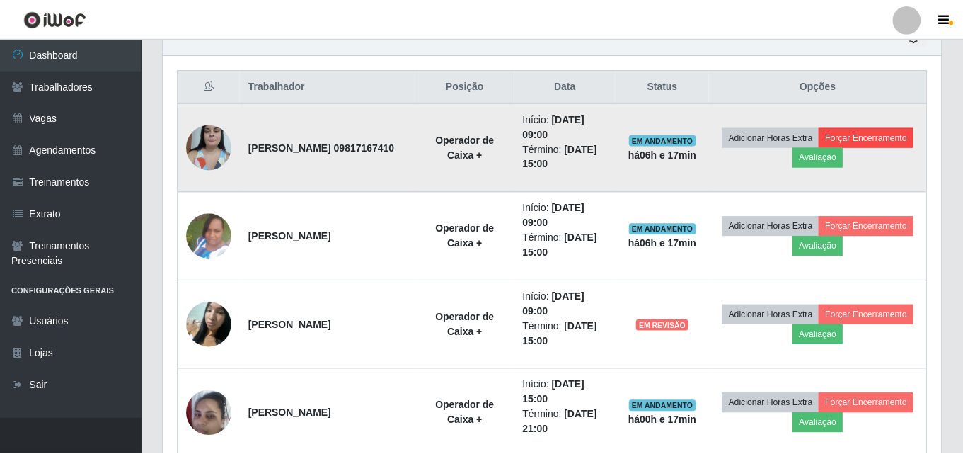
scroll to position [294, 771]
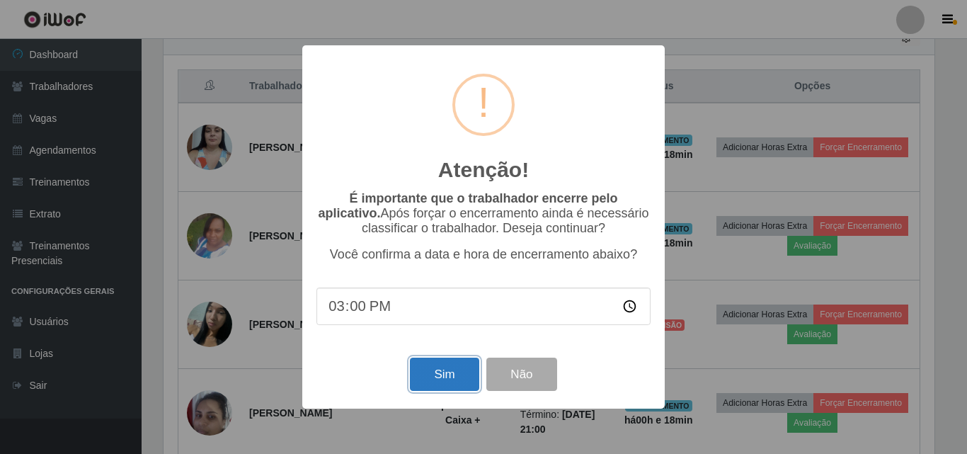
click at [438, 384] on button "Sim" at bounding box center [444, 373] width 69 height 33
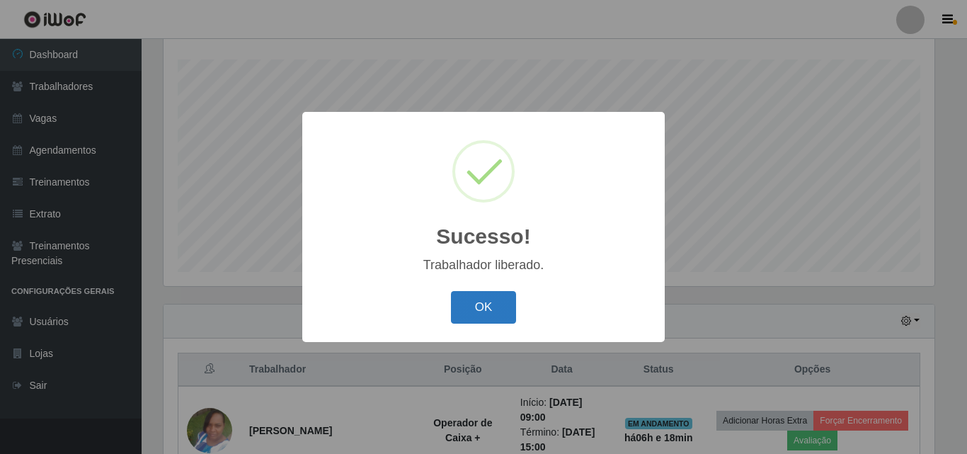
click at [470, 313] on button "OK" at bounding box center [484, 307] width 66 height 33
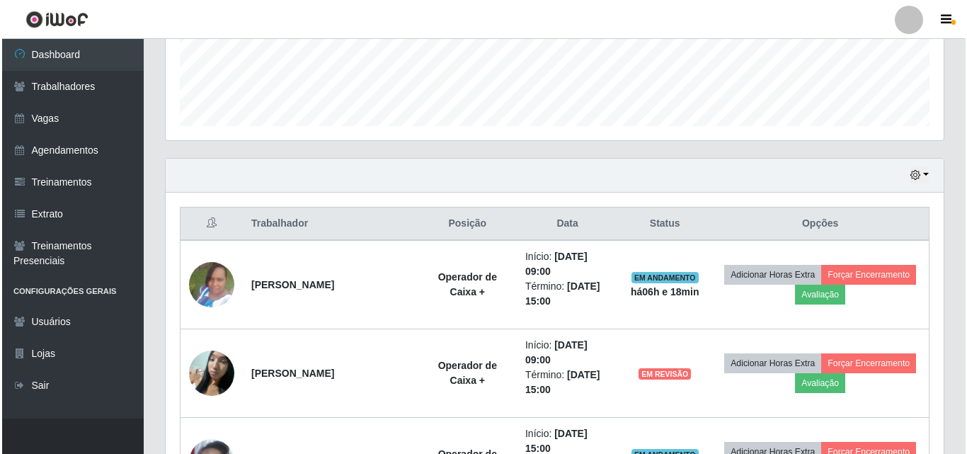
scroll to position [447, 0]
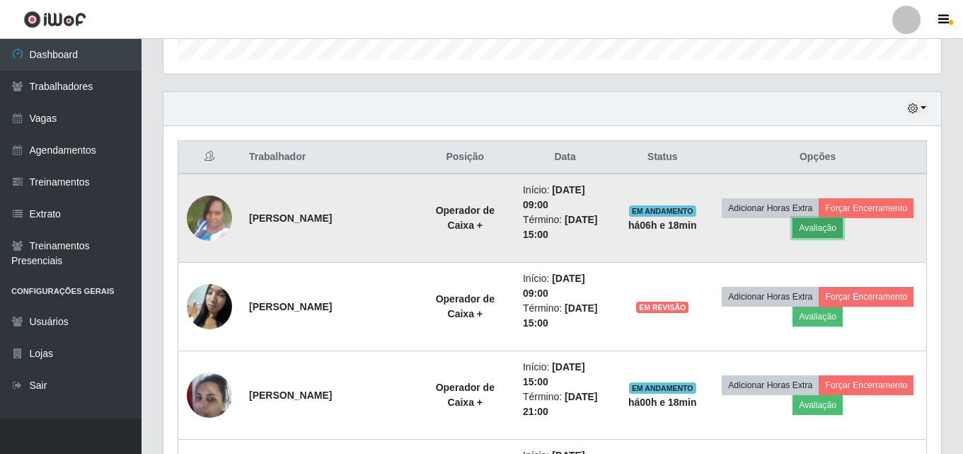
click at [813, 224] on button "Avaliação" at bounding box center [818, 228] width 50 height 20
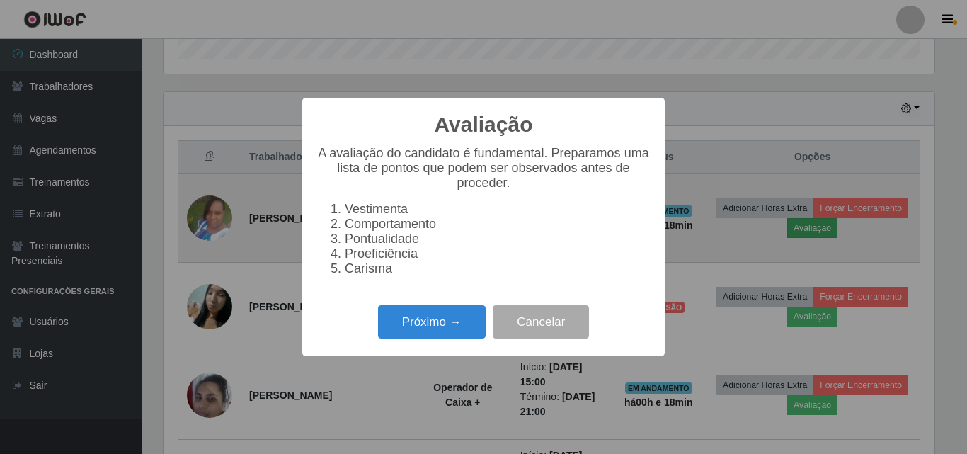
scroll to position [294, 771]
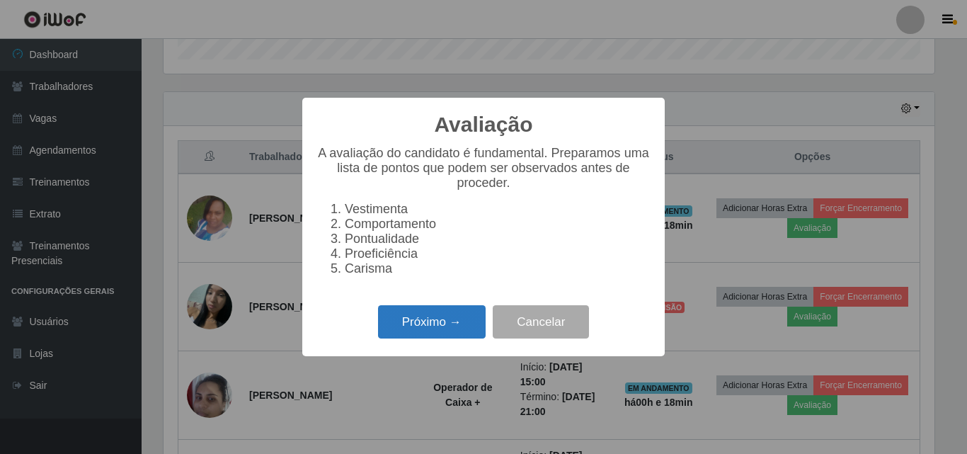
click at [439, 335] on button "Próximo →" at bounding box center [432, 321] width 108 height 33
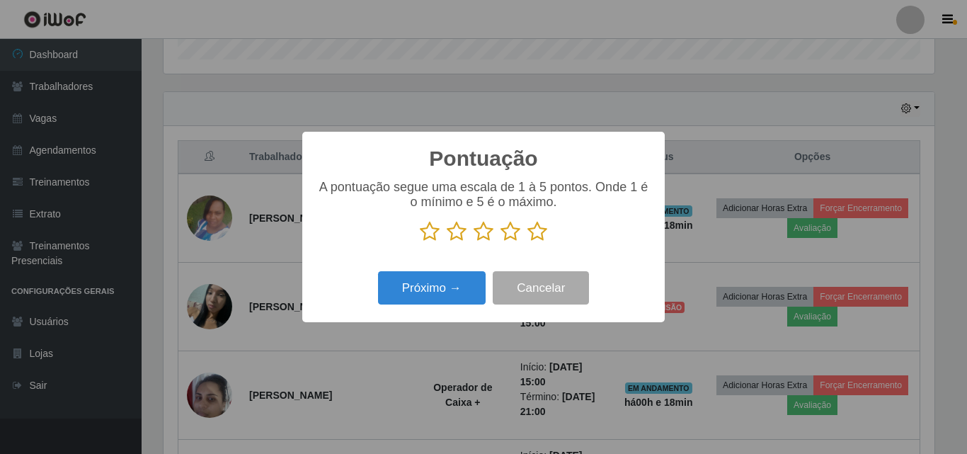
scroll to position [707503, 707026]
click at [539, 232] on icon at bounding box center [537, 231] width 20 height 21
click at [527, 242] on input "radio" at bounding box center [527, 242] width 0 height 0
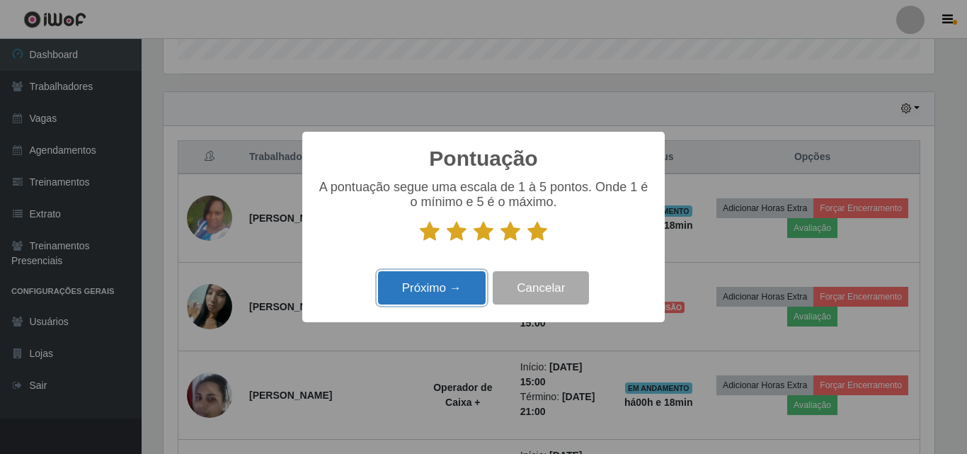
click at [430, 291] on button "Próximo →" at bounding box center [432, 287] width 108 height 33
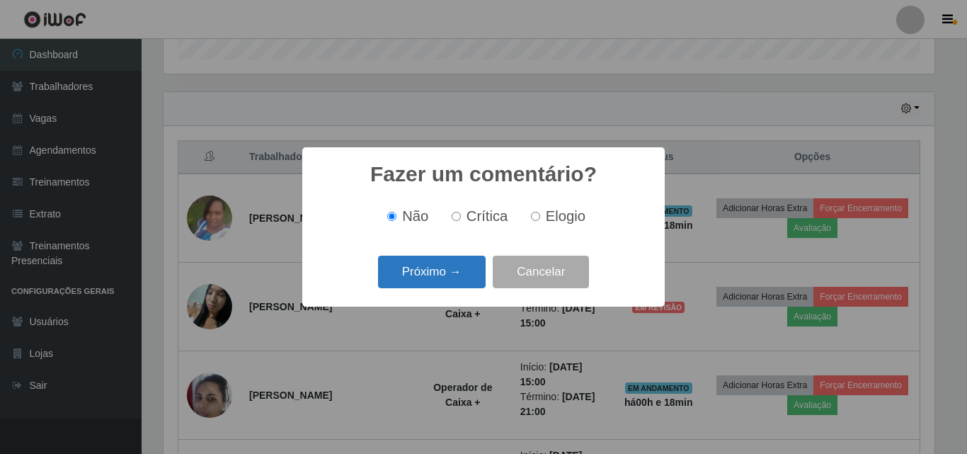
click at [436, 280] on button "Próximo →" at bounding box center [432, 272] width 108 height 33
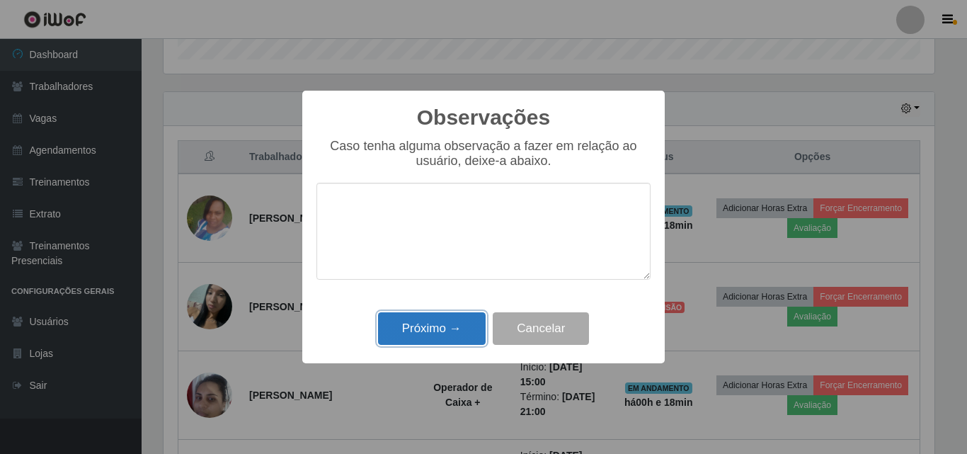
click at [417, 330] on button "Próximo →" at bounding box center [432, 328] width 108 height 33
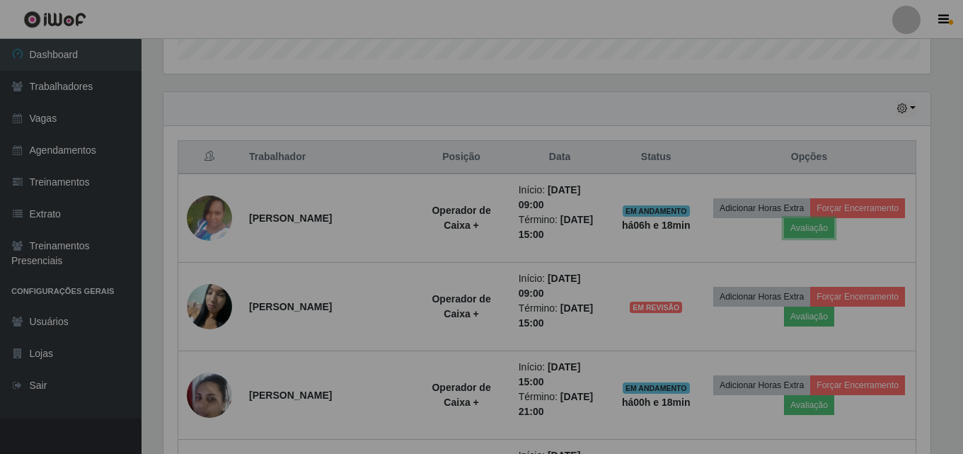
scroll to position [294, 778]
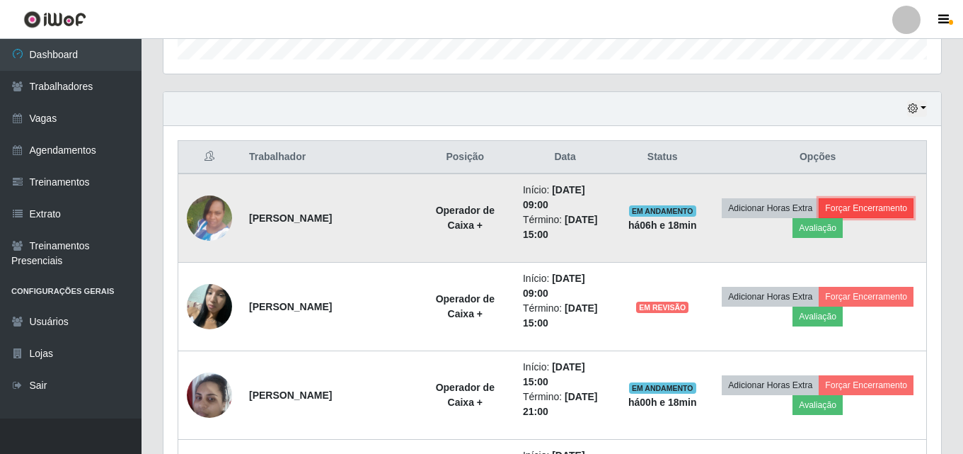
click at [856, 212] on button "Forçar Encerramento" at bounding box center [866, 208] width 95 height 20
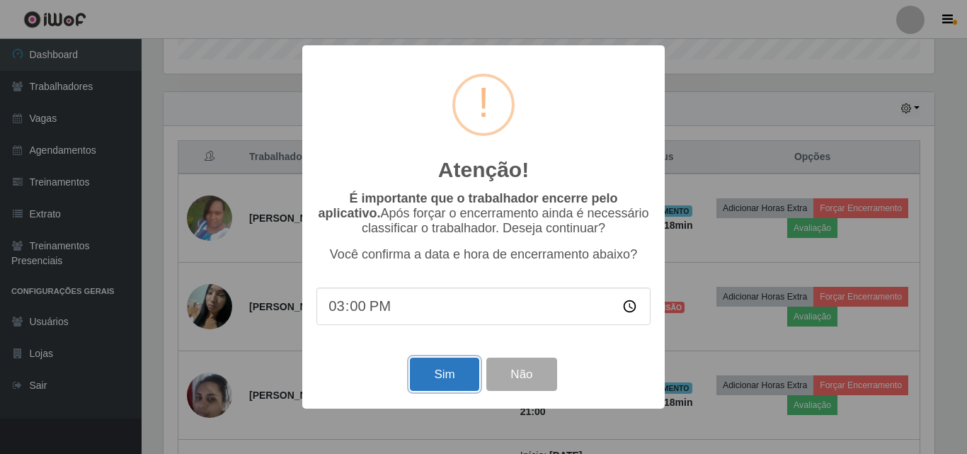
click at [430, 372] on button "Sim" at bounding box center [444, 373] width 69 height 33
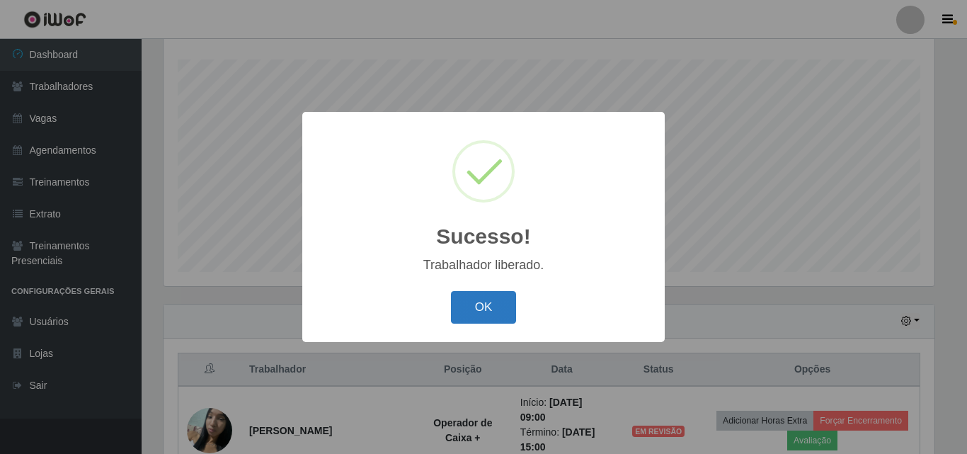
click at [487, 296] on button "OK" at bounding box center [484, 307] width 66 height 33
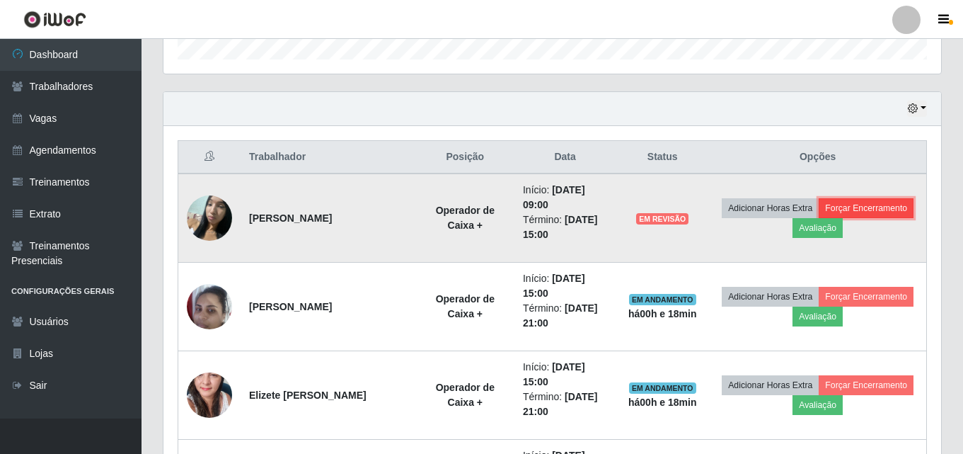
click at [856, 207] on button "Forçar Encerramento" at bounding box center [866, 208] width 95 height 20
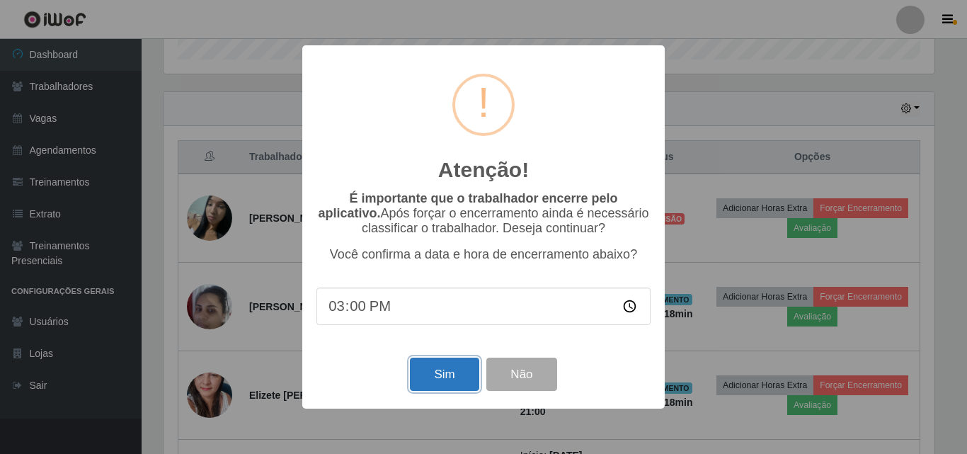
click at [430, 370] on button "Sim" at bounding box center [444, 373] width 69 height 33
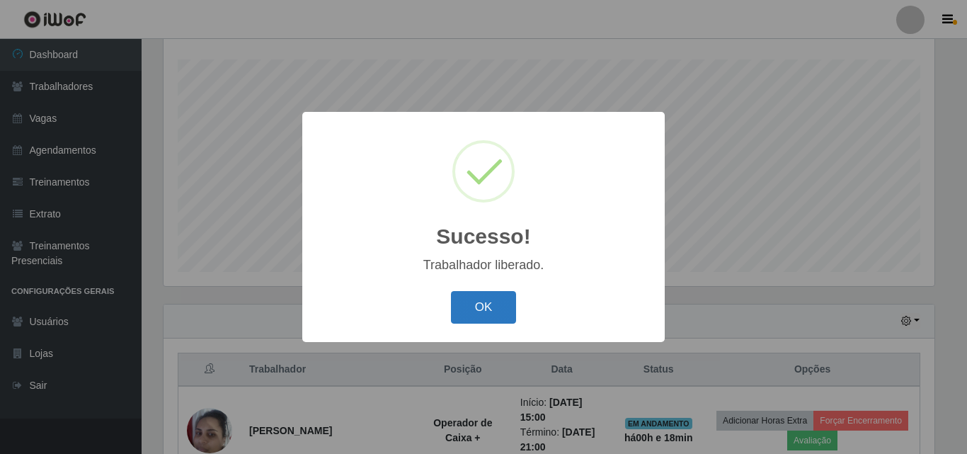
click at [461, 302] on button "OK" at bounding box center [484, 307] width 66 height 33
